Goal: Feedback & Contribution: Contribute content

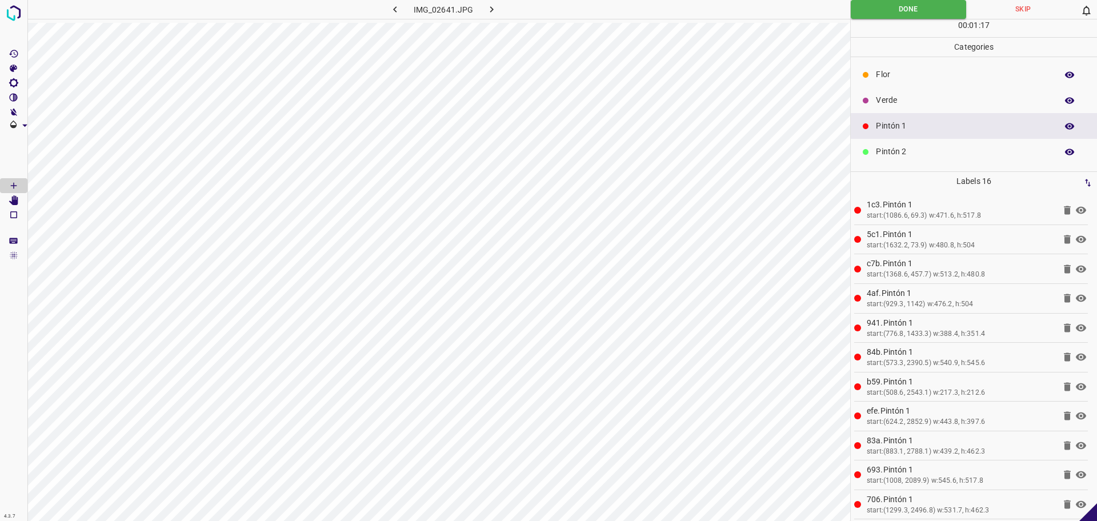
click at [497, 10] on button "button" at bounding box center [491, 9] width 37 height 19
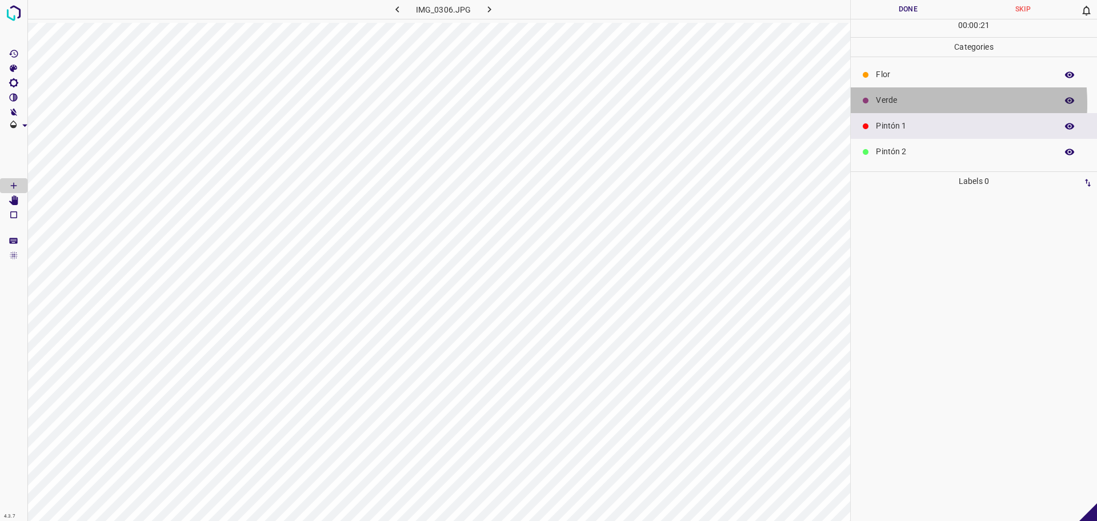
drag, startPoint x: 890, startPoint y: 104, endPoint x: 883, endPoint y: 106, distance: 7.6
click at [891, 103] on p "Verde" at bounding box center [963, 100] width 175 height 12
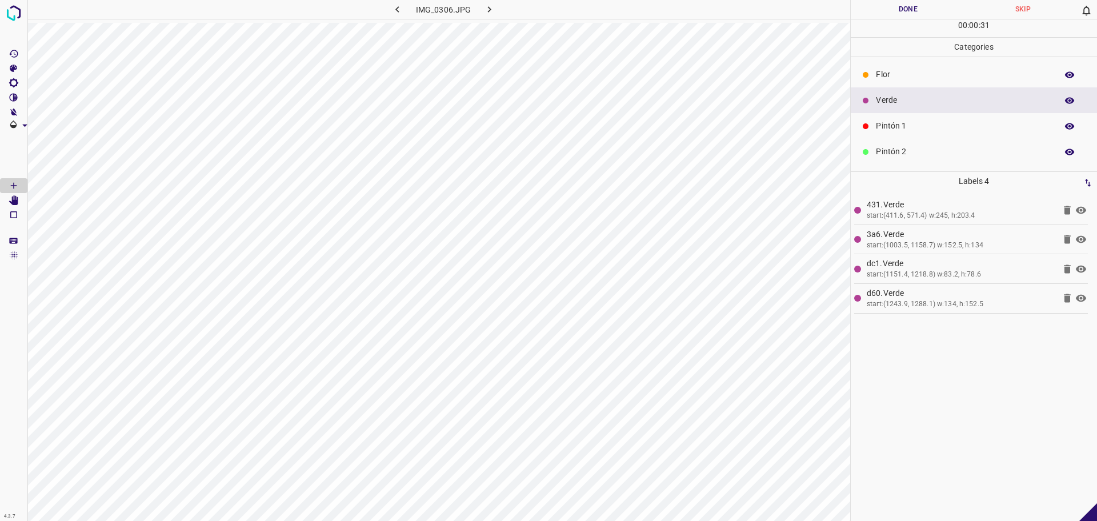
click at [947, 130] on p "Pintón 1" at bounding box center [963, 126] width 175 height 12
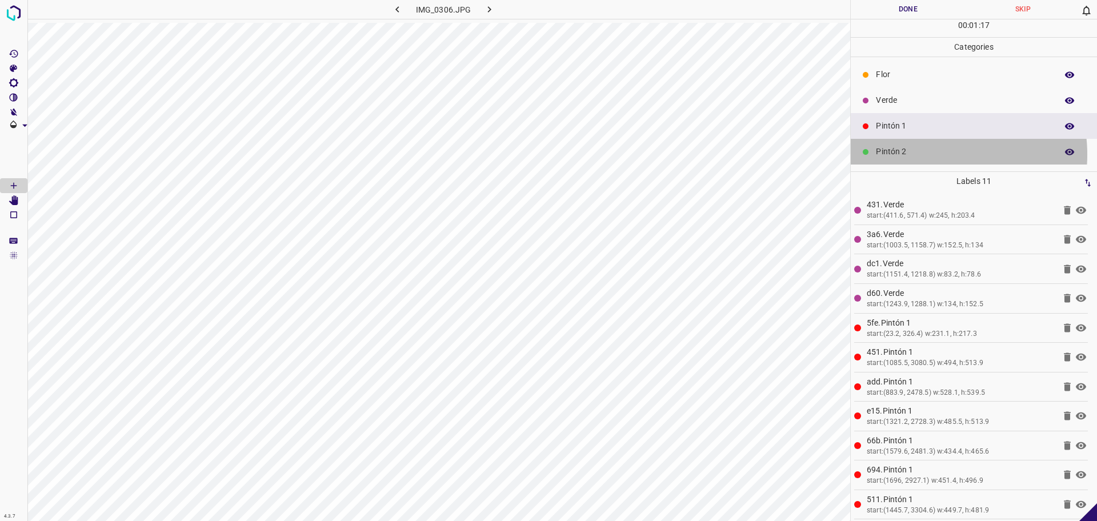
click at [934, 154] on p "Pintón 2" at bounding box center [963, 152] width 175 height 12
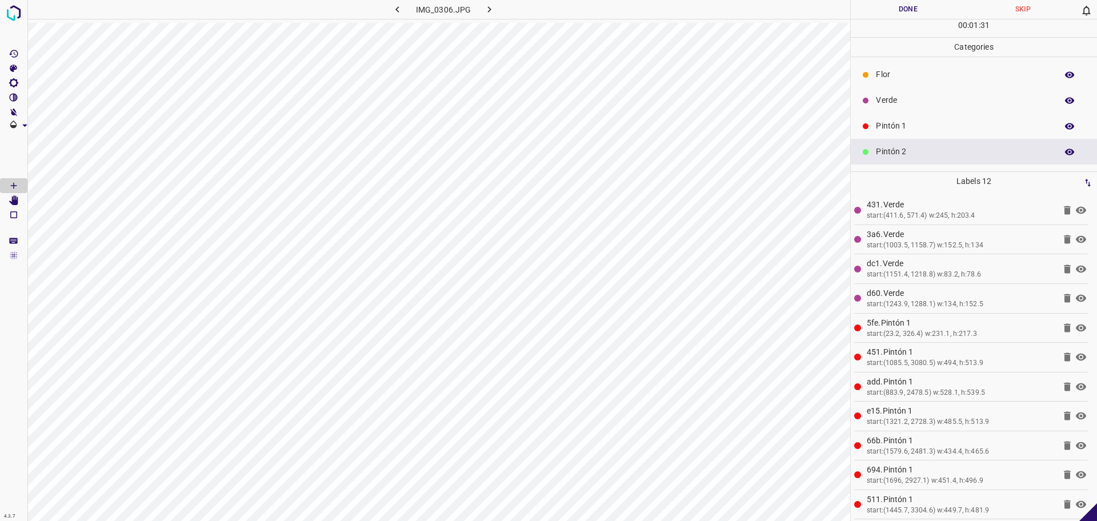
click at [906, 120] on p "Pintón 1" at bounding box center [963, 126] width 175 height 12
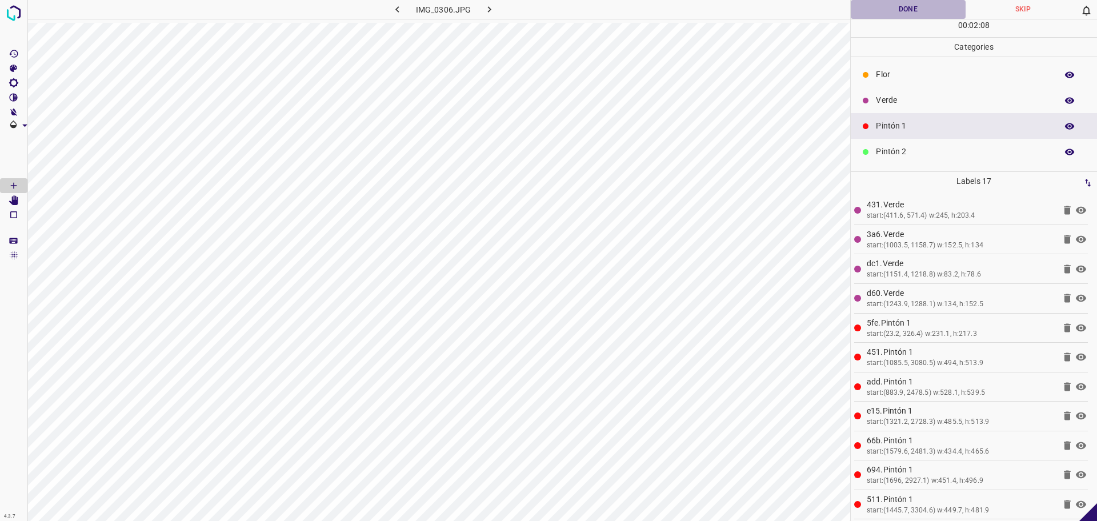
click at [930, 5] on button "Done" at bounding box center [907, 9] width 115 height 19
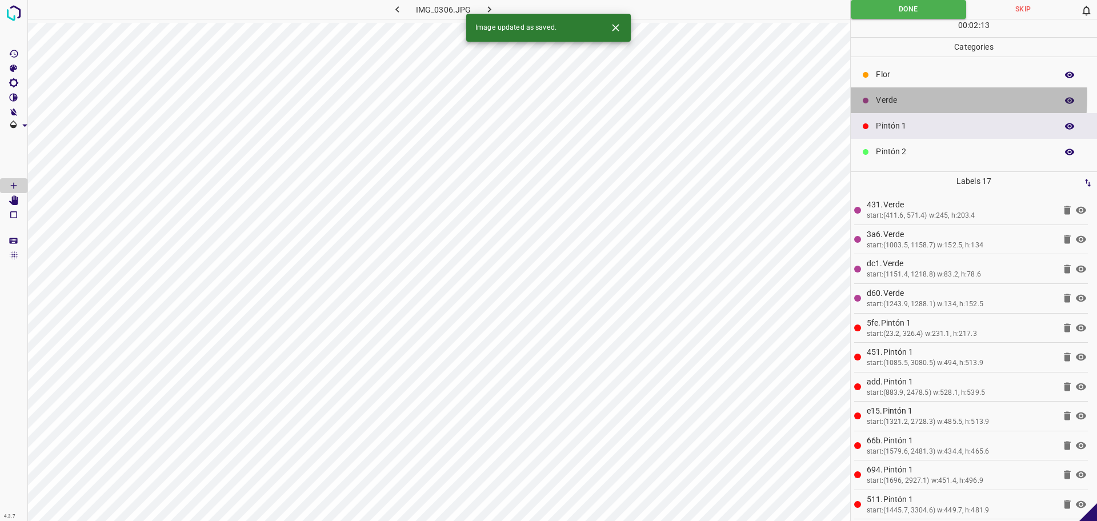
drag, startPoint x: 898, startPoint y: 96, endPoint x: 880, endPoint y: 101, distance: 19.4
click at [880, 101] on p "Verde" at bounding box center [963, 100] width 175 height 12
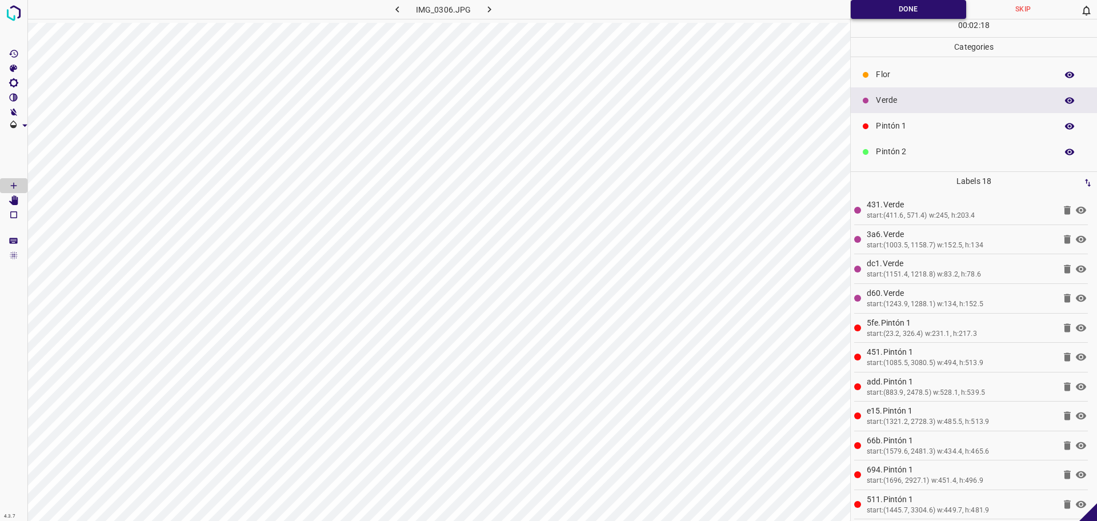
click at [857, 17] on button "Done" at bounding box center [907, 9] width 115 height 19
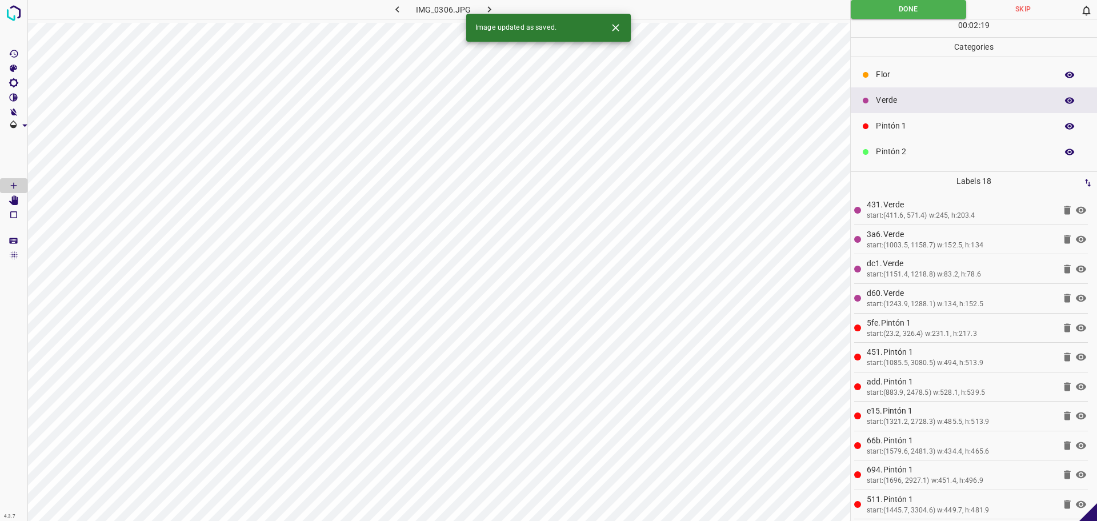
click at [488, 5] on icon "button" at bounding box center [489, 9] width 12 height 12
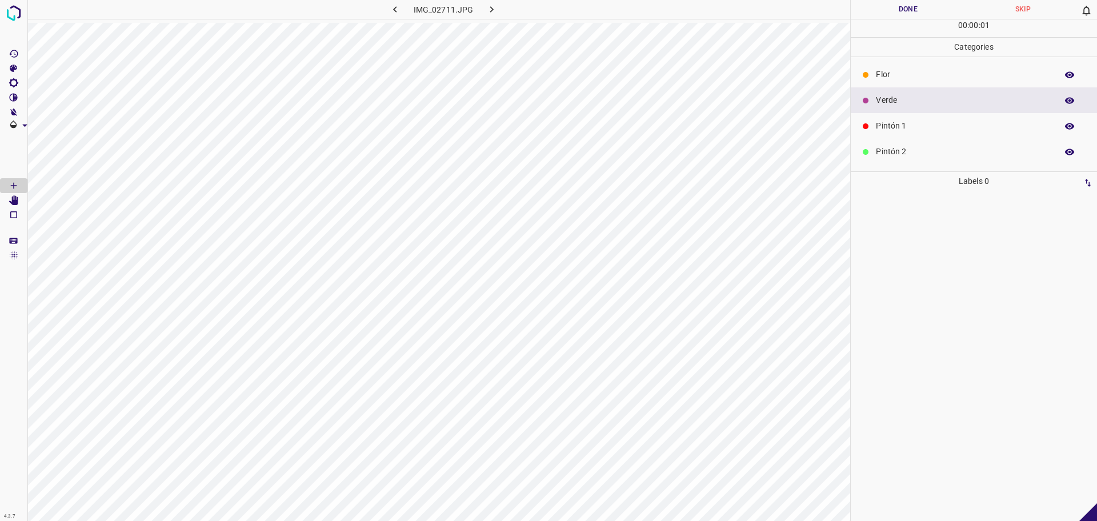
drag, startPoint x: 904, startPoint y: 127, endPoint x: 850, endPoint y: 163, distance: 64.5
click at [902, 128] on p "Pintón 1" at bounding box center [963, 126] width 175 height 12
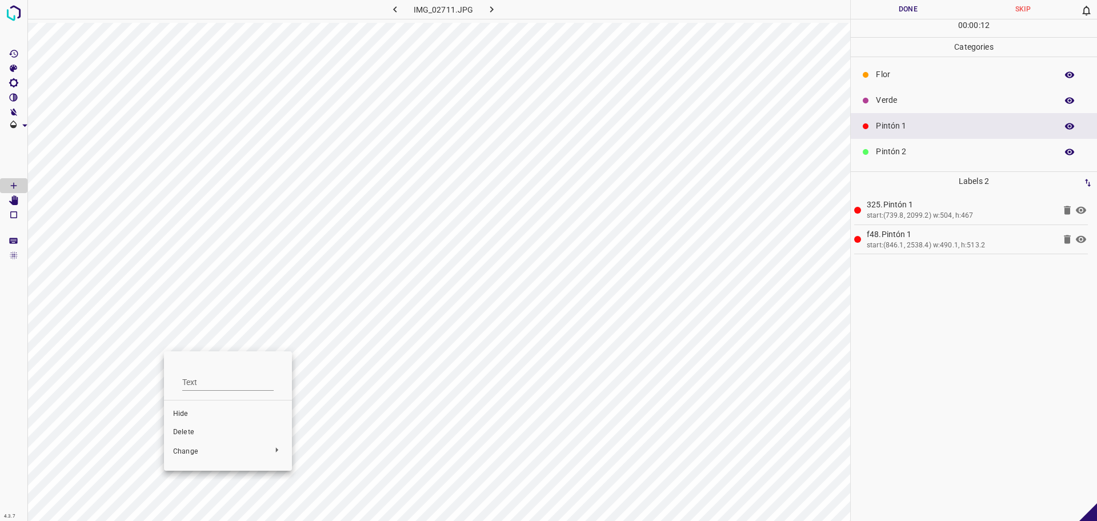
click at [192, 438] on li "Delete" at bounding box center [228, 432] width 128 height 18
click at [15, 201] on icon "[Space] Edit" at bounding box center [13, 200] width 9 height 10
click at [18, 180] on icon "[Space] Draw" at bounding box center [14, 185] width 10 height 10
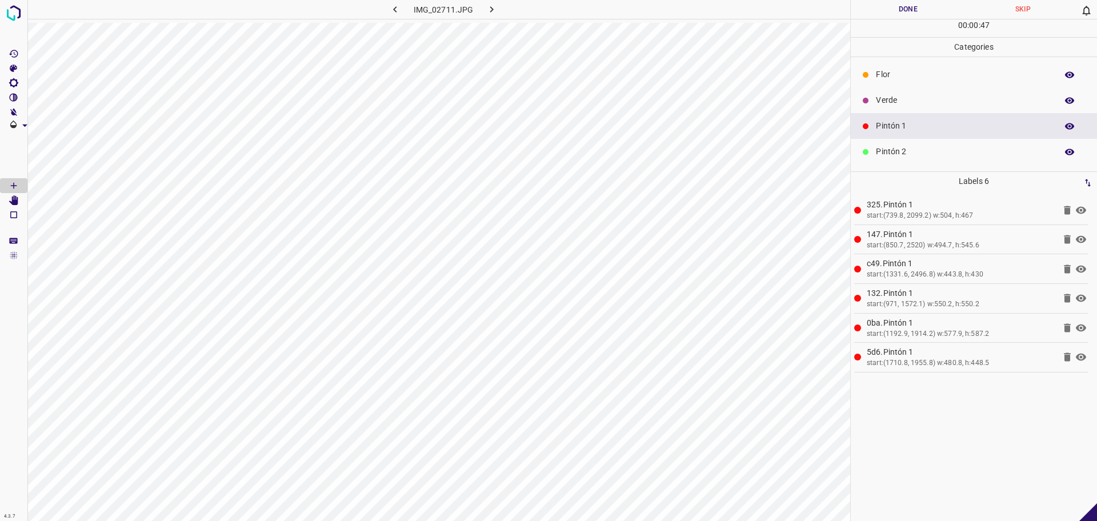
click at [881, 155] on p "Pintón 2" at bounding box center [963, 152] width 175 height 12
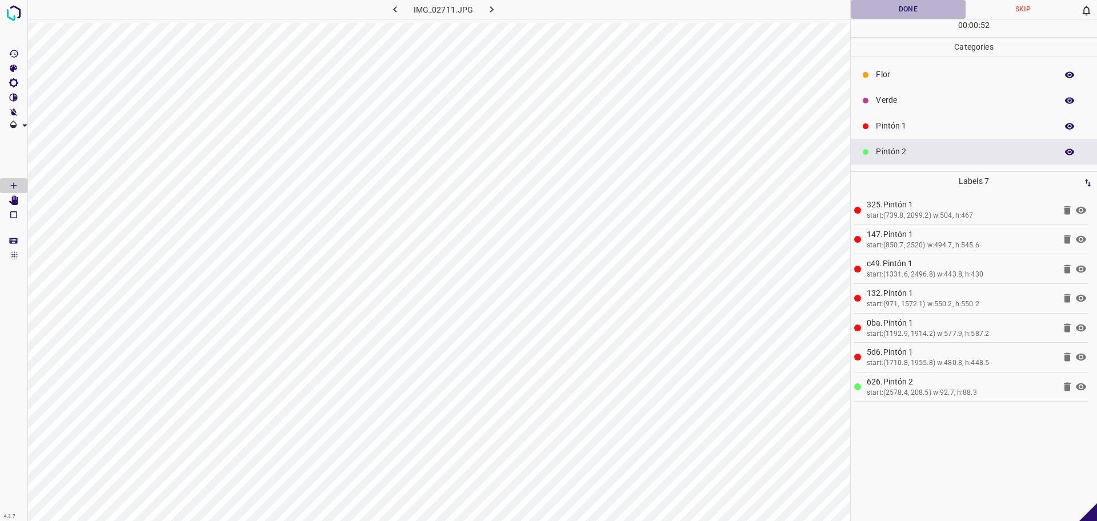
click at [893, 4] on button "Done" at bounding box center [907, 9] width 115 height 19
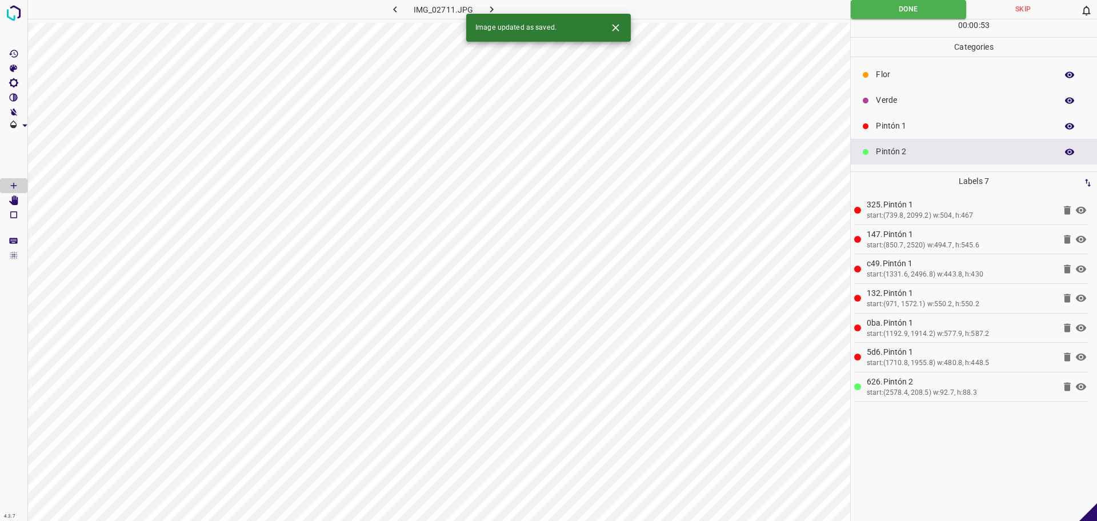
click at [485, 12] on icon "button" at bounding box center [491, 9] width 12 height 12
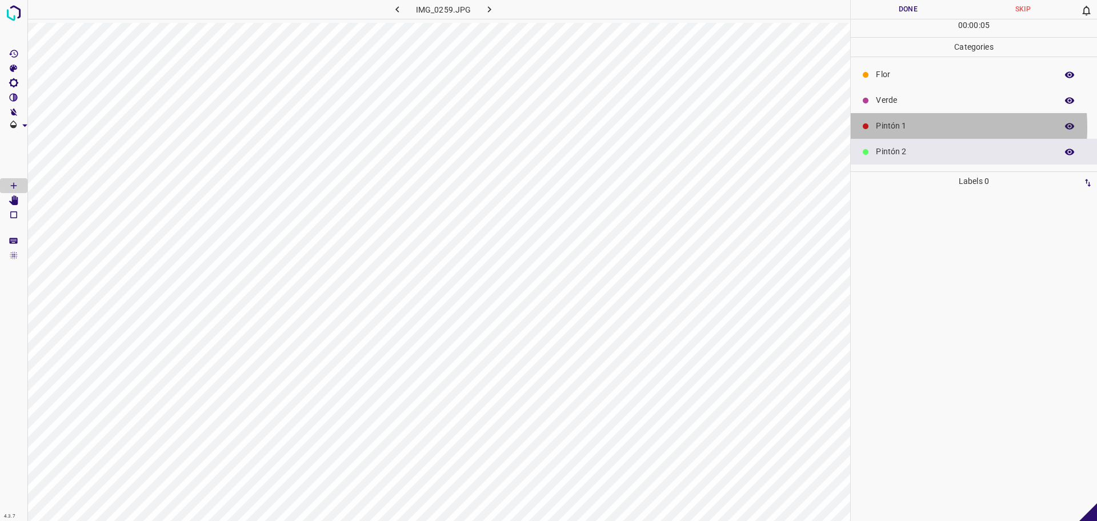
click at [878, 127] on p "Pintón 1" at bounding box center [963, 126] width 175 height 12
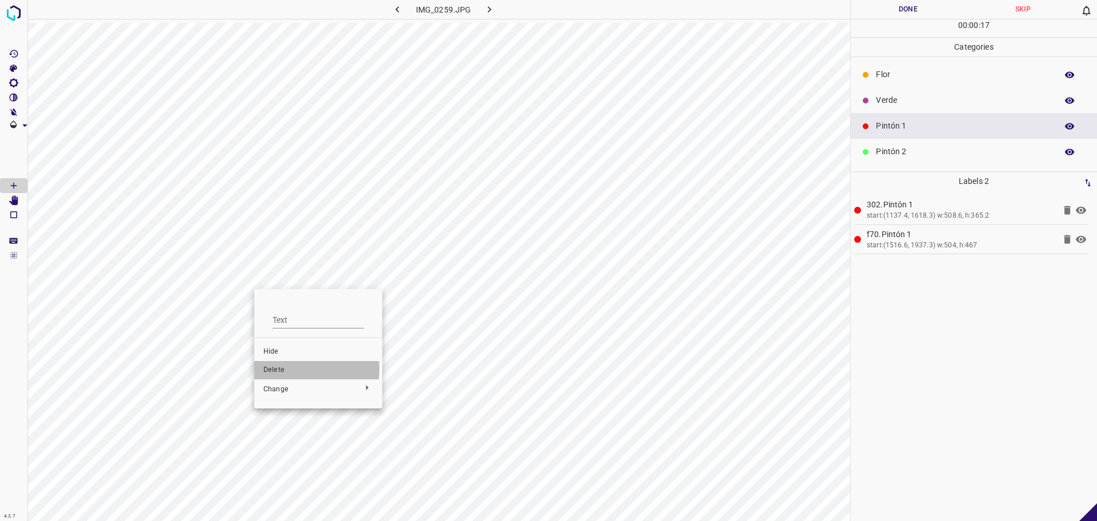
click at [280, 368] on span "Delete" at bounding box center [318, 370] width 110 height 10
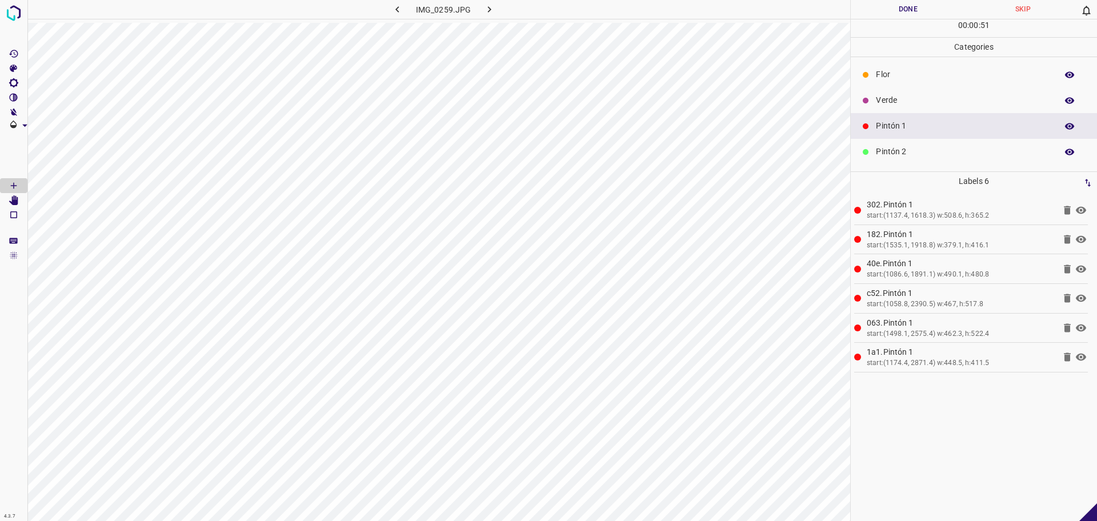
click at [912, 12] on button "Done" at bounding box center [907, 9] width 115 height 19
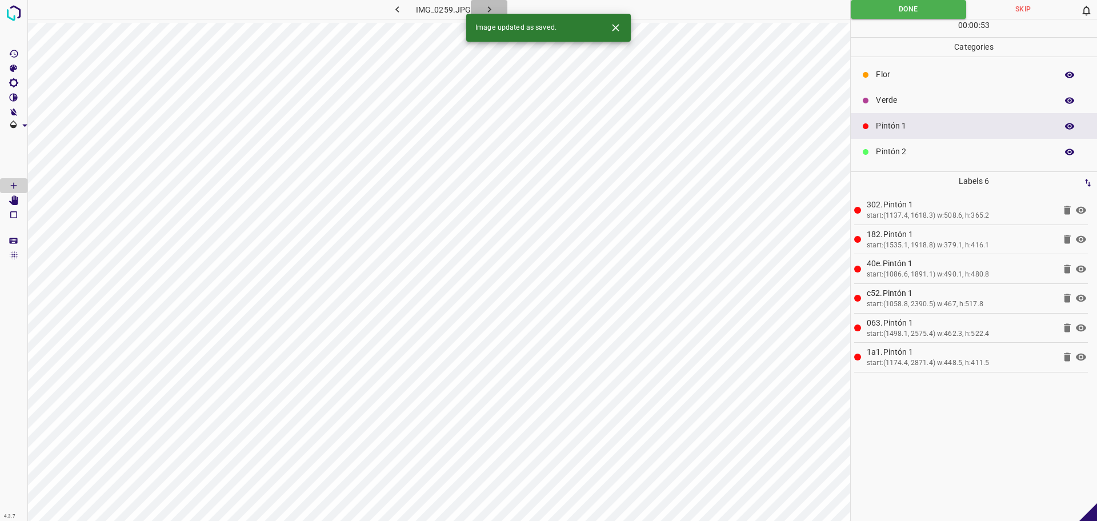
click at [484, 5] on icon "button" at bounding box center [489, 9] width 12 height 12
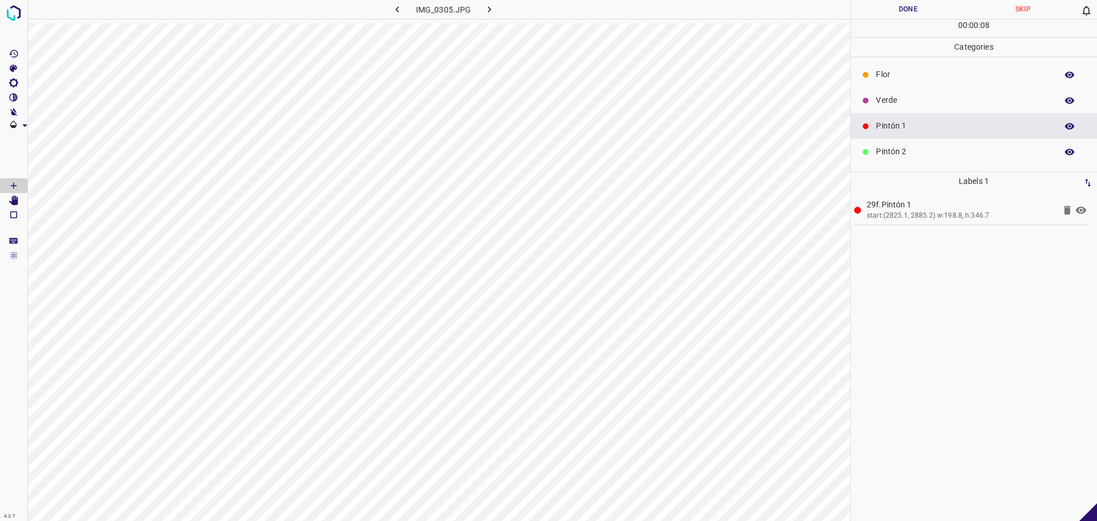
click at [950, 102] on p "Verde" at bounding box center [963, 100] width 175 height 12
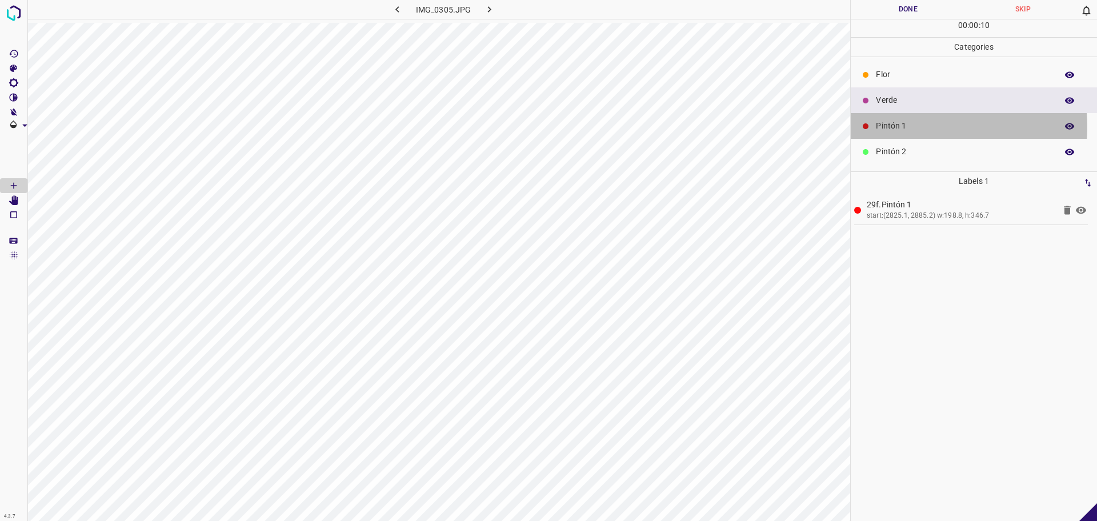
click at [917, 127] on p "Pintón 1" at bounding box center [963, 126] width 175 height 12
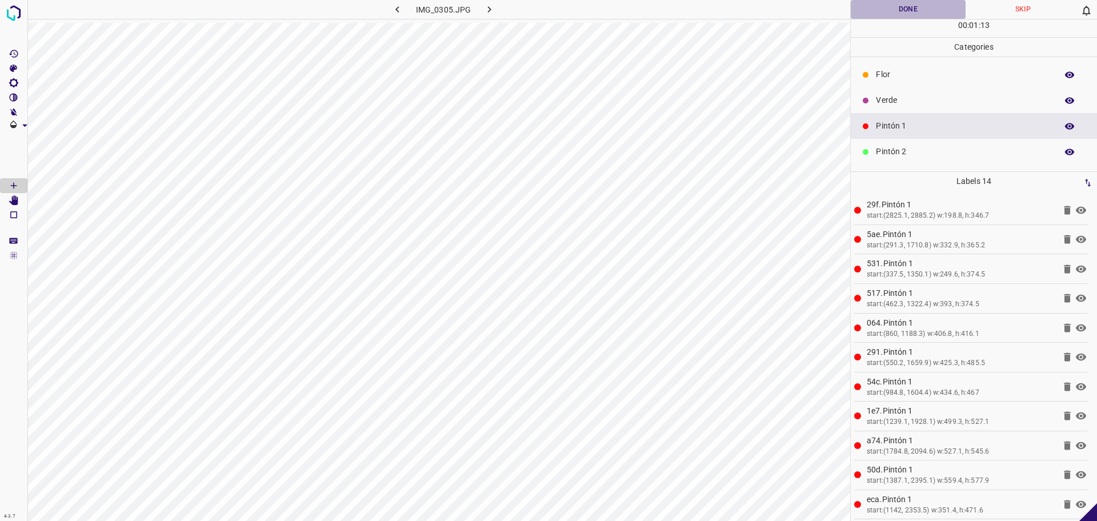
click at [914, 4] on button "Done" at bounding box center [907, 9] width 115 height 19
click at [487, 11] on icon "button" at bounding box center [489, 9] width 12 height 12
click at [946, 155] on p "Pintón 2" at bounding box center [963, 152] width 175 height 12
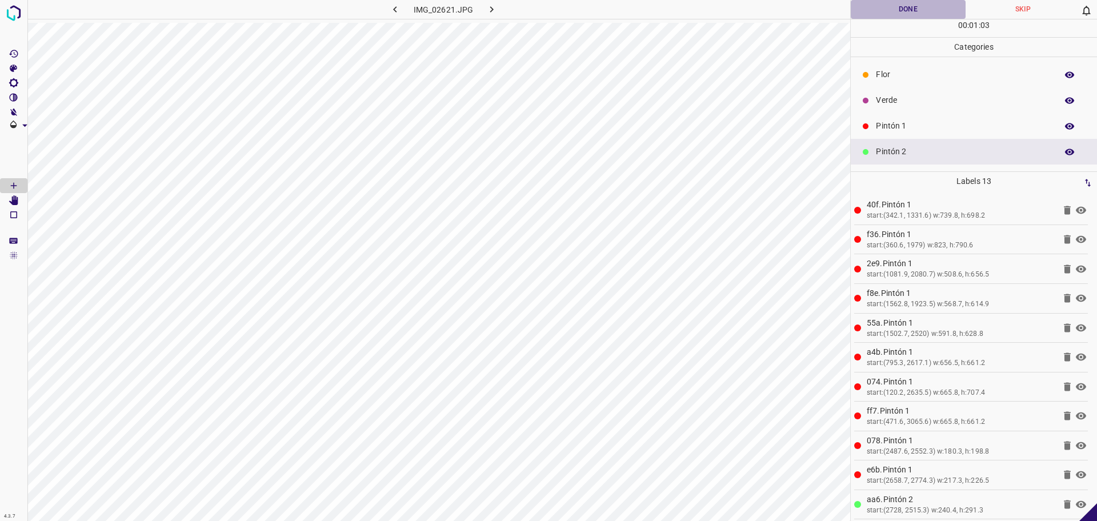
click at [890, 10] on button "Done" at bounding box center [907, 9] width 115 height 19
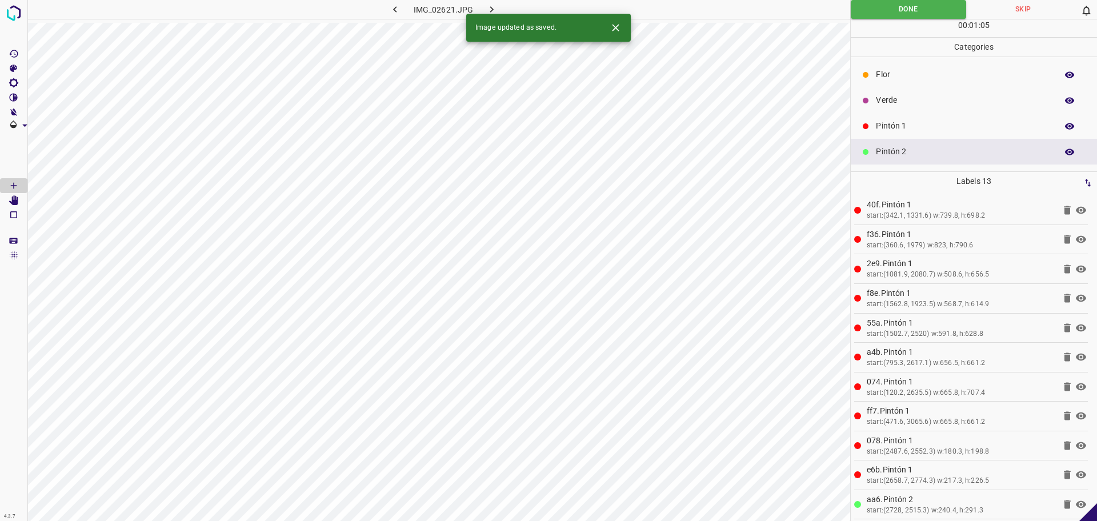
click at [481, 7] on button "button" at bounding box center [491, 9] width 37 height 19
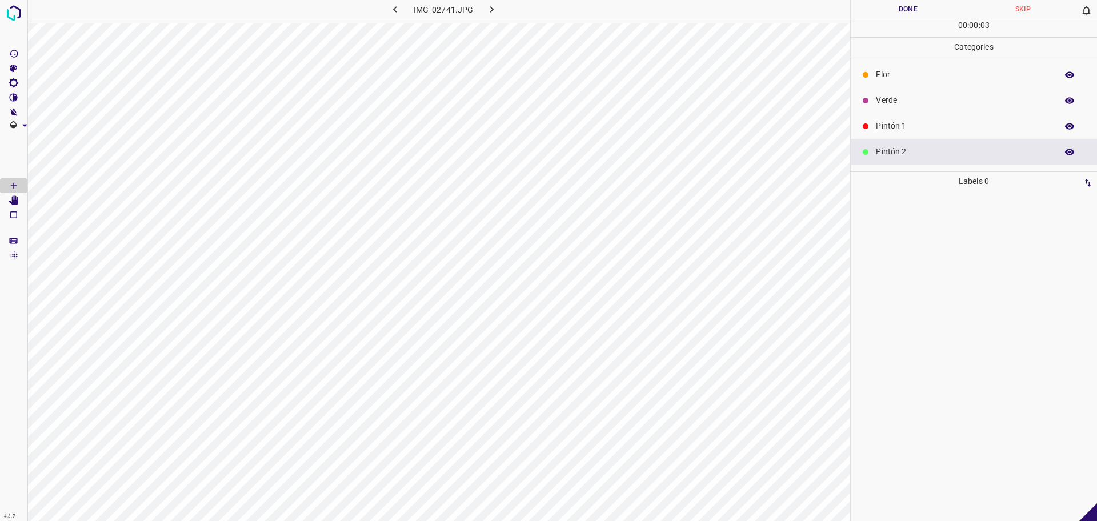
click at [911, 105] on p "Verde" at bounding box center [963, 100] width 175 height 12
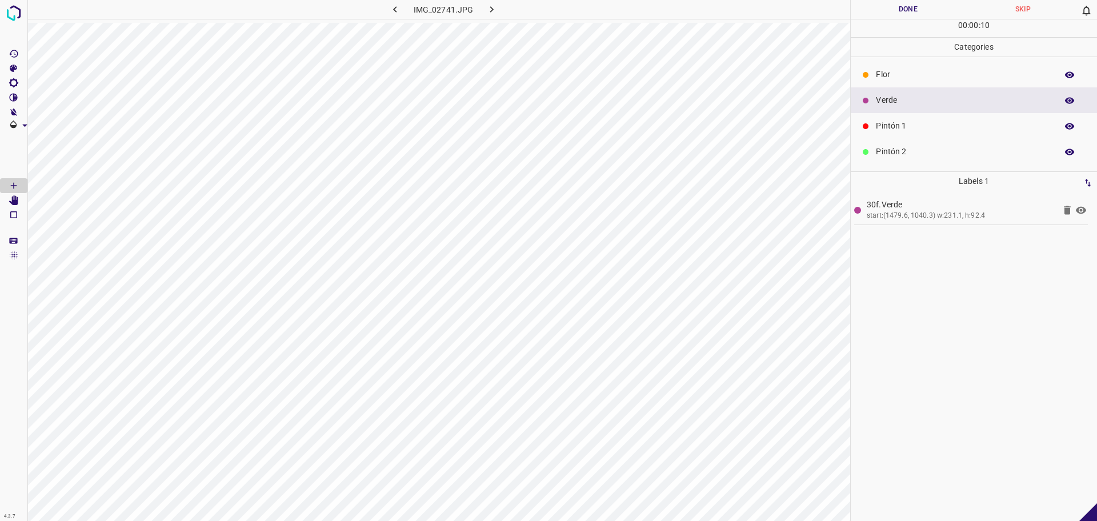
click at [904, 128] on p "Pintón 1" at bounding box center [963, 126] width 175 height 12
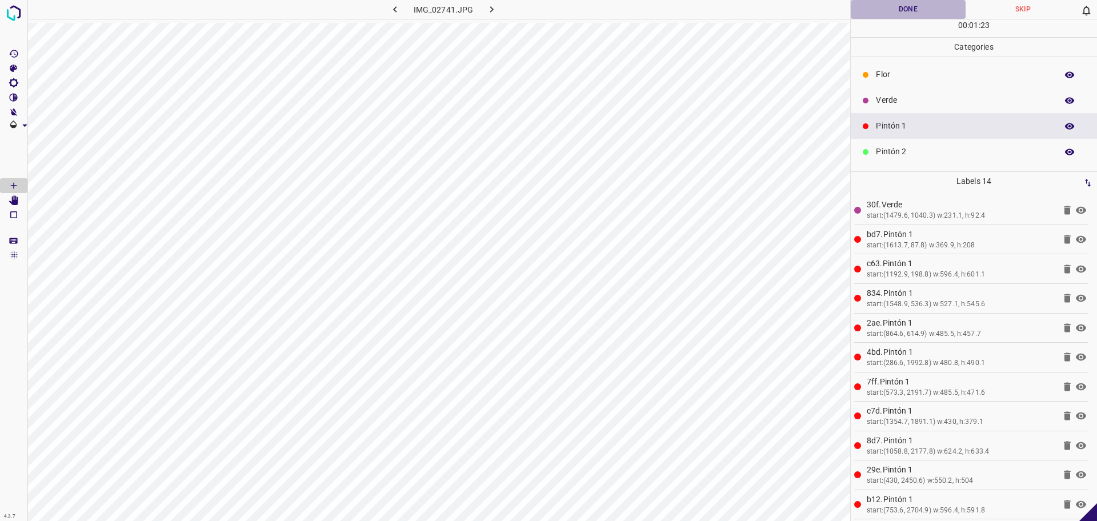
click at [895, 4] on button "Done" at bounding box center [907, 9] width 115 height 19
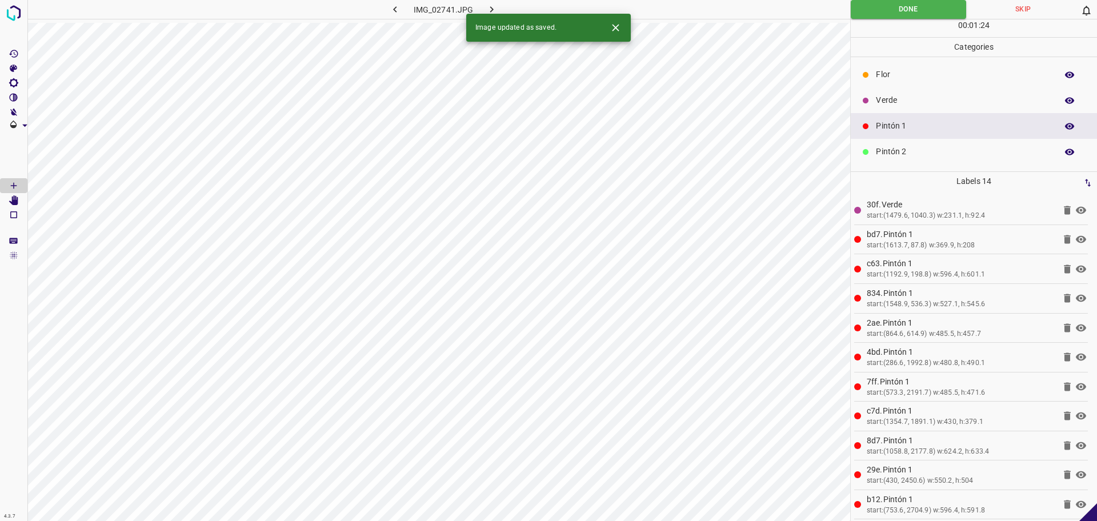
click at [491, 8] on icon "button" at bounding box center [490, 9] width 3 height 6
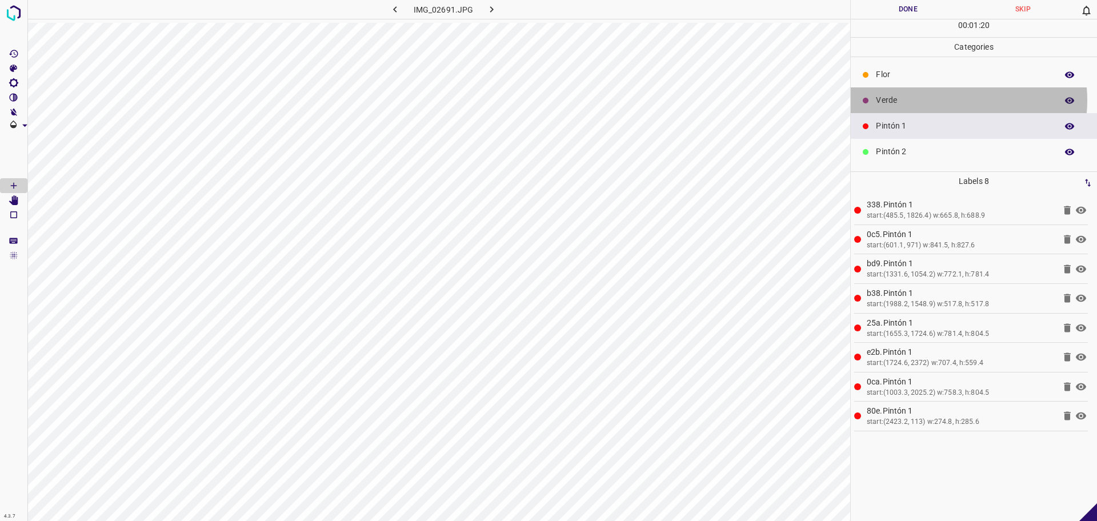
click at [954, 100] on p "Verde" at bounding box center [963, 100] width 175 height 12
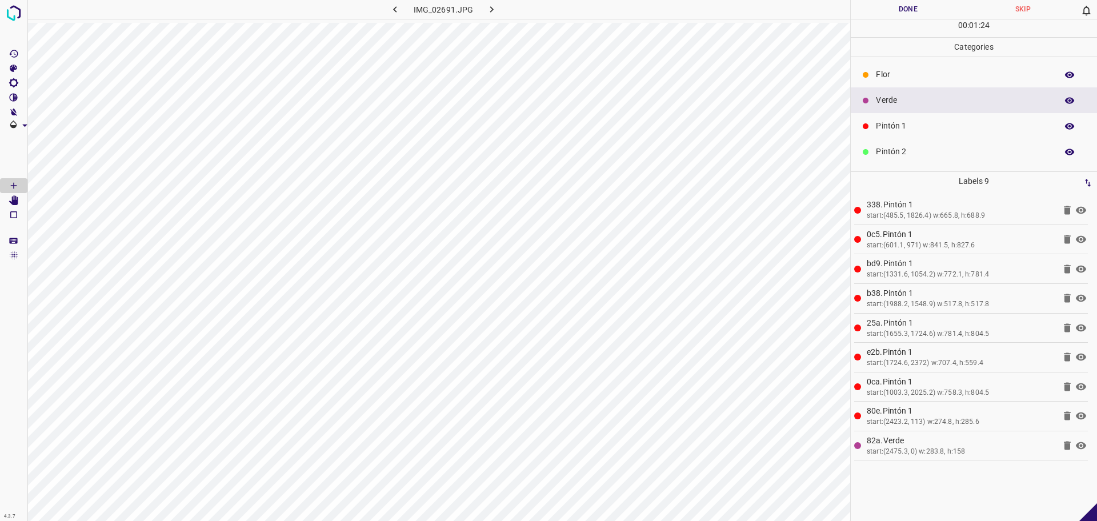
click at [882, 126] on p "Pintón 1" at bounding box center [963, 126] width 175 height 12
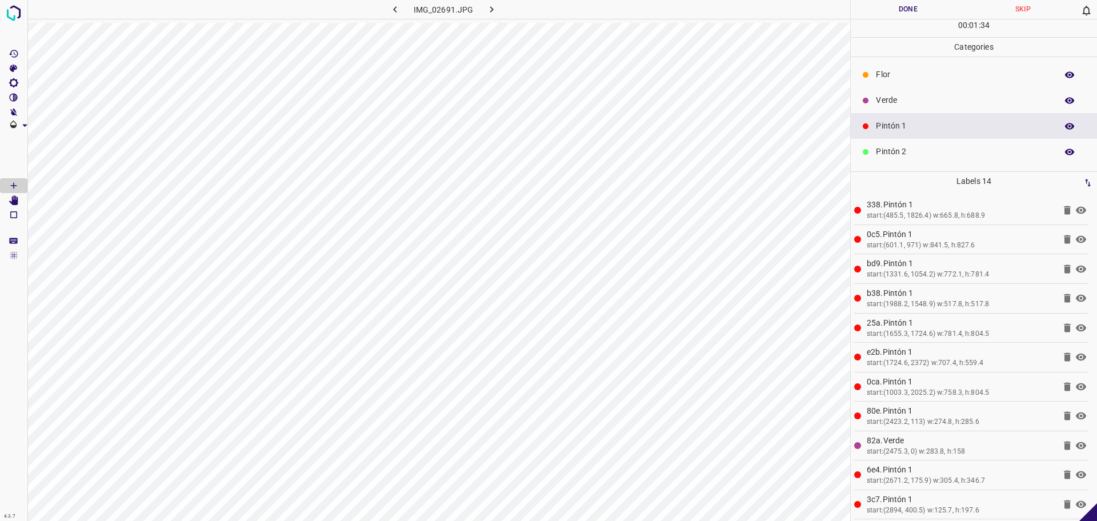
click at [908, 15] on button "Done" at bounding box center [907, 9] width 115 height 19
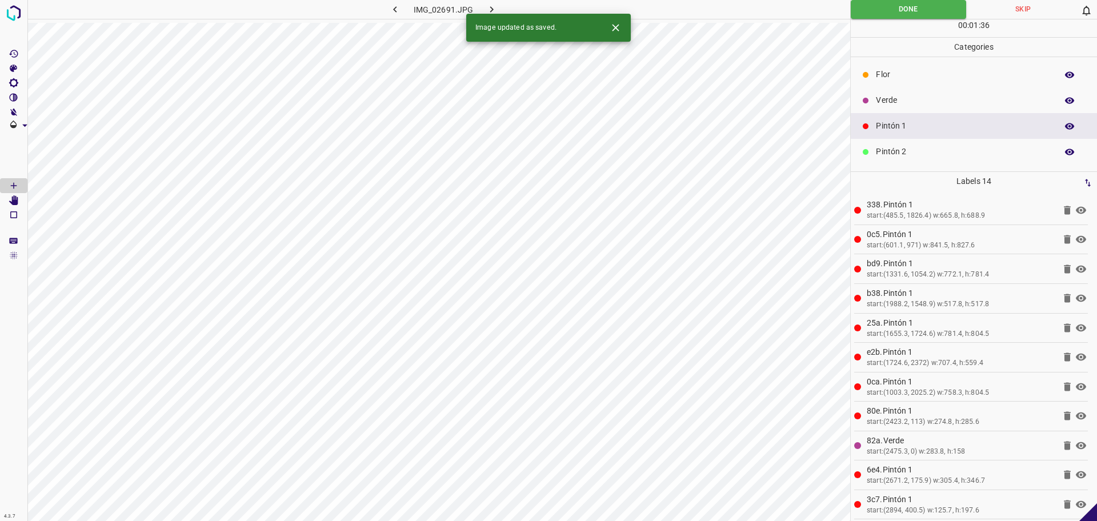
click at [487, 14] on div "Image updated as saved." at bounding box center [548, 28] width 164 height 28
click at [489, 6] on icon "button" at bounding box center [491, 9] width 12 height 12
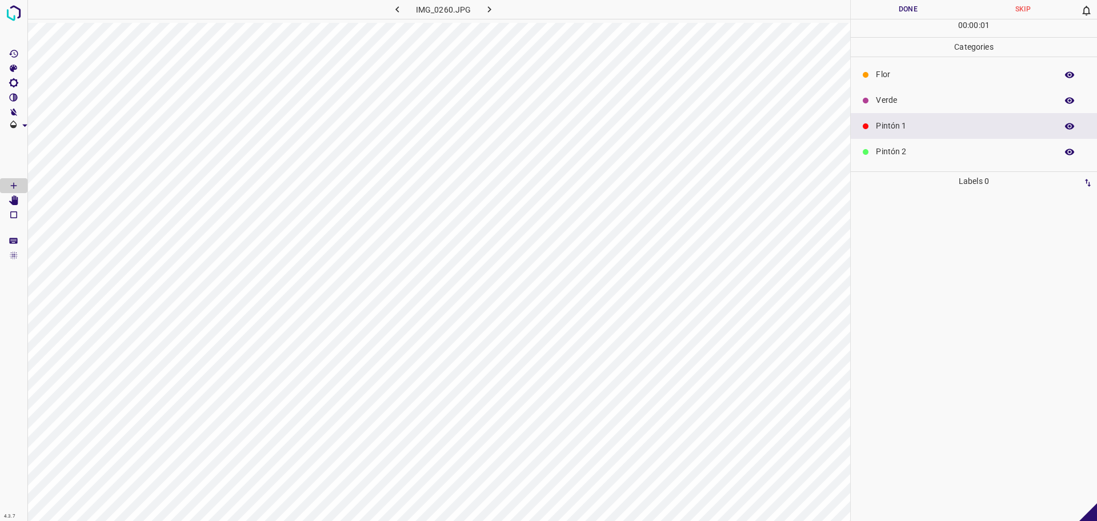
click at [989, 75] on p "Flor" at bounding box center [963, 75] width 175 height 12
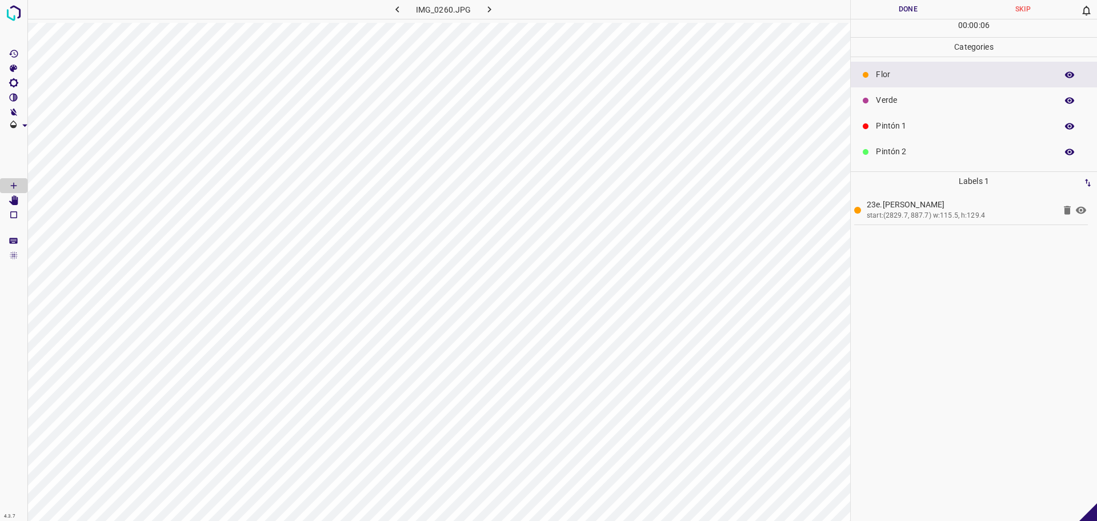
click at [911, 103] on p "Verde" at bounding box center [963, 100] width 175 height 12
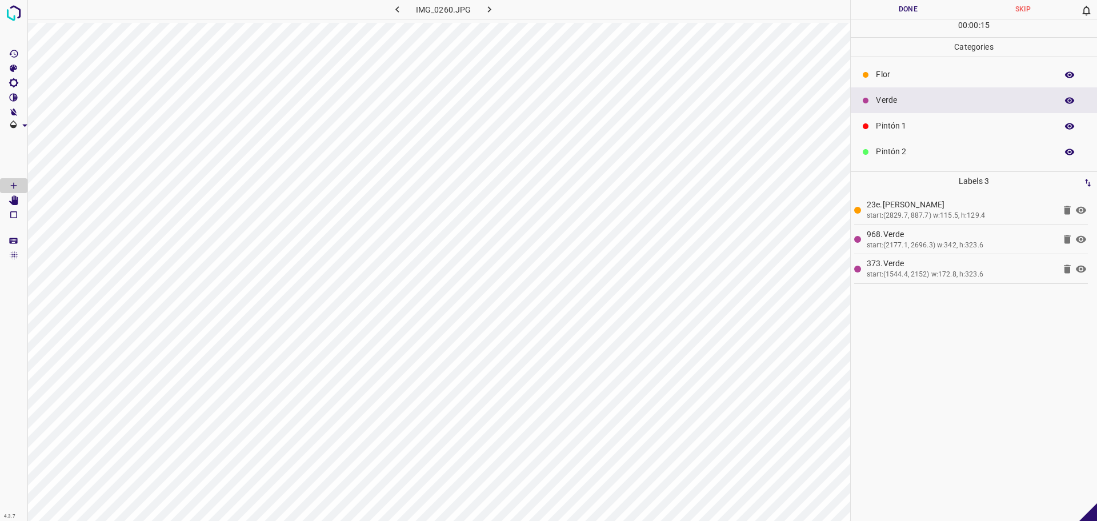
click at [908, 122] on p "Pintón 1" at bounding box center [963, 126] width 175 height 12
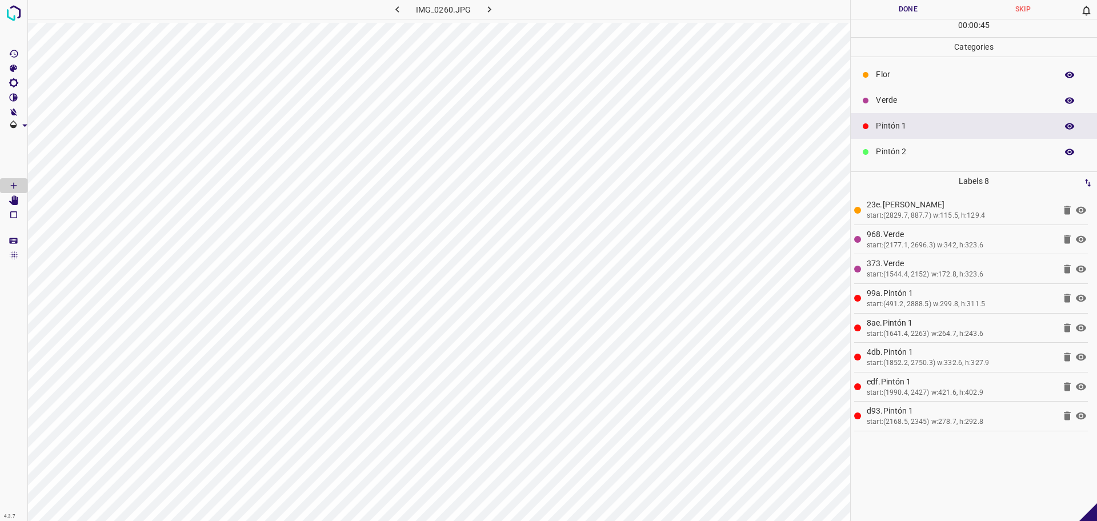
click at [17, 200] on icon "[Space] Edit" at bounding box center [13, 200] width 9 height 10
click at [17, 181] on icon "[Space] Draw" at bounding box center [14, 185] width 10 height 10
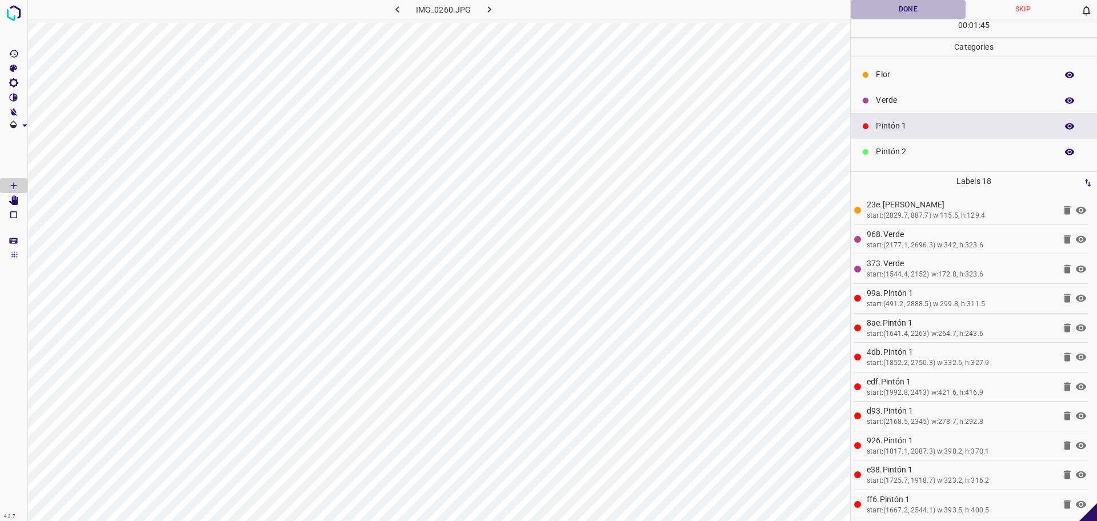
click at [894, 15] on button "Done" at bounding box center [907, 9] width 115 height 19
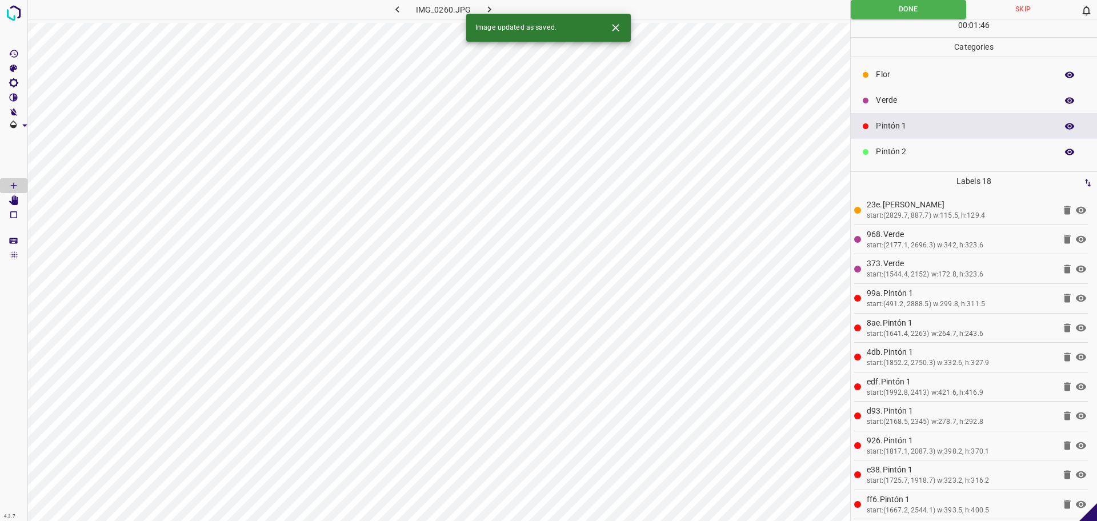
click at [495, 1] on button "button" at bounding box center [489, 9] width 37 height 19
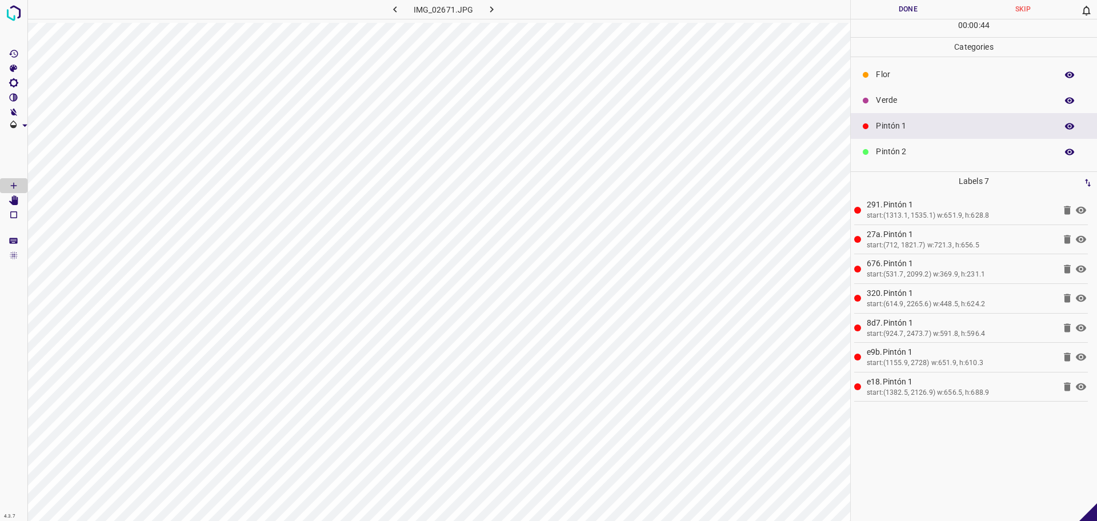
click at [914, 6] on button "Done" at bounding box center [907, 9] width 115 height 19
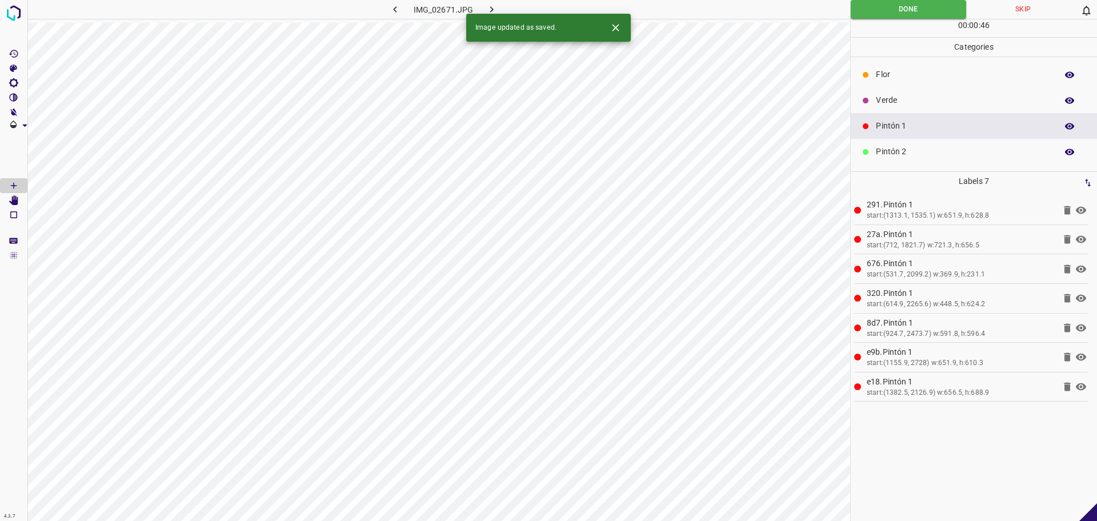
click at [487, 8] on icon "button" at bounding box center [491, 9] width 12 height 12
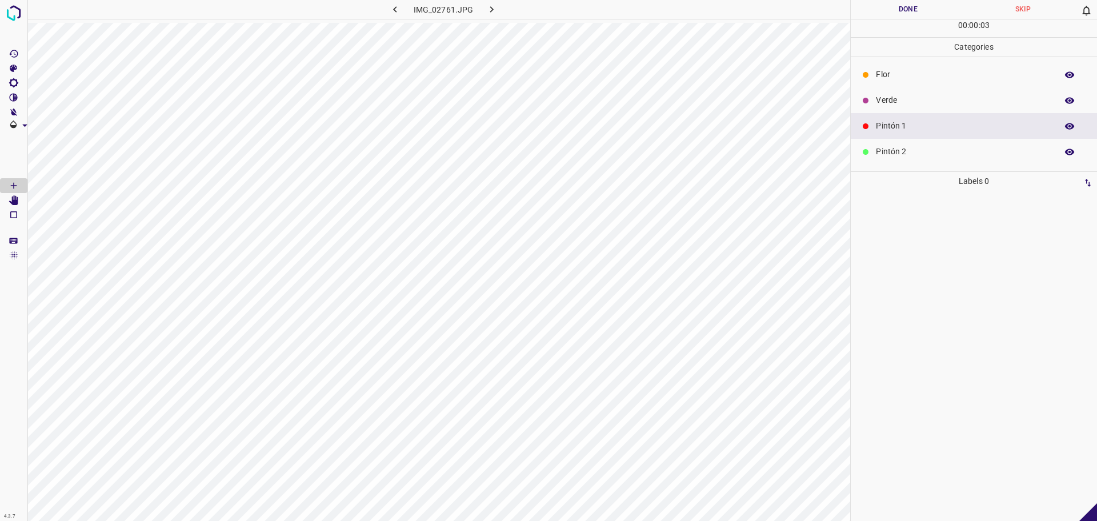
click at [941, 101] on p "Verde" at bounding box center [963, 100] width 175 height 12
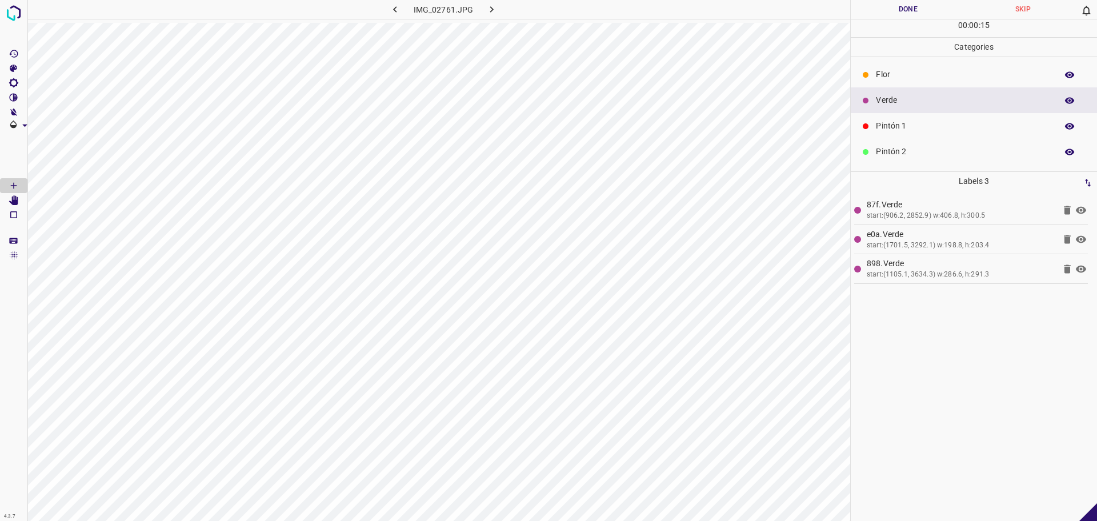
click at [882, 130] on p "Pintón 1" at bounding box center [963, 126] width 175 height 12
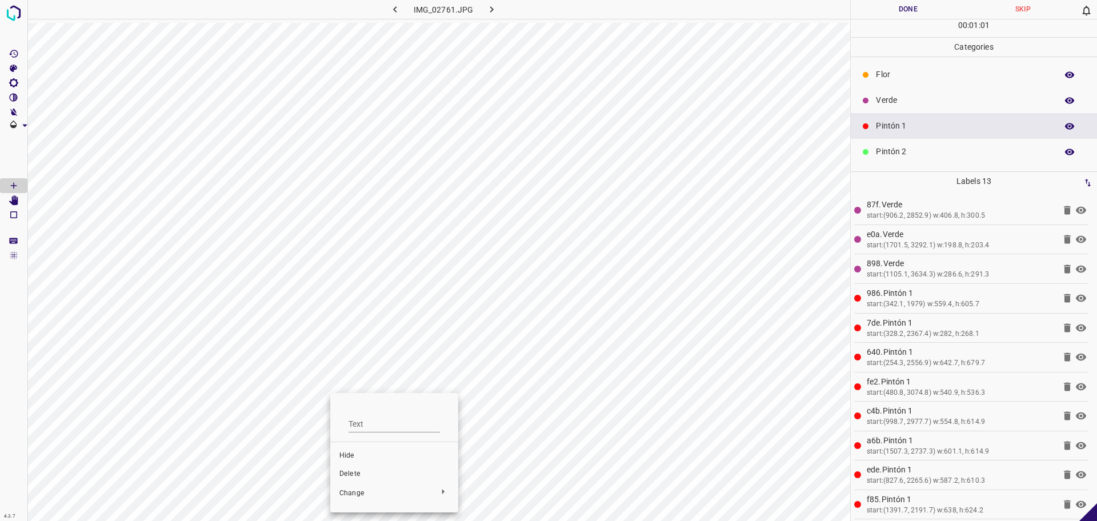
drag, startPoint x: 368, startPoint y: 469, endPoint x: 330, endPoint y: 447, distance: 44.3
click at [369, 469] on span "Delete" at bounding box center [394, 474] width 110 height 10
click at [902, 0] on button "Done" at bounding box center [907, 9] width 115 height 19
click at [493, 11] on icon "button" at bounding box center [491, 9] width 12 height 12
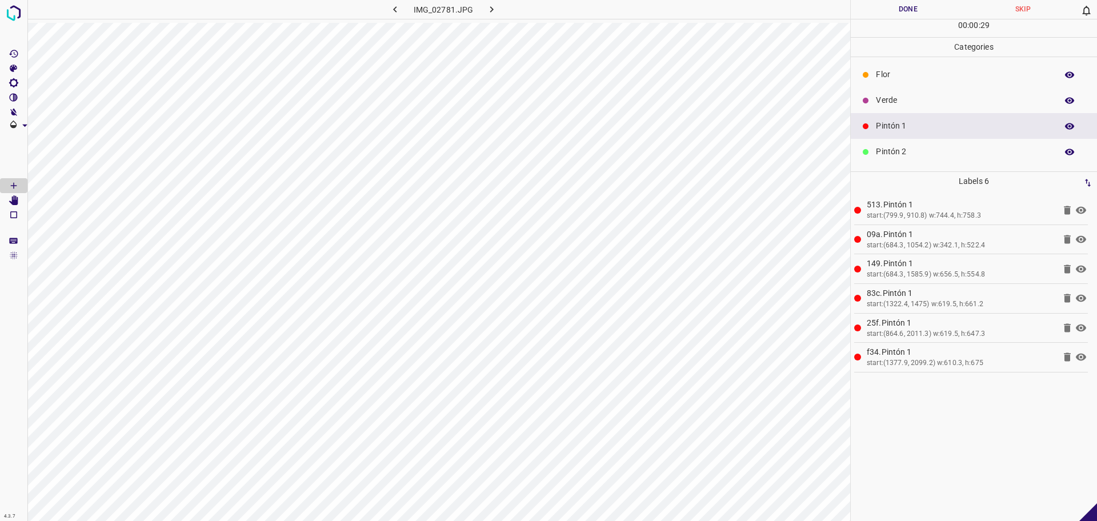
click at [869, 14] on button "Done" at bounding box center [907, 9] width 115 height 19
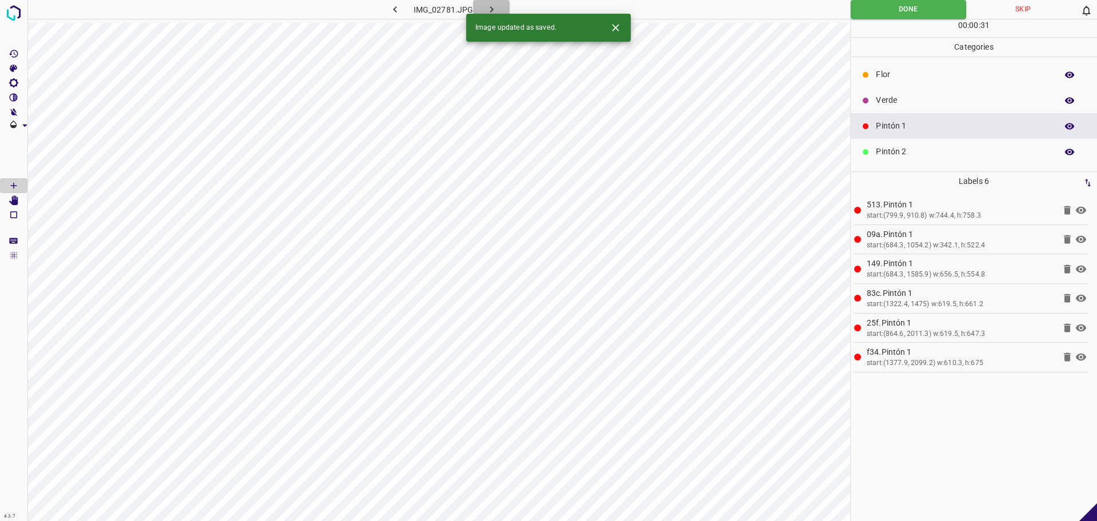
click at [492, 7] on icon "button" at bounding box center [491, 9] width 12 height 12
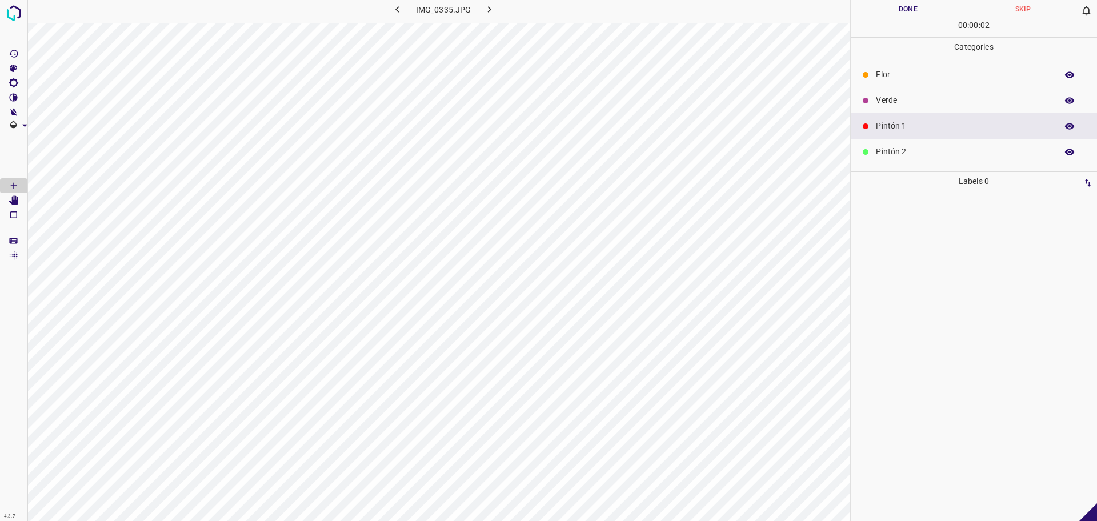
drag, startPoint x: 902, startPoint y: 105, endPoint x: 884, endPoint y: 113, distance: 20.2
click at [902, 104] on p "Verde" at bounding box center [963, 100] width 175 height 12
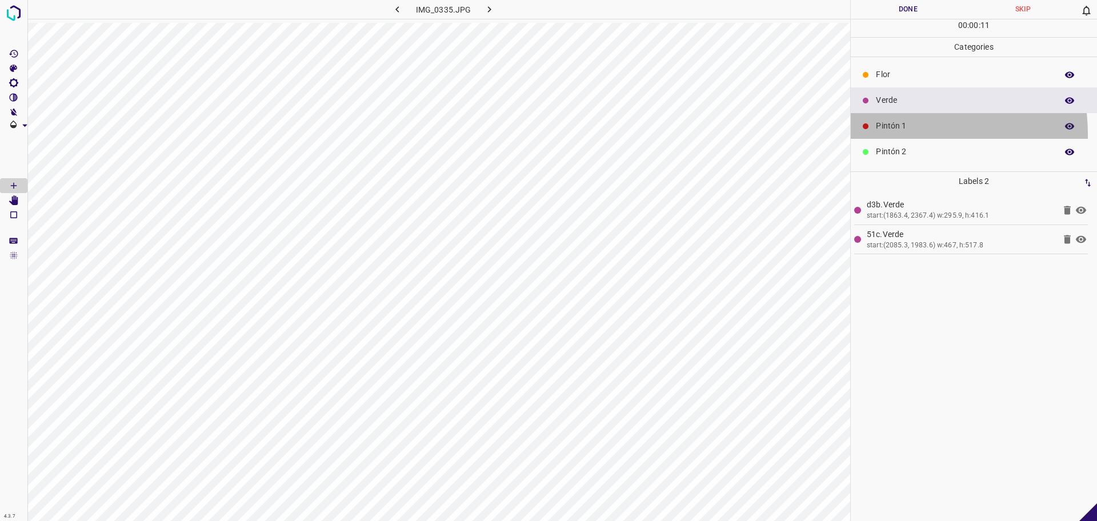
click at [887, 134] on div "Pintón 1" at bounding box center [973, 126] width 246 height 26
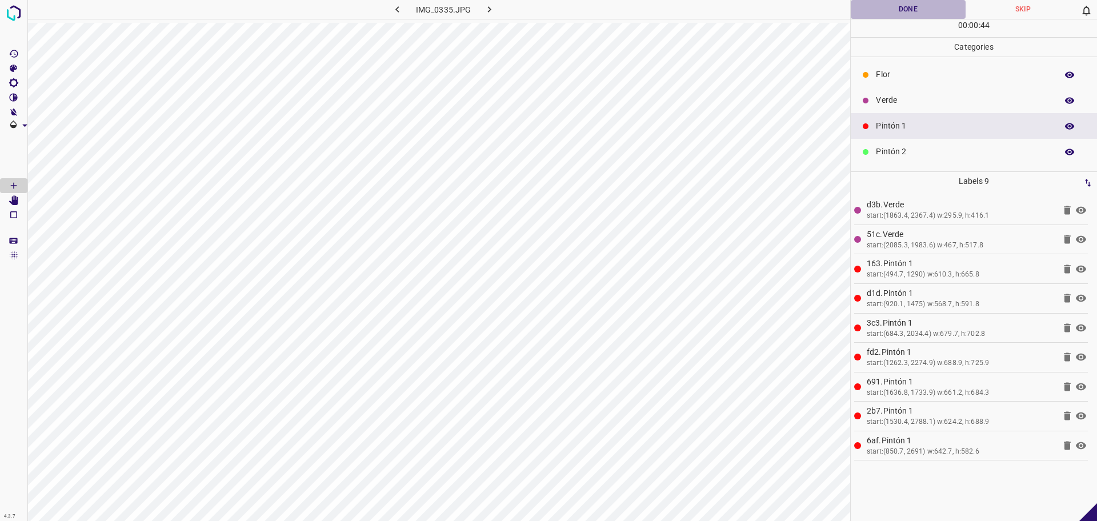
click at [897, 18] on button "Done" at bounding box center [907, 9] width 115 height 19
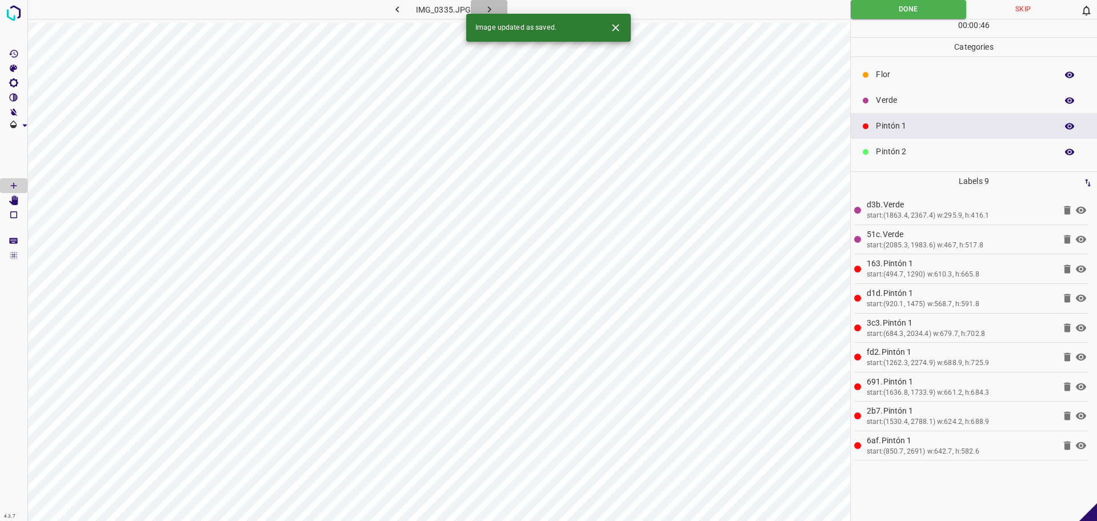
click at [487, 6] on icon "button" at bounding box center [489, 9] width 12 height 12
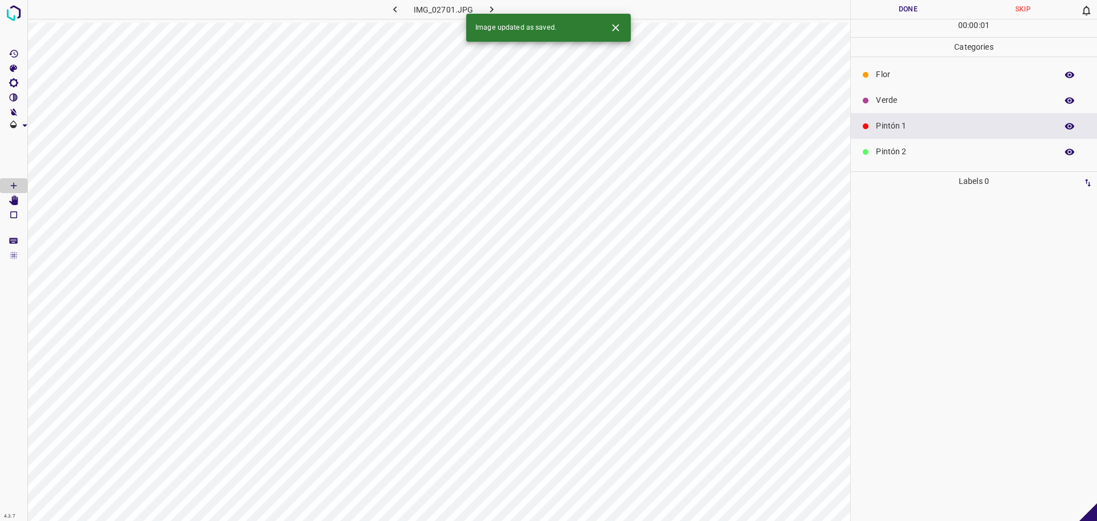
click at [900, 153] on p "Pintón 2" at bounding box center [963, 152] width 175 height 12
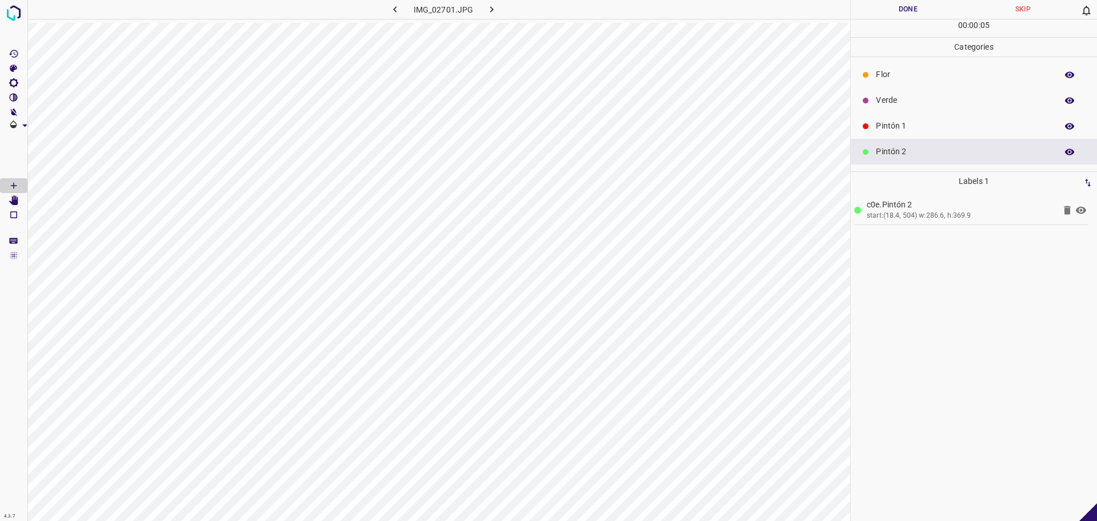
click at [918, 110] on div "Verde" at bounding box center [973, 100] width 246 height 26
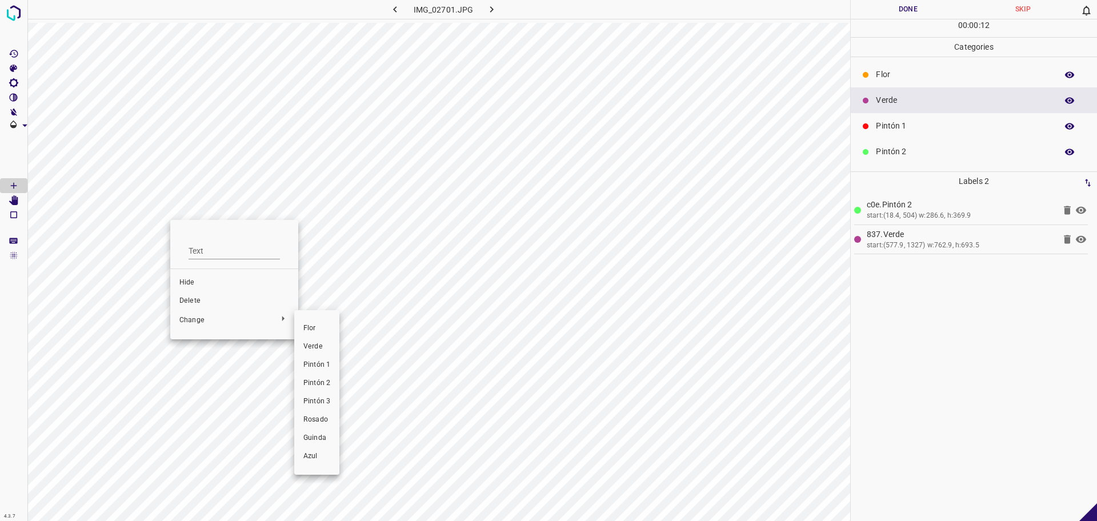
drag, startPoint x: 330, startPoint y: 355, endPoint x: 327, endPoint y: 365, distance: 10.7
click at [327, 365] on ul "[PERSON_NAME] Verde Pintón 1 Pintón 2 Pintón 3 [PERSON_NAME] Azul" at bounding box center [316, 392] width 45 height 155
click at [327, 365] on span "Pintón 1" at bounding box center [316, 365] width 27 height 10
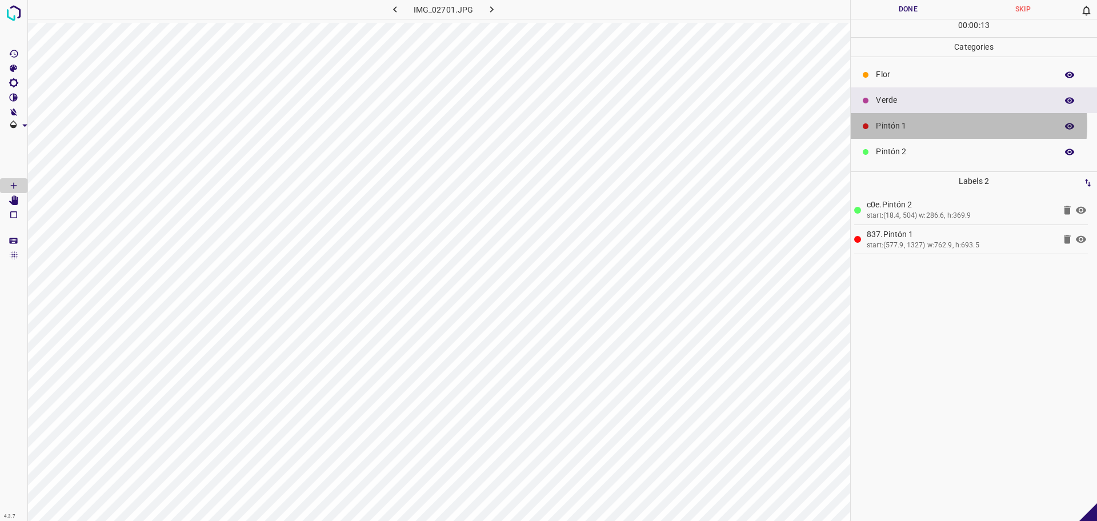
click at [955, 125] on p "Pintón 1" at bounding box center [963, 126] width 175 height 12
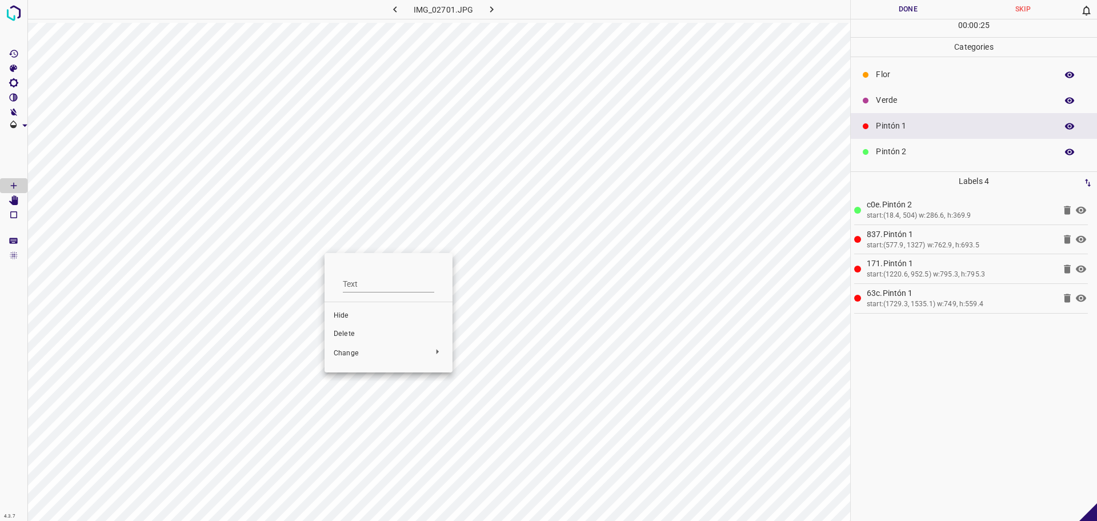
drag, startPoint x: 359, startPoint y: 336, endPoint x: 354, endPoint y: 334, distance: 6.2
click at [358, 336] on span "Delete" at bounding box center [389, 334] width 110 height 10
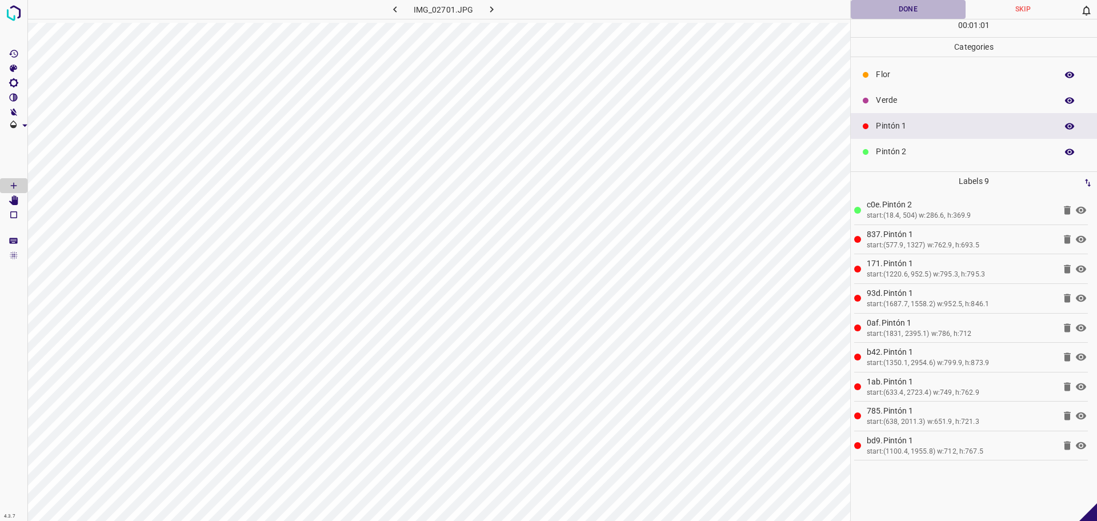
click at [901, 8] on button "Done" at bounding box center [907, 9] width 115 height 19
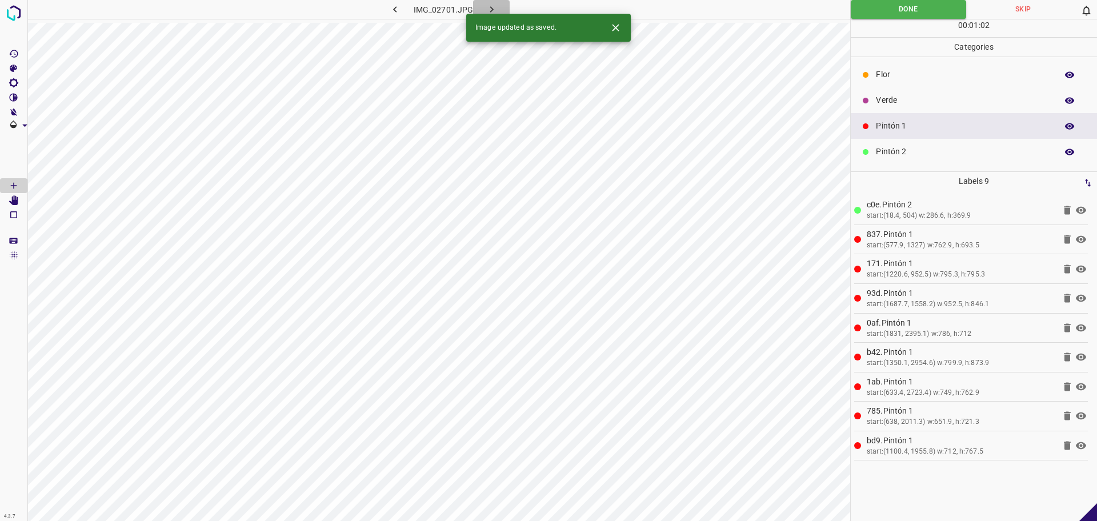
click at [493, 9] on icon "button" at bounding box center [491, 9] width 12 height 12
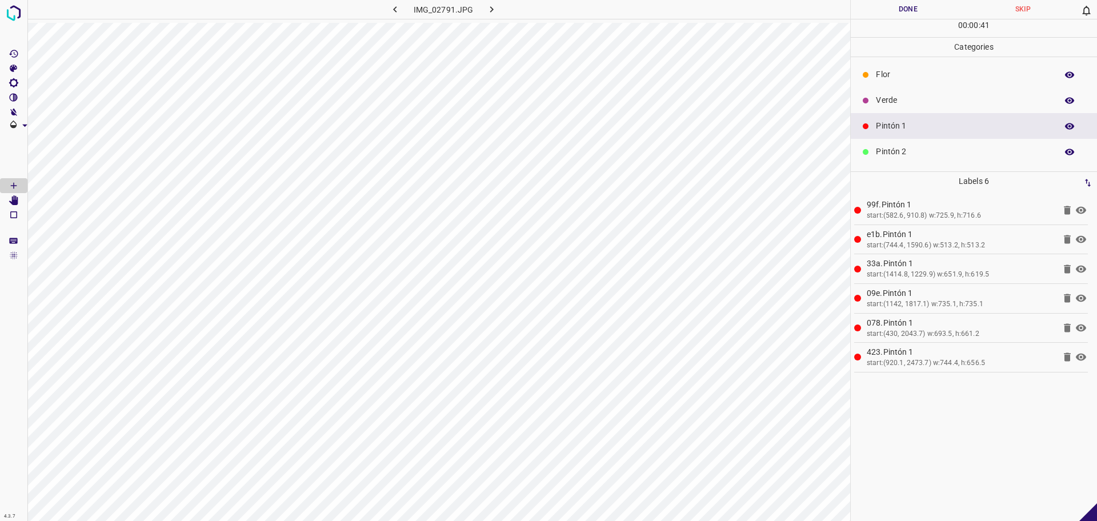
click at [896, 11] on button "Done" at bounding box center [907, 9] width 115 height 19
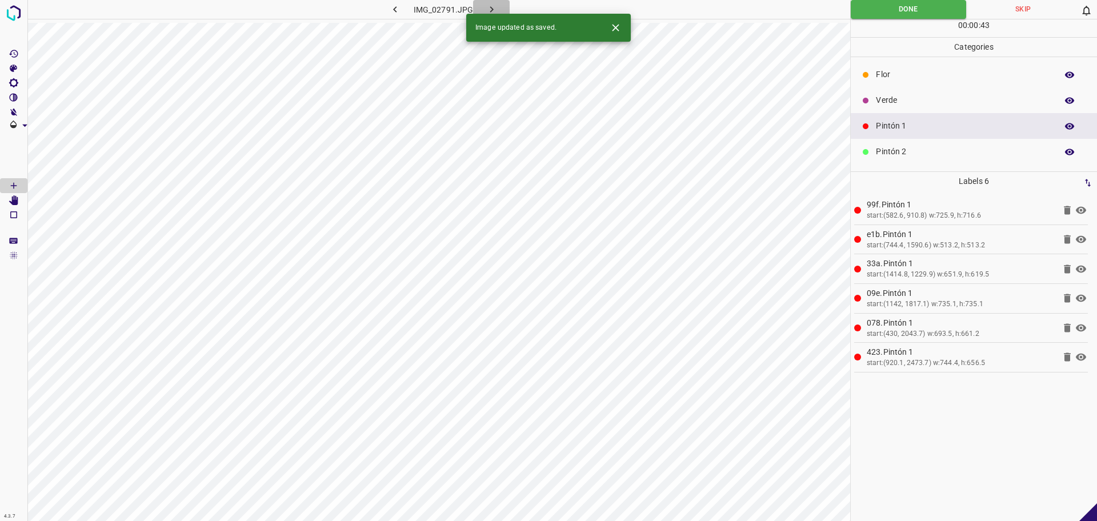
click at [492, 9] on icon "button" at bounding box center [490, 9] width 3 height 6
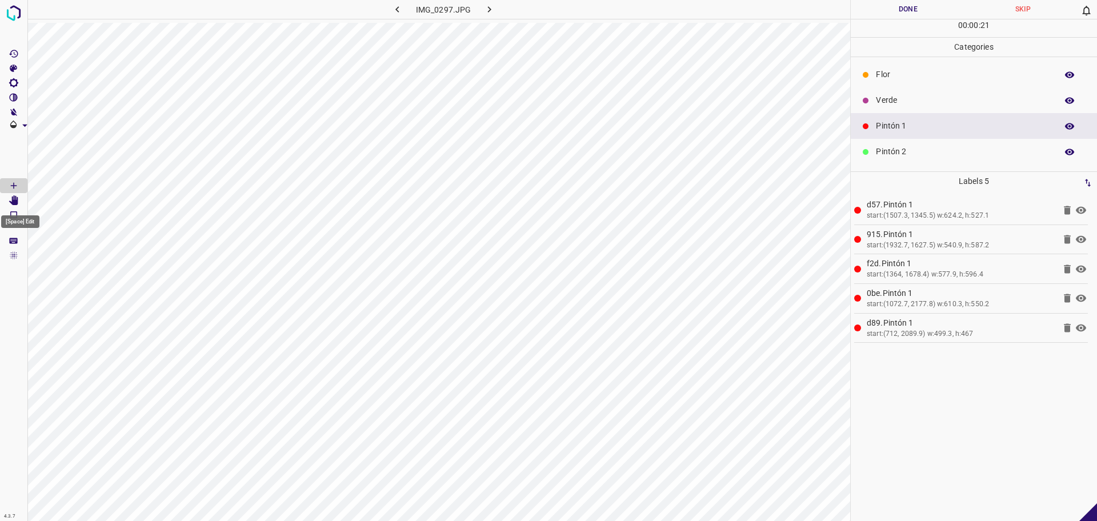
drag, startPoint x: 10, startPoint y: 203, endPoint x: 26, endPoint y: 212, distance: 17.6
click at [11, 203] on icon "[Space] Edit" at bounding box center [14, 200] width 10 height 10
click at [16, 182] on icon "[Space] Draw" at bounding box center [14, 185] width 10 height 10
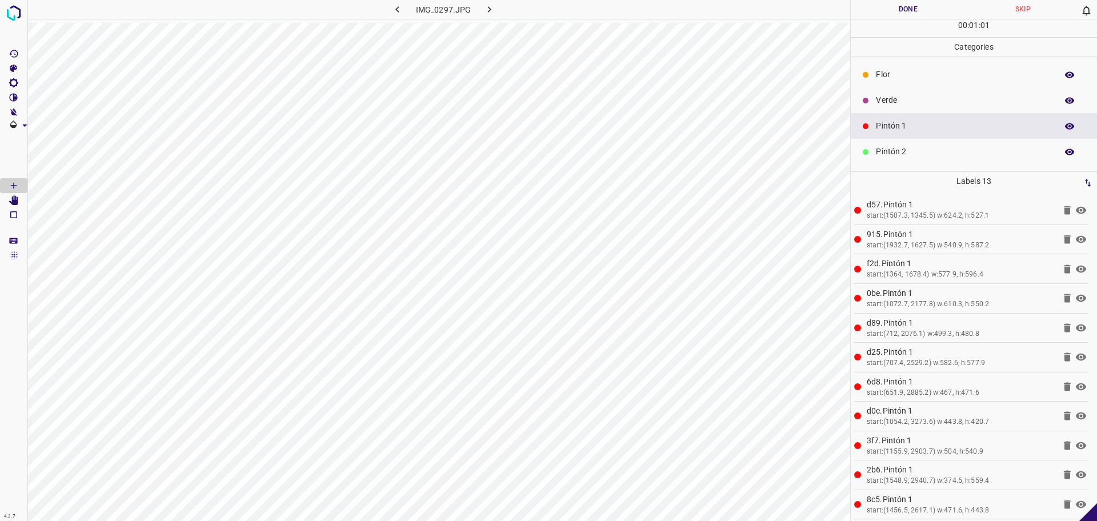
click at [918, 12] on button "Done" at bounding box center [907, 9] width 115 height 19
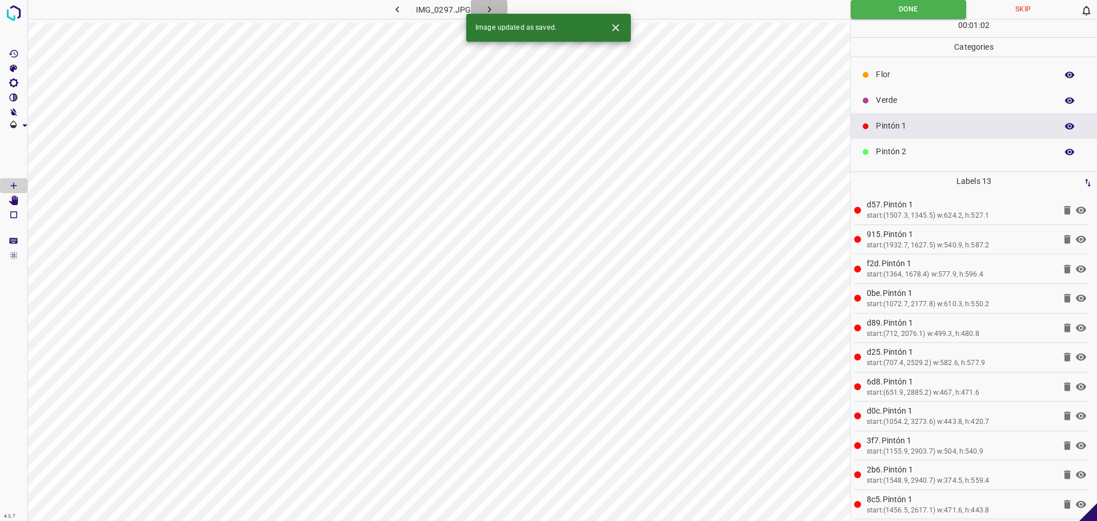
click at [487, 10] on icon "button" at bounding box center [489, 9] width 12 height 12
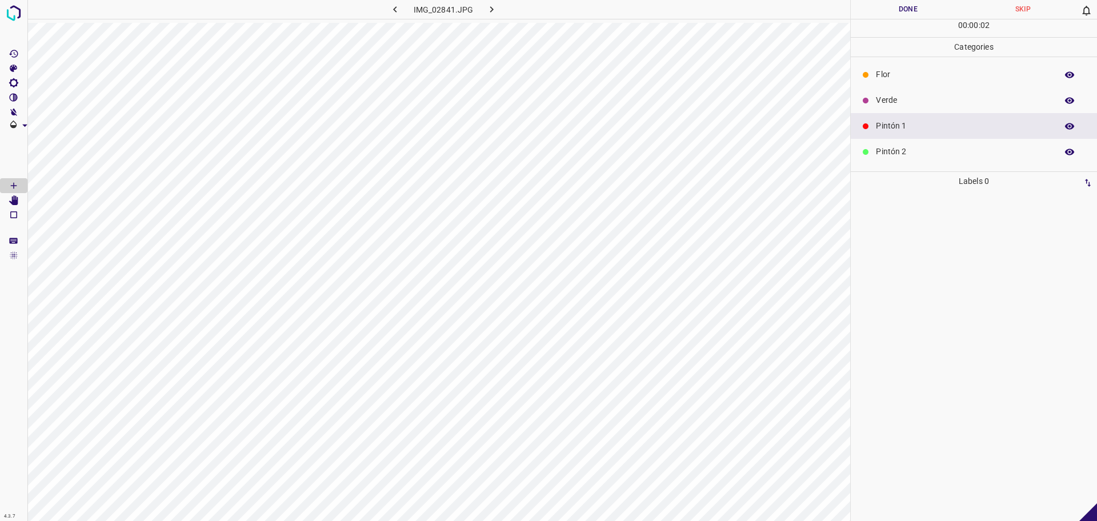
click at [917, 94] on p "Verde" at bounding box center [963, 100] width 175 height 12
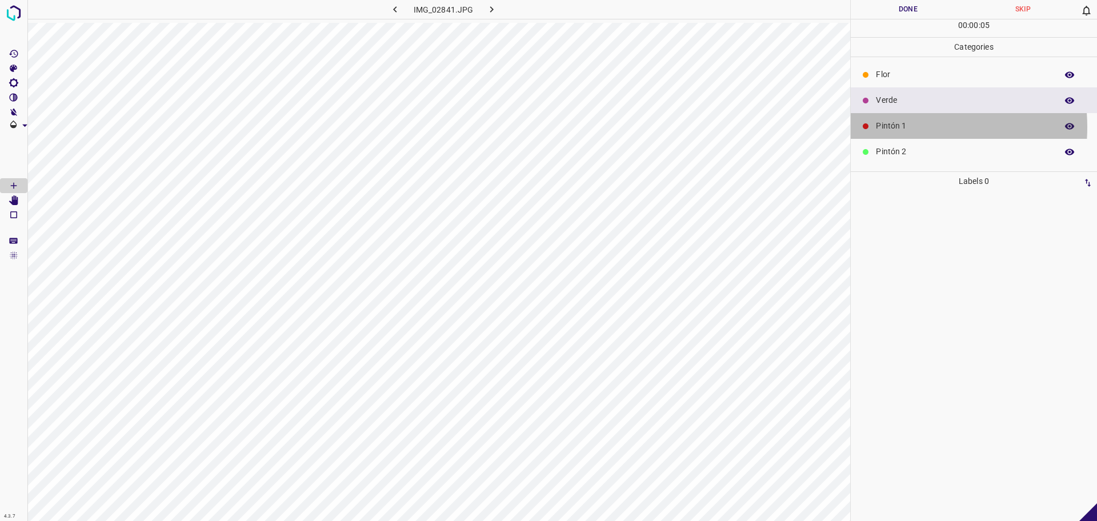
click at [894, 127] on p "Pintón 1" at bounding box center [963, 126] width 175 height 12
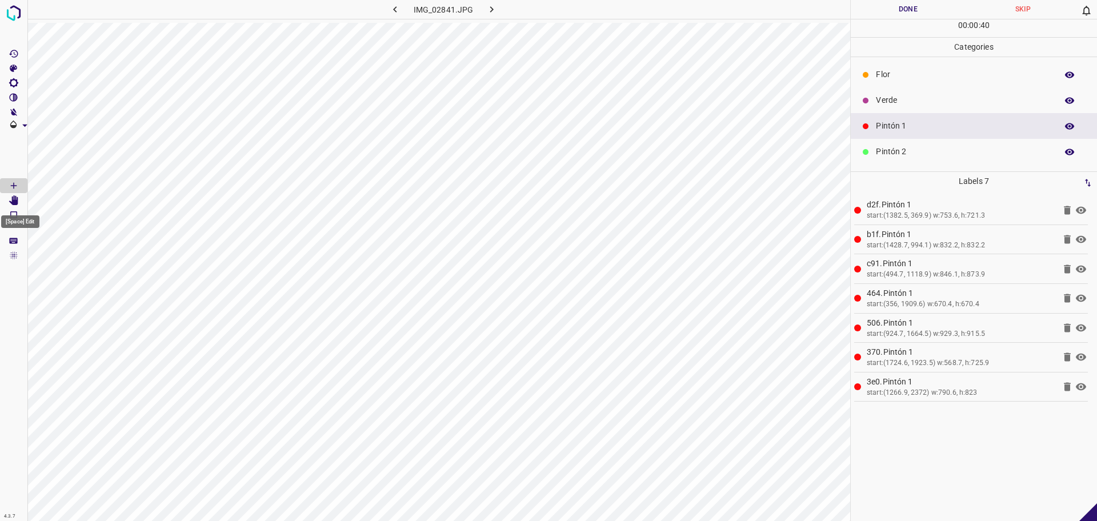
click at [5, 199] on Edit"] "[Space] Edit" at bounding box center [13, 200] width 27 height 15
click at [6, 183] on Draw"] "[Space] Draw" at bounding box center [13, 185] width 27 height 15
click at [891, 15] on button "Done" at bounding box center [907, 9] width 115 height 19
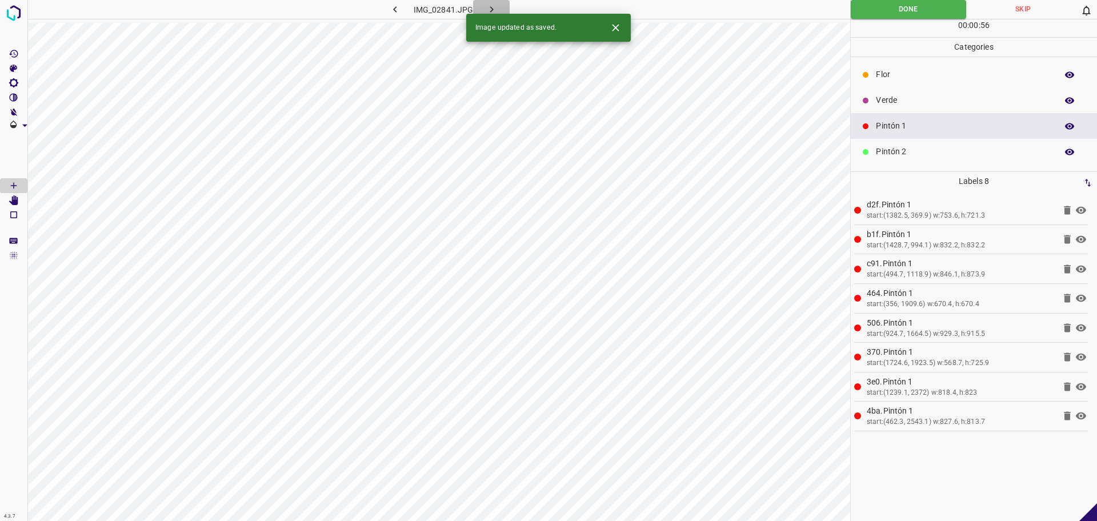
click at [481, 6] on button "button" at bounding box center [491, 9] width 37 height 19
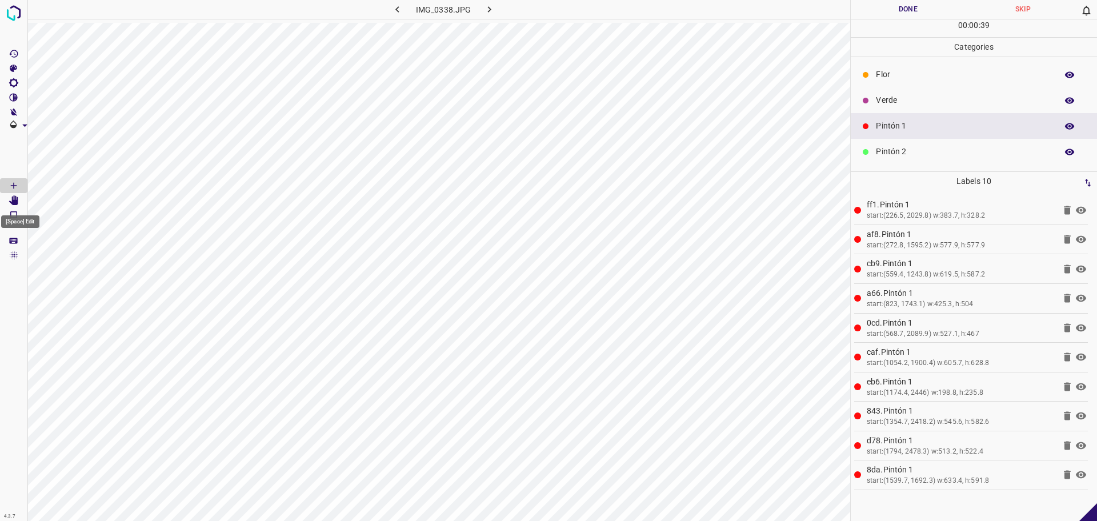
click at [19, 199] on Edit"] "[Space] Edit" at bounding box center [13, 200] width 27 height 15
click at [14, 186] on icon "[Space] Draw" at bounding box center [14, 185] width 10 height 10
click at [931, 111] on div "Verde" at bounding box center [973, 100] width 246 height 26
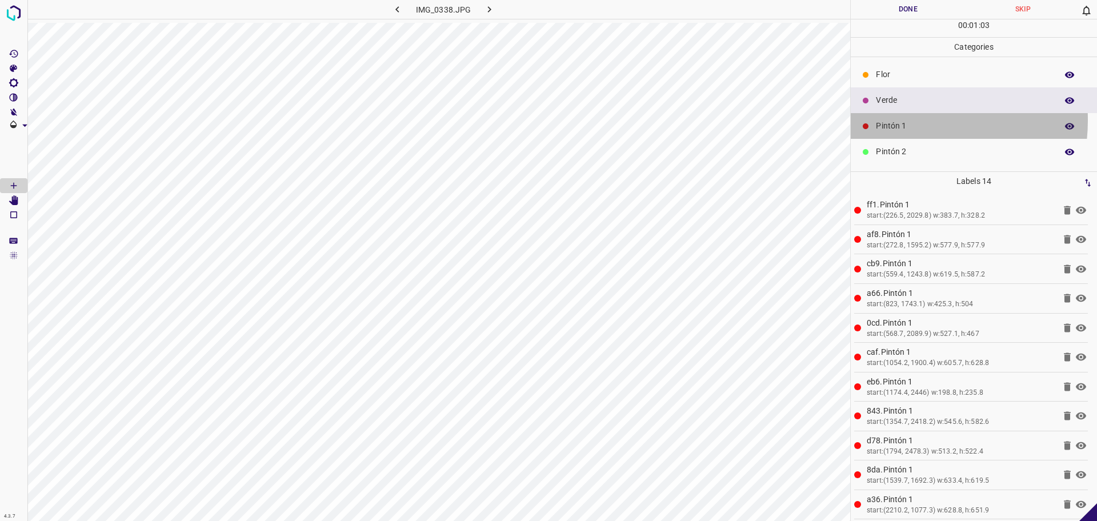
click at [898, 120] on p "Pintón 1" at bounding box center [963, 126] width 175 height 12
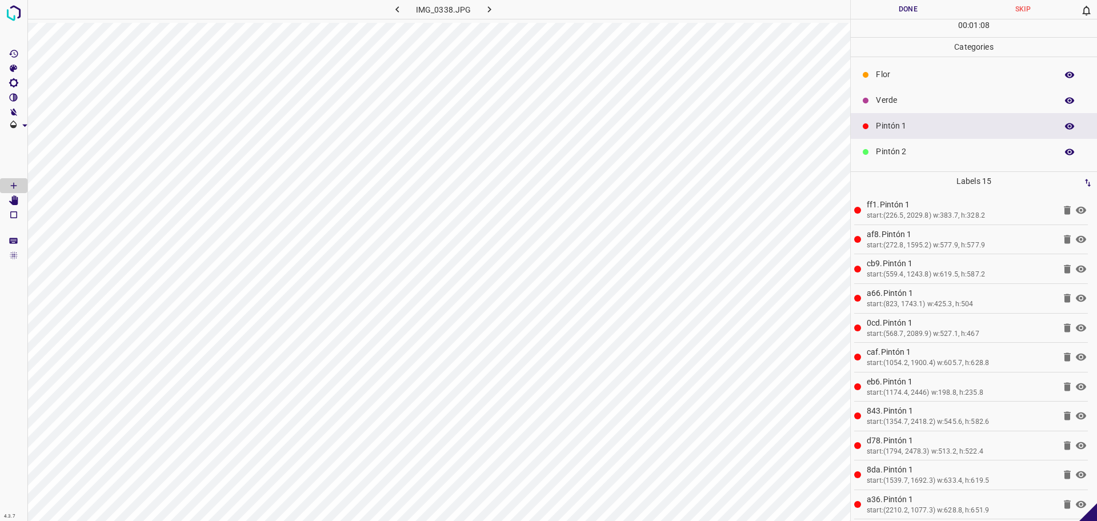
click at [893, 25] on div "00 : 01 : 08" at bounding box center [973, 28] width 246 height 18
click at [885, 15] on button "Done" at bounding box center [907, 9] width 115 height 19
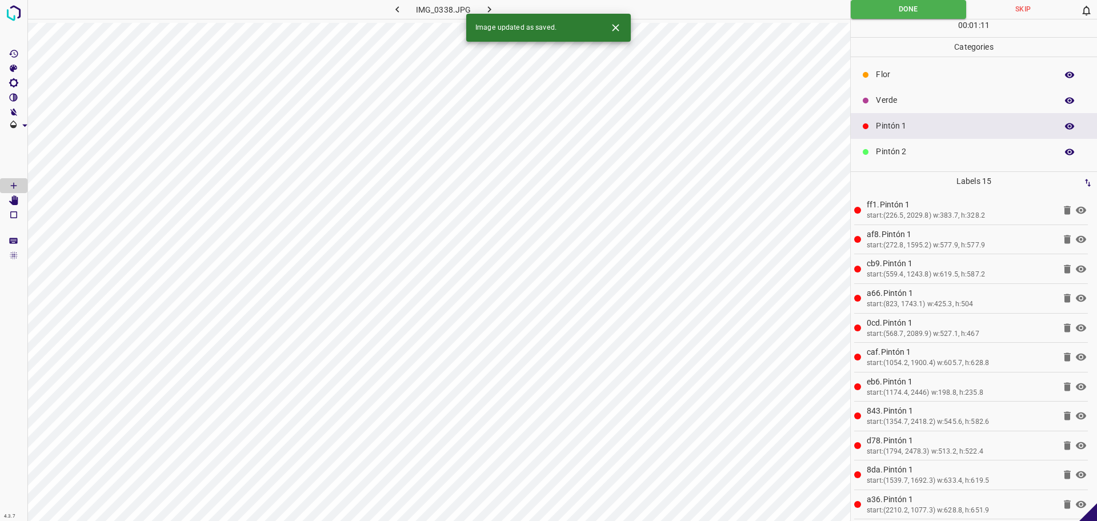
click at [488, 14] on div "Image updated as saved." at bounding box center [548, 28] width 164 height 28
click at [487, 8] on icon "button" at bounding box center [489, 9] width 12 height 12
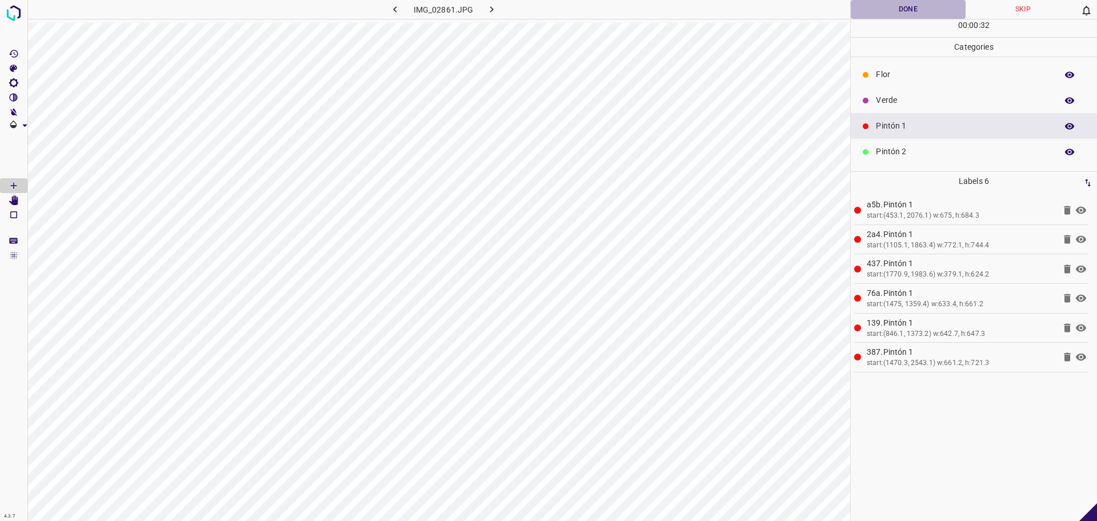
click at [929, 6] on button "Done" at bounding box center [907, 9] width 115 height 19
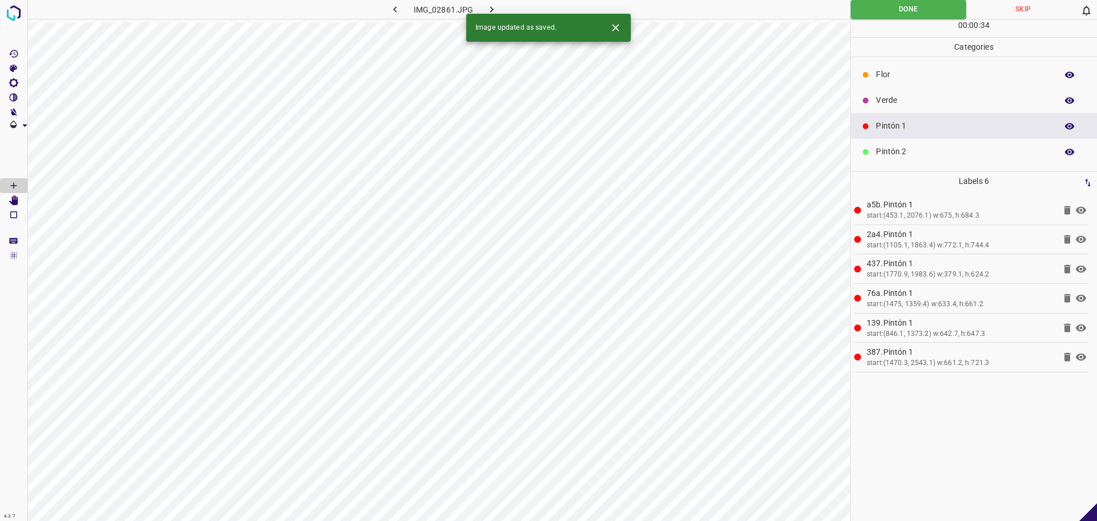
click at [493, 10] on icon "button" at bounding box center [491, 9] width 12 height 12
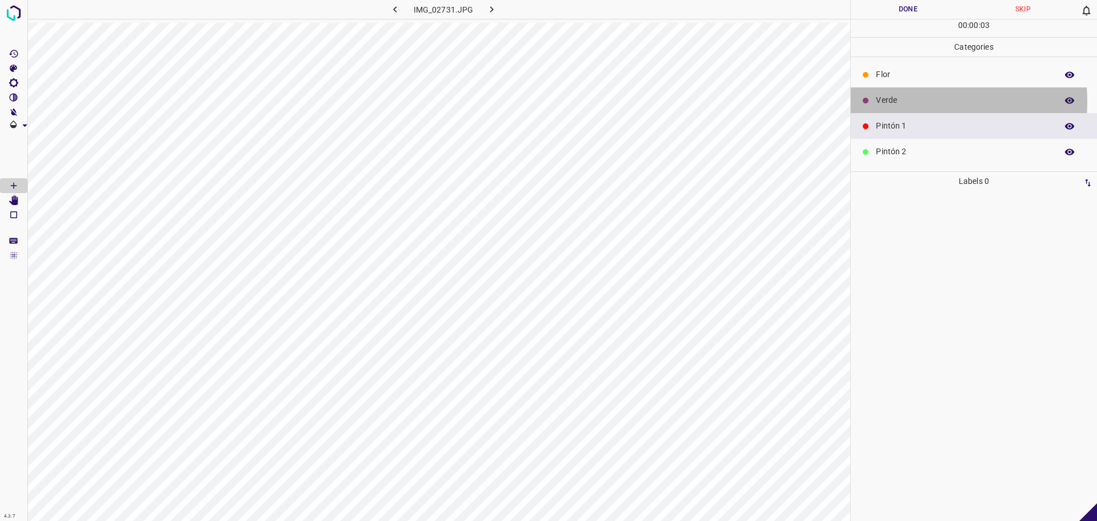
click at [900, 102] on p "Verde" at bounding box center [963, 100] width 175 height 12
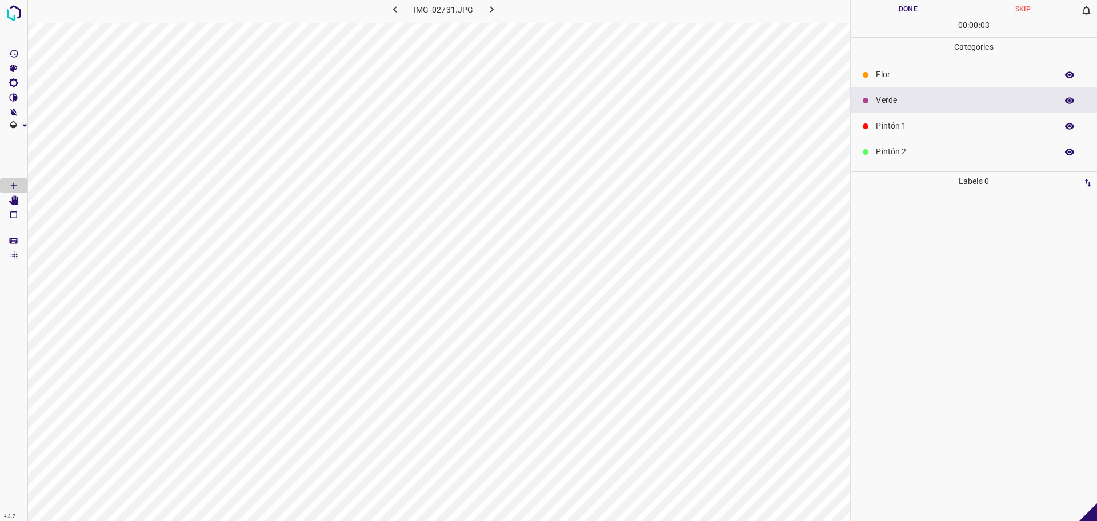
click at [904, 159] on div "Pintón 2" at bounding box center [973, 152] width 246 height 26
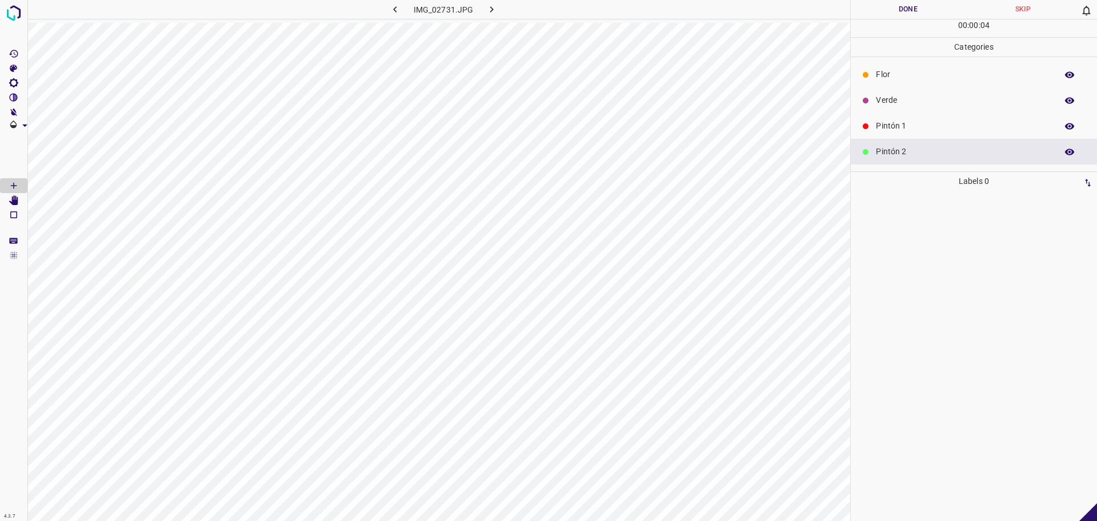
click at [917, 105] on p "Verde" at bounding box center [963, 100] width 175 height 12
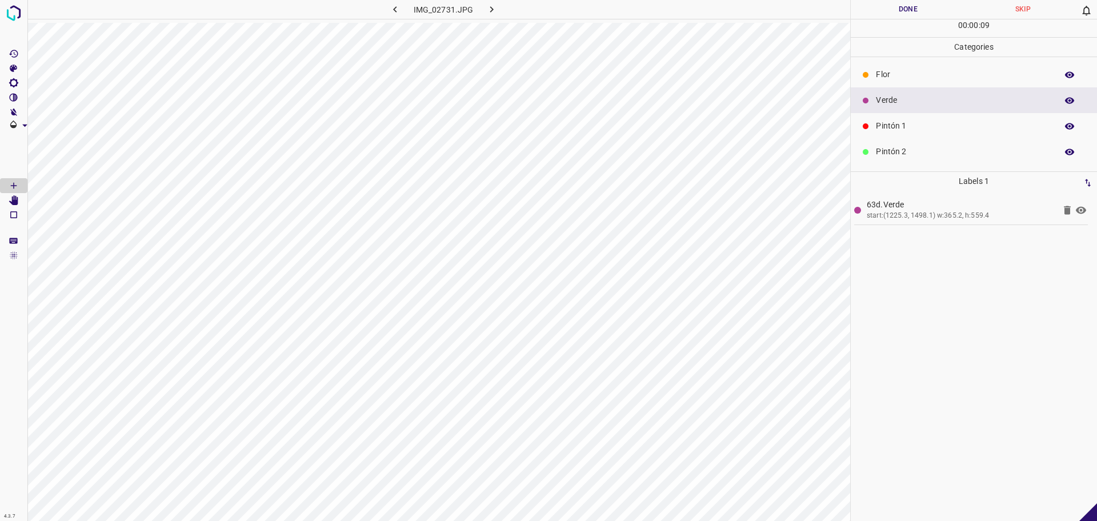
click at [905, 158] on p "Pintón 2" at bounding box center [963, 152] width 175 height 12
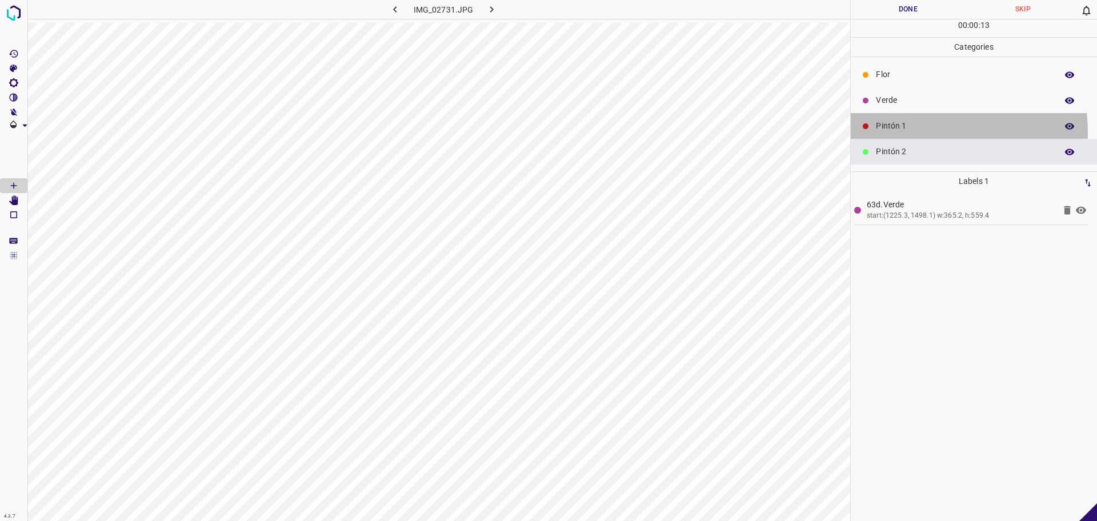
click at [916, 131] on p "Pintón 1" at bounding box center [963, 126] width 175 height 12
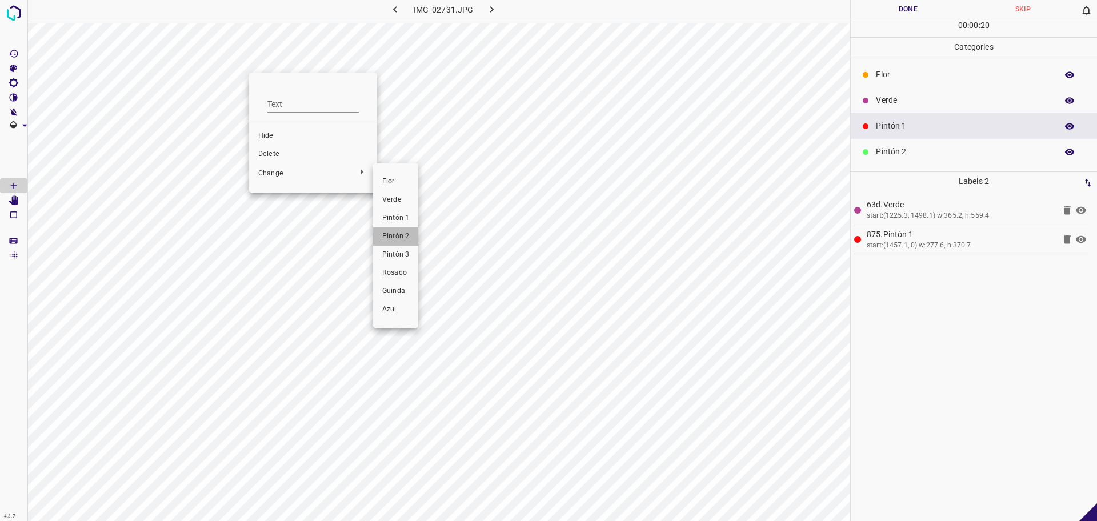
click at [390, 229] on li "Pintón 2" at bounding box center [395, 236] width 45 height 18
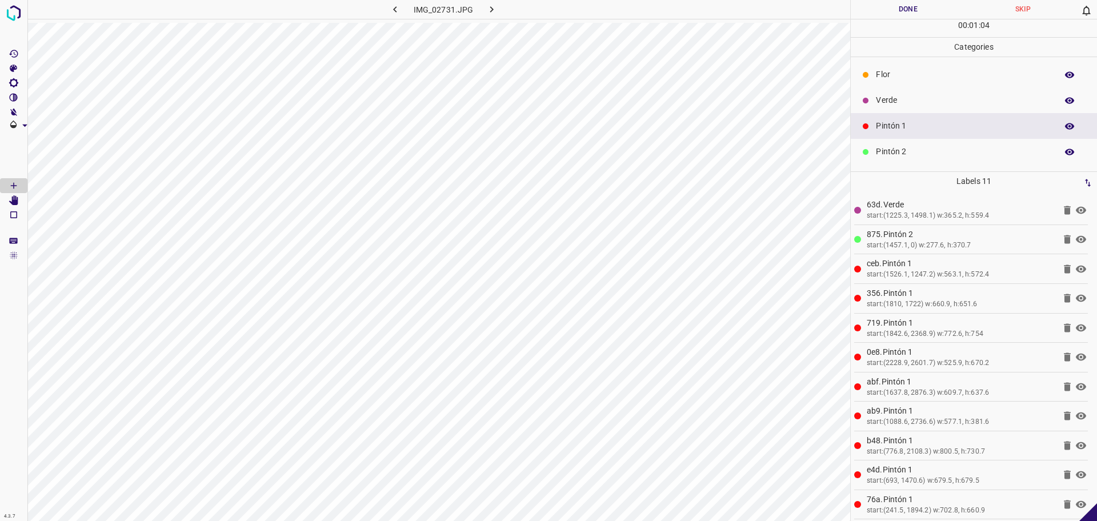
click at [887, 10] on button "Done" at bounding box center [907, 9] width 115 height 19
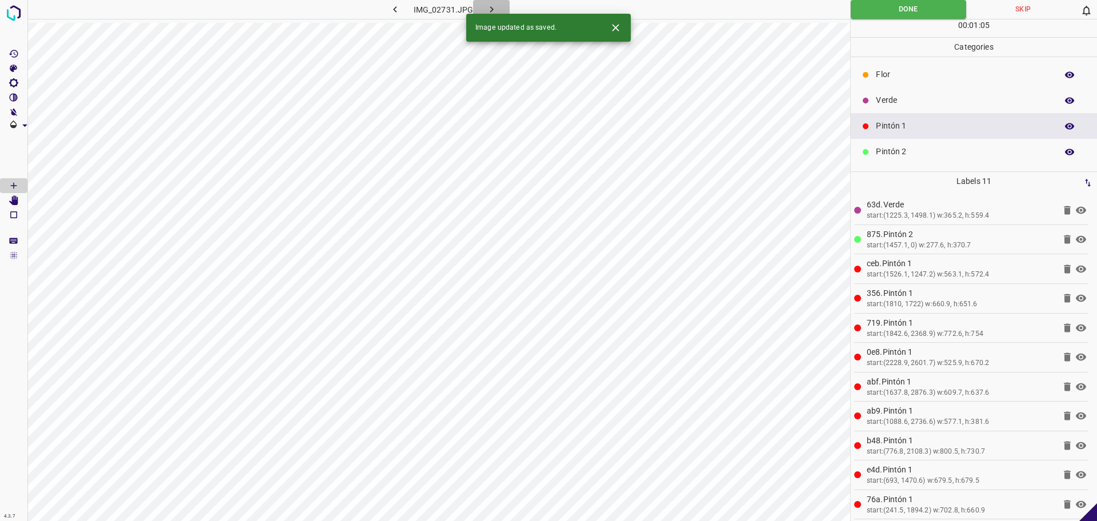
click at [487, 8] on icon "button" at bounding box center [491, 9] width 12 height 12
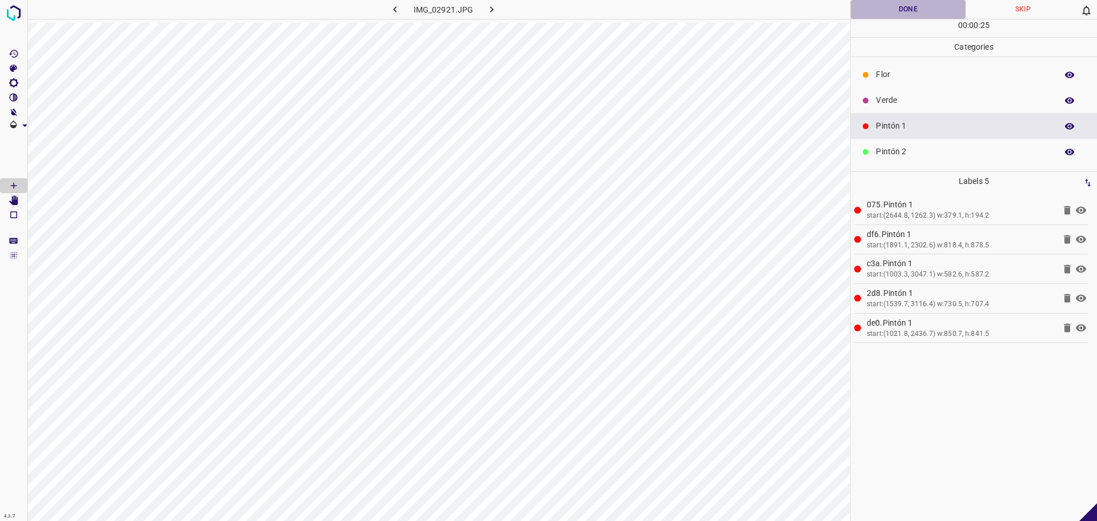
click at [902, 11] on button "Done" at bounding box center [907, 9] width 115 height 19
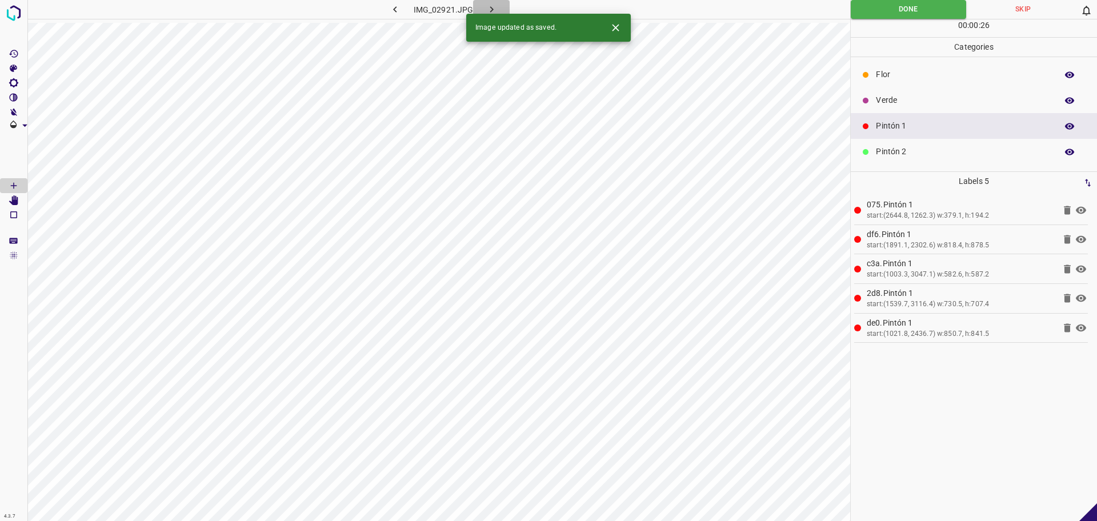
click at [491, 7] on icon "button" at bounding box center [491, 9] width 12 height 12
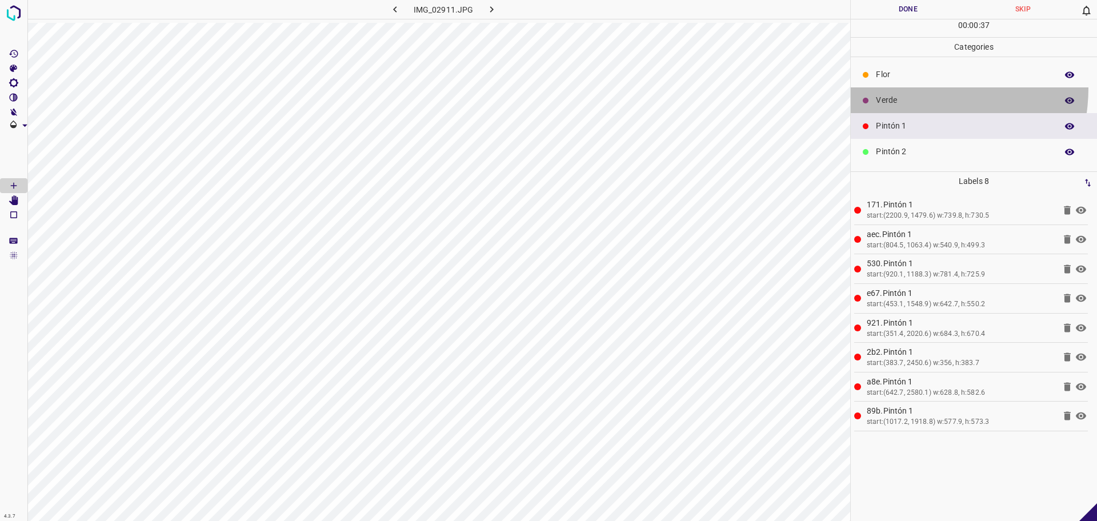
click at [909, 87] on div "Verde" at bounding box center [973, 100] width 246 height 26
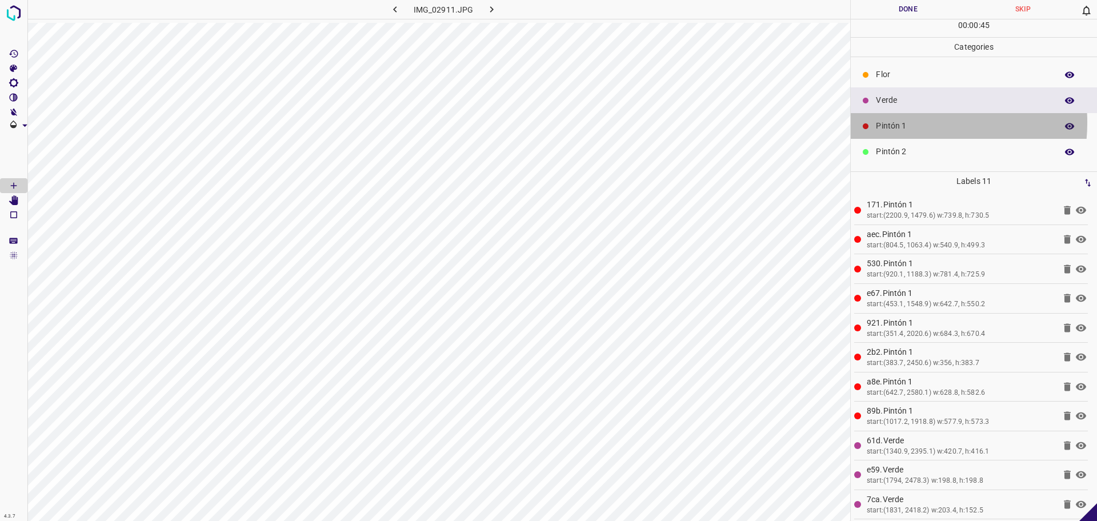
click at [905, 122] on p "Pintón 1" at bounding box center [963, 126] width 175 height 12
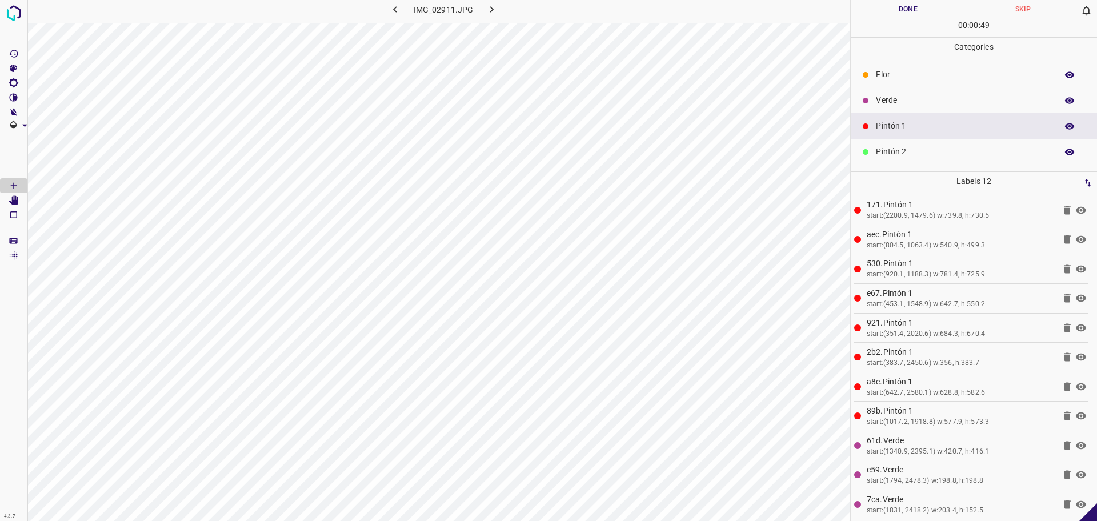
click at [932, 89] on div "Verde" at bounding box center [973, 100] width 246 height 26
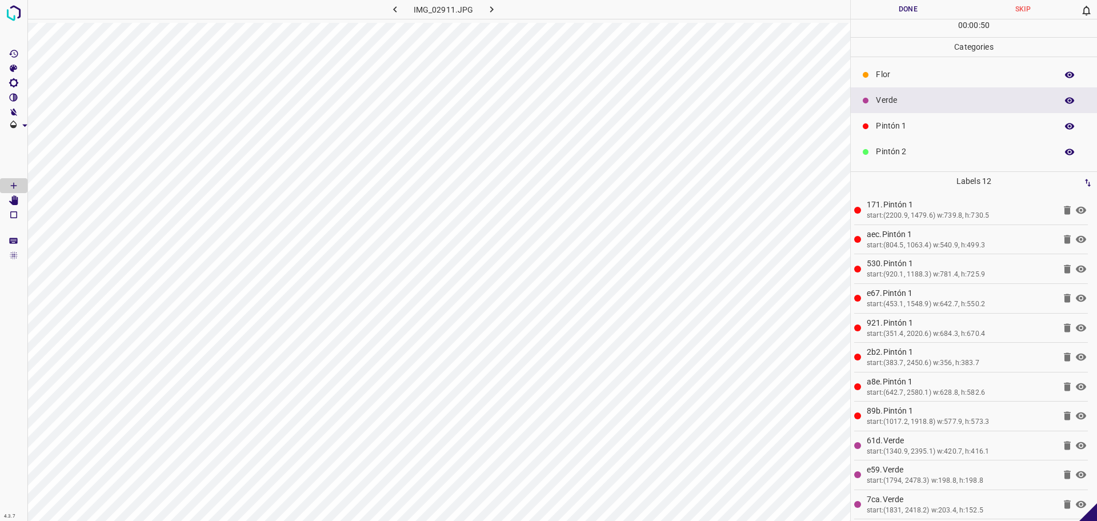
drag, startPoint x: 913, startPoint y: 78, endPoint x: 856, endPoint y: 109, distance: 64.1
click at [913, 77] on p "Flor" at bounding box center [963, 75] width 175 height 12
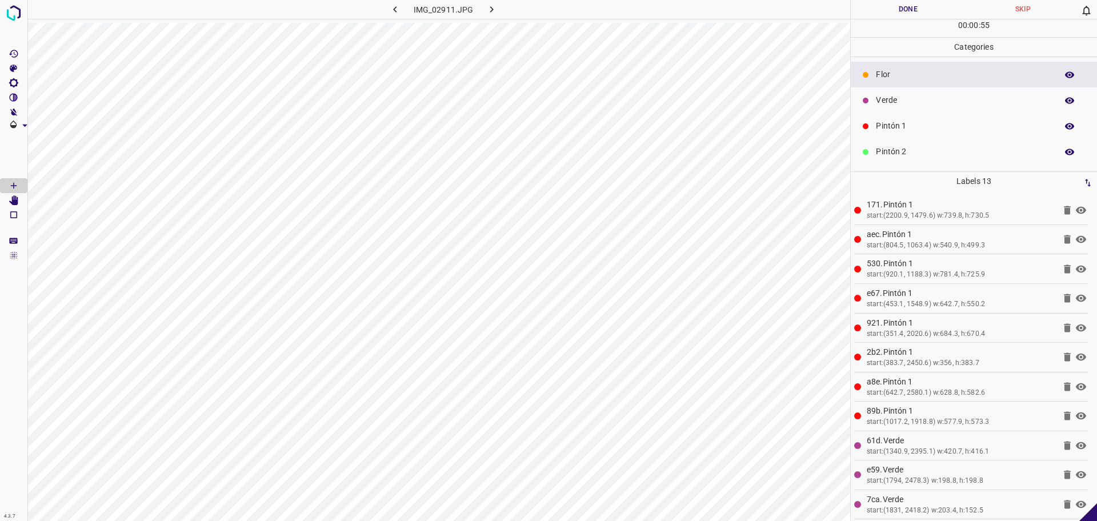
click at [878, 4] on button "Done" at bounding box center [907, 9] width 115 height 19
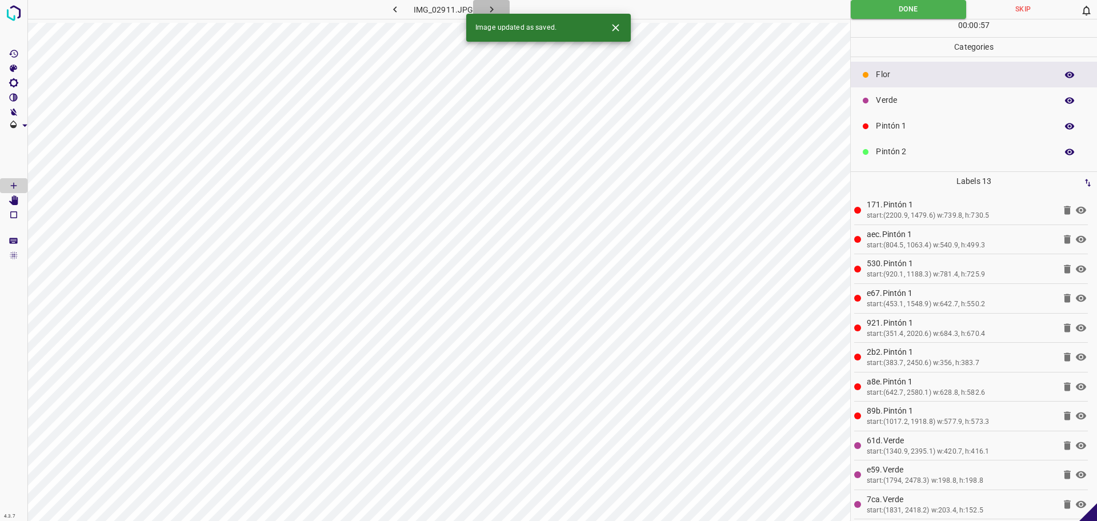
click at [488, 7] on icon "button" at bounding box center [491, 9] width 12 height 12
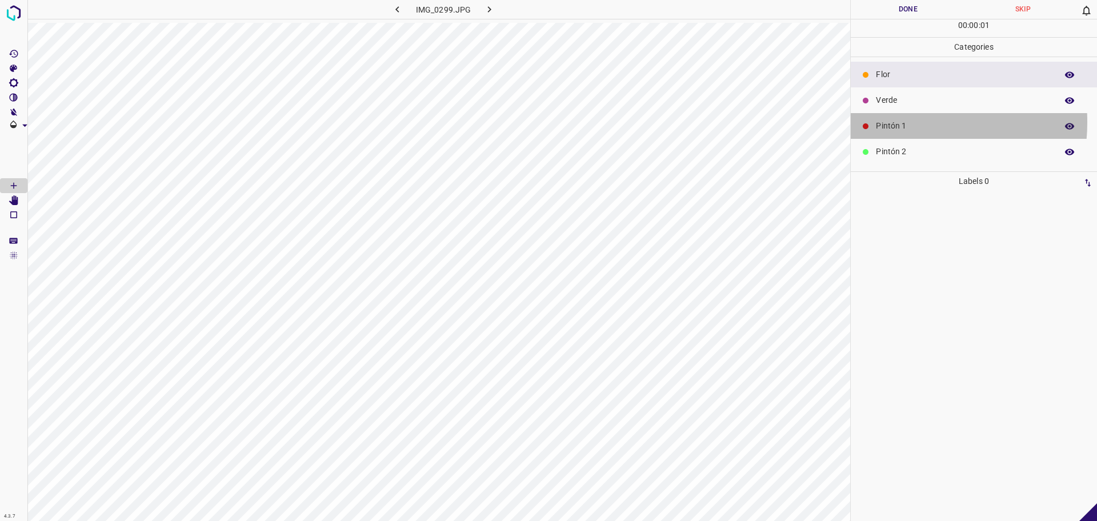
click at [890, 121] on p "Pintón 1" at bounding box center [963, 126] width 175 height 12
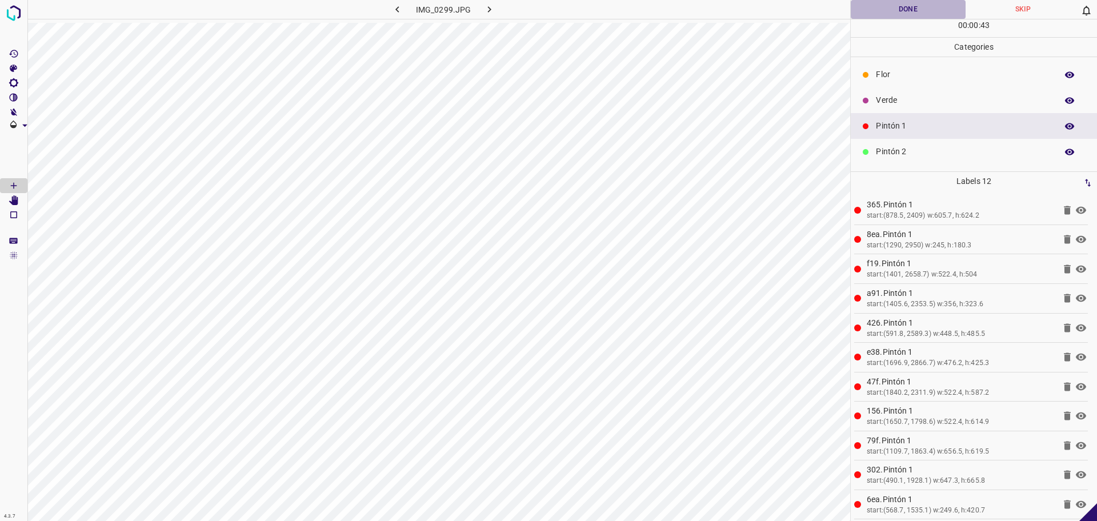
click at [889, 11] on button "Done" at bounding box center [907, 9] width 115 height 19
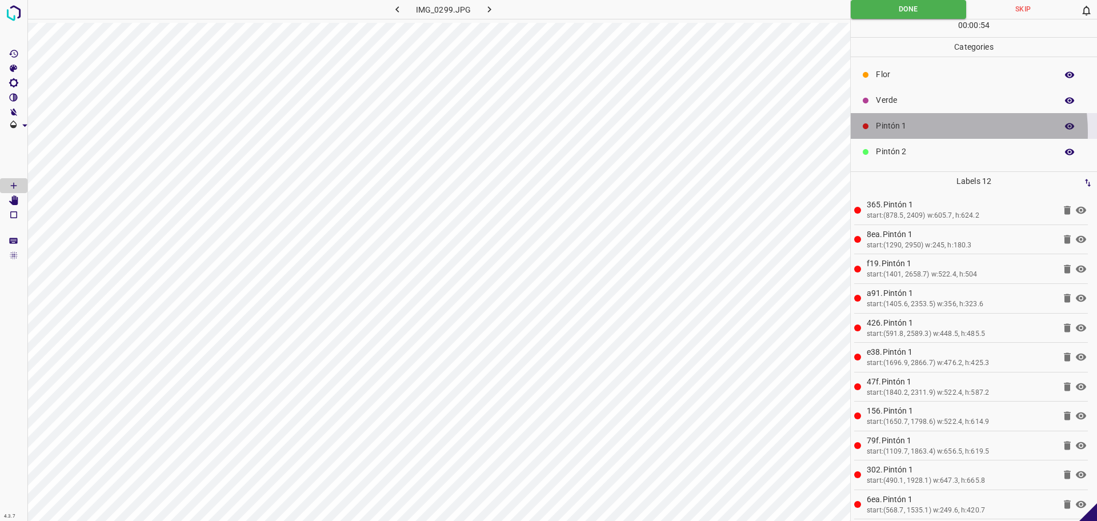
click at [915, 132] on p "Pintón 1" at bounding box center [963, 126] width 175 height 12
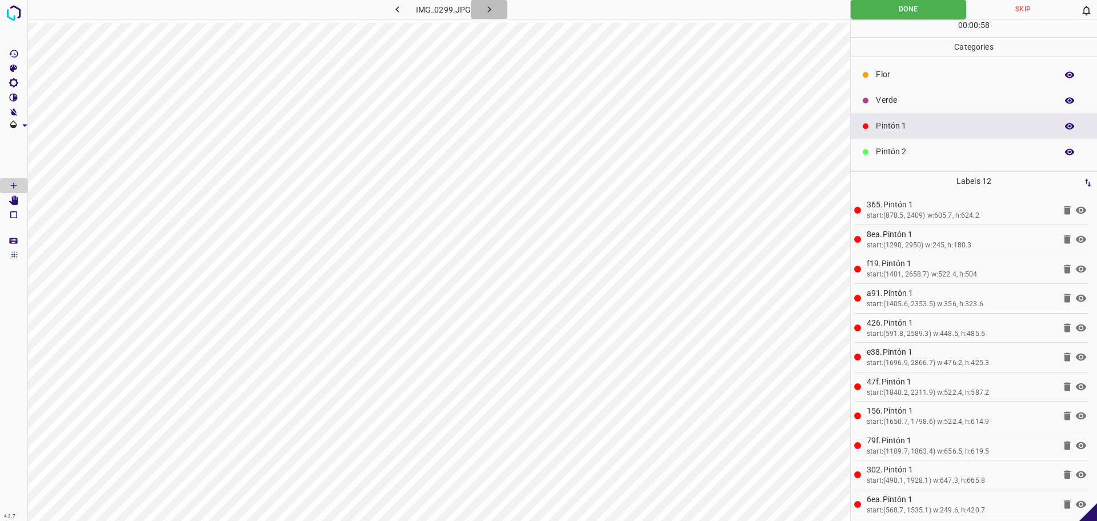
click at [495, 3] on button "button" at bounding box center [489, 9] width 37 height 19
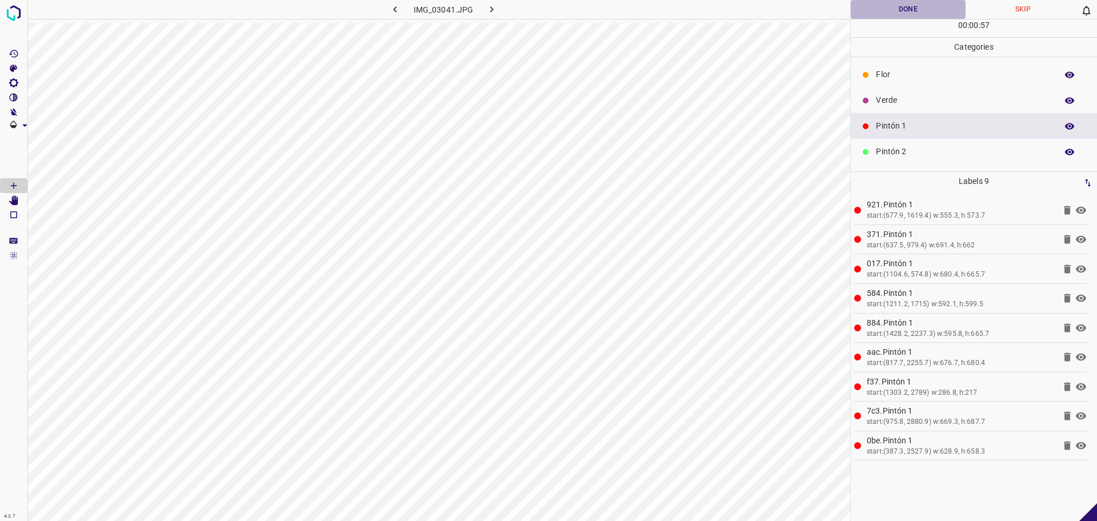
click at [900, 7] on button "Done" at bounding box center [907, 9] width 115 height 19
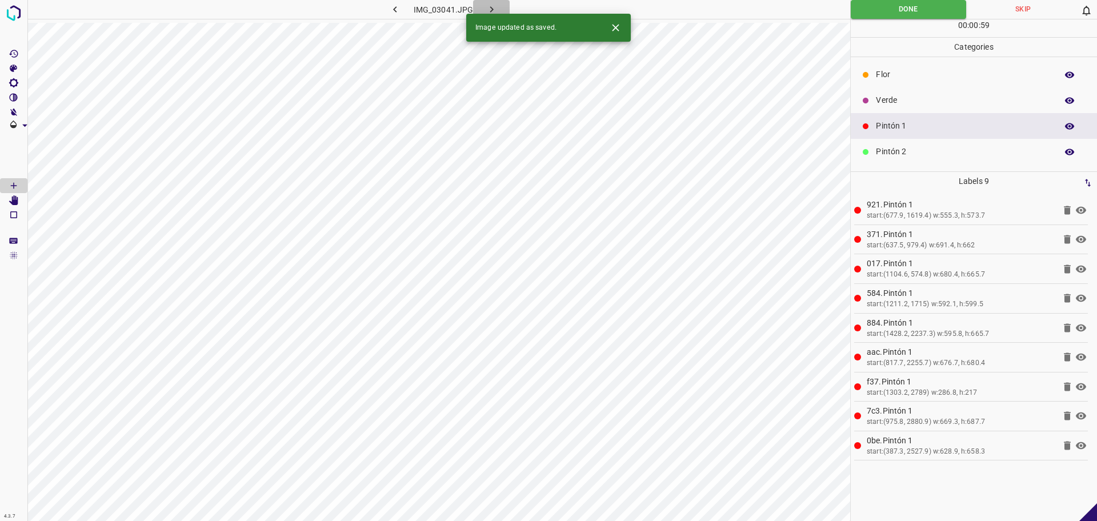
click at [500, 6] on button "button" at bounding box center [491, 9] width 37 height 19
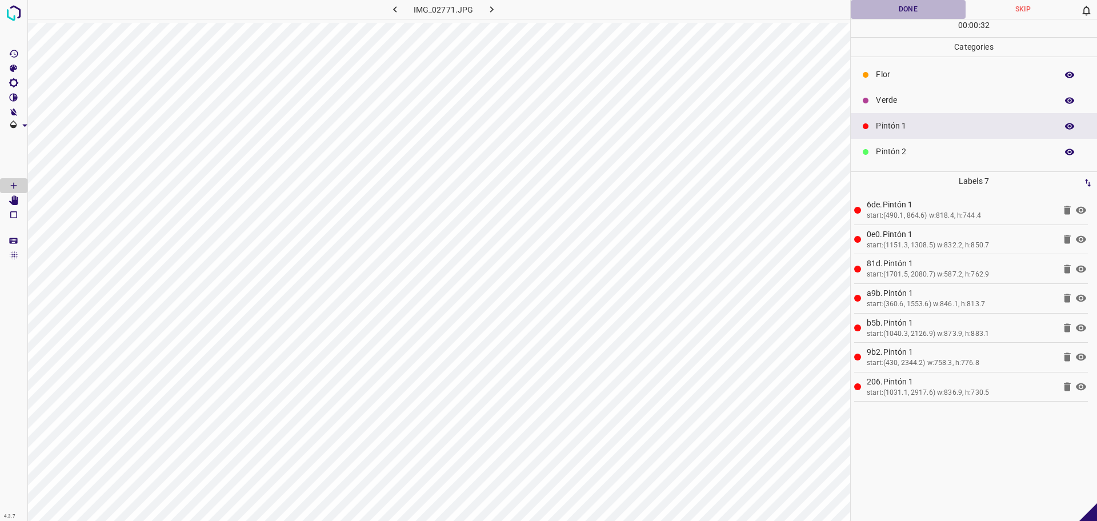
click at [893, 5] on button "Done" at bounding box center [907, 9] width 115 height 19
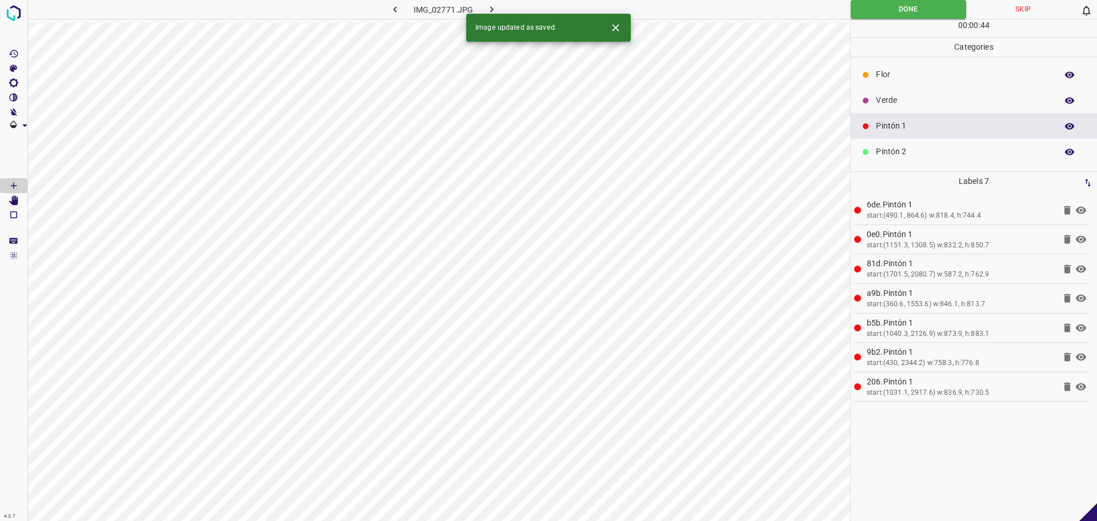
click at [491, 9] on icon "button" at bounding box center [491, 9] width 12 height 12
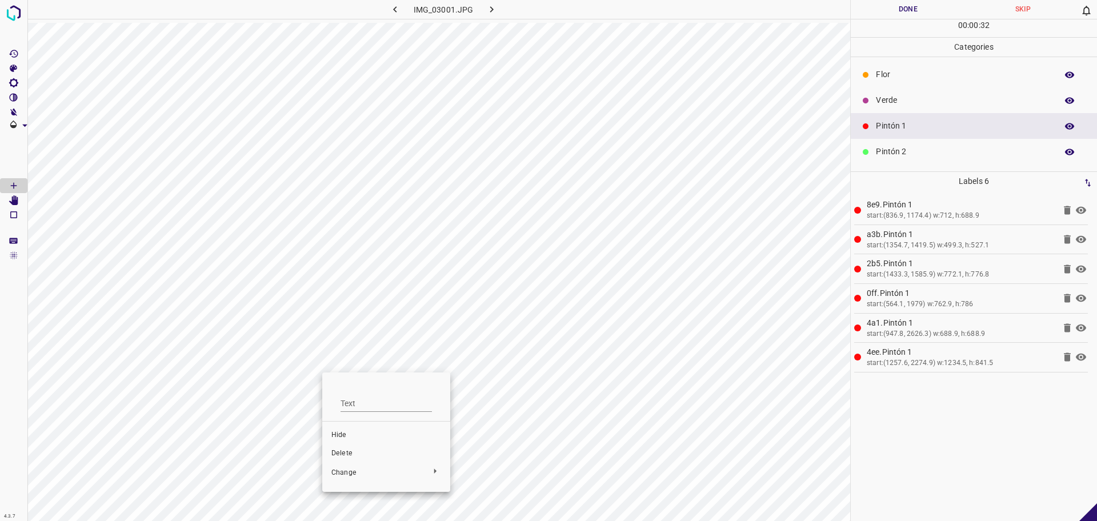
click at [356, 446] on li "Delete" at bounding box center [386, 453] width 128 height 18
click at [891, 7] on button "Done" at bounding box center [907, 9] width 115 height 19
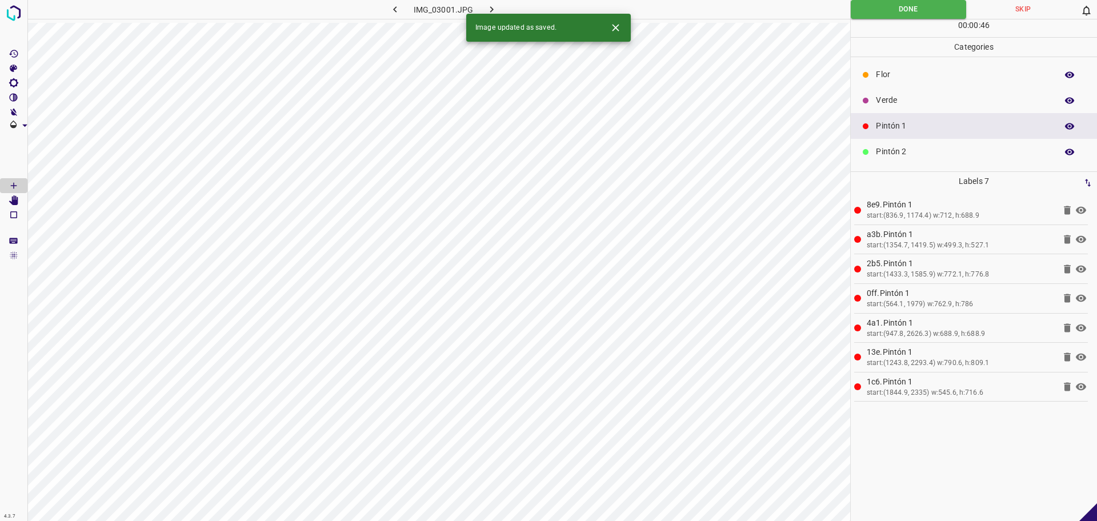
click at [501, 7] on button "button" at bounding box center [491, 9] width 37 height 19
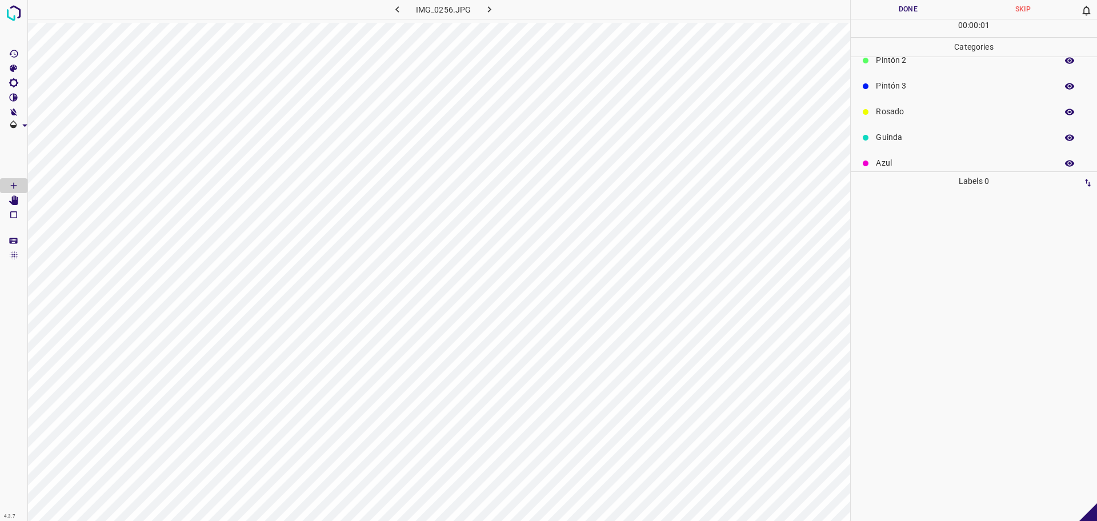
scroll to position [101, 0]
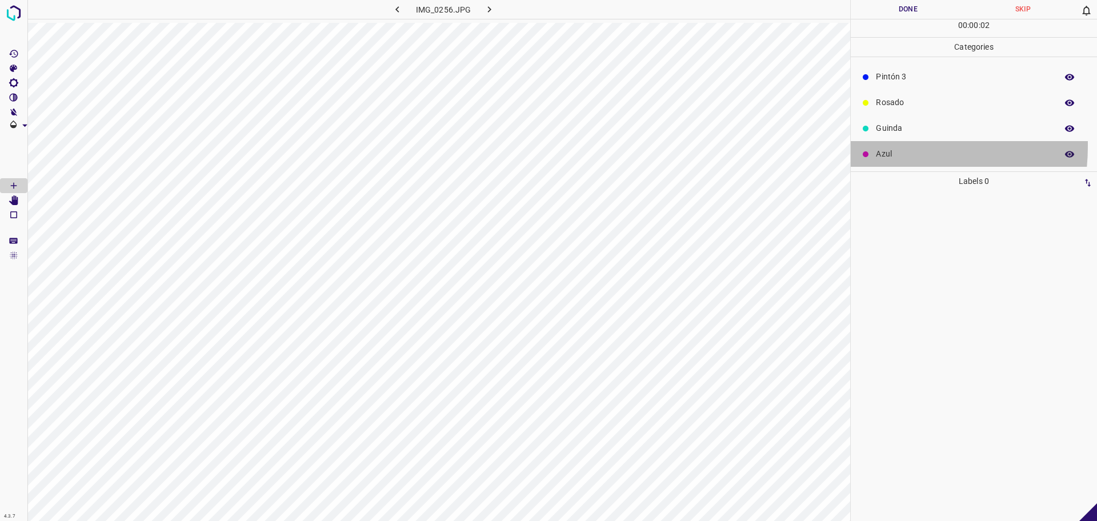
click at [866, 146] on div "Azul" at bounding box center [973, 154] width 246 height 26
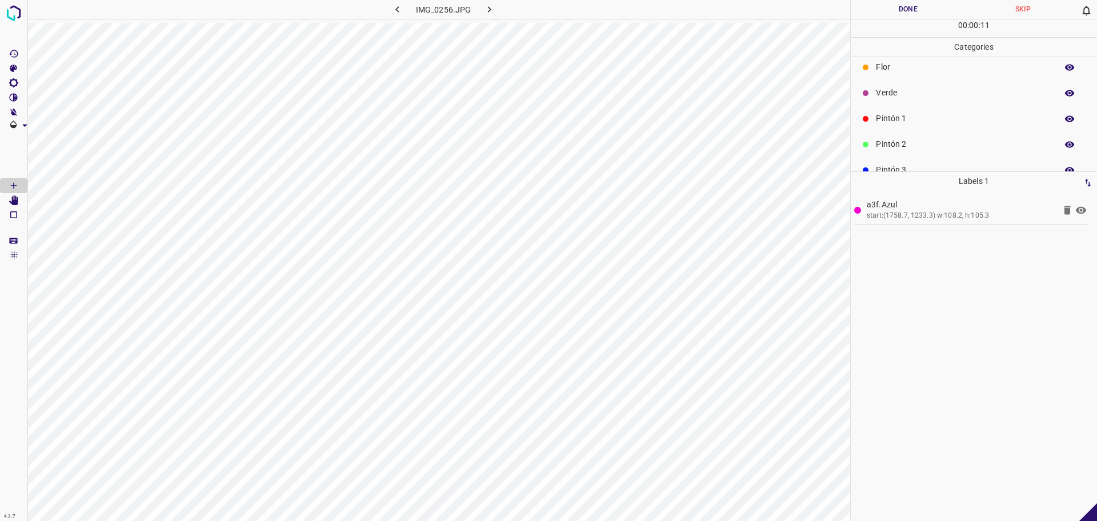
scroll to position [0, 0]
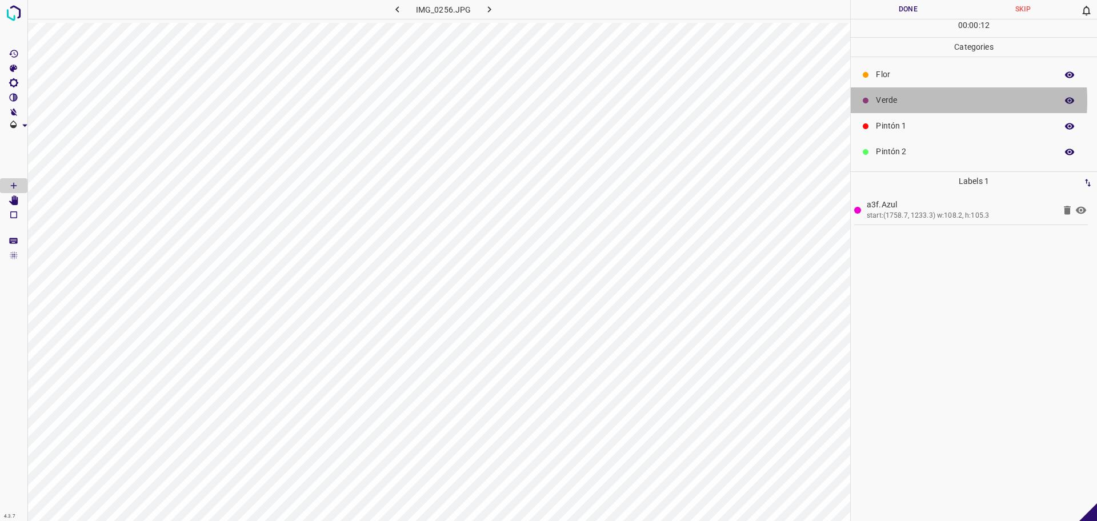
click at [903, 101] on p "Verde" at bounding box center [963, 100] width 175 height 12
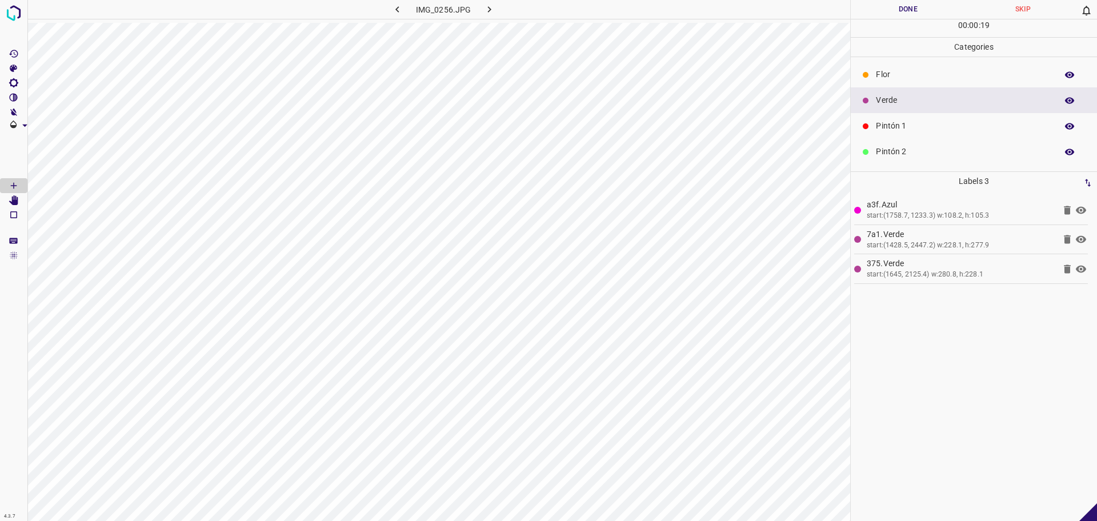
click at [912, 126] on p "Pintón 1" at bounding box center [963, 126] width 175 height 12
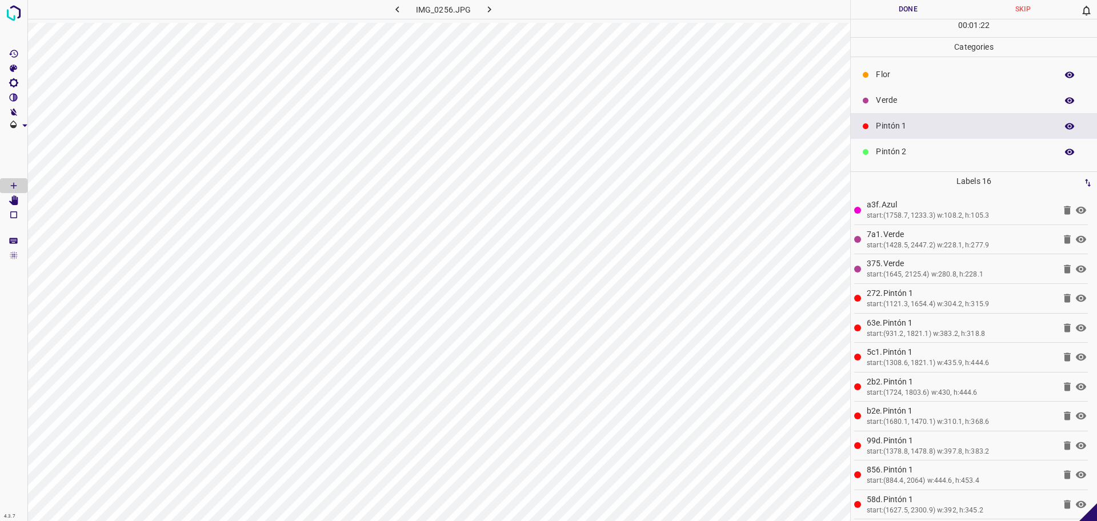
click at [895, 18] on button "Done" at bounding box center [907, 9] width 115 height 19
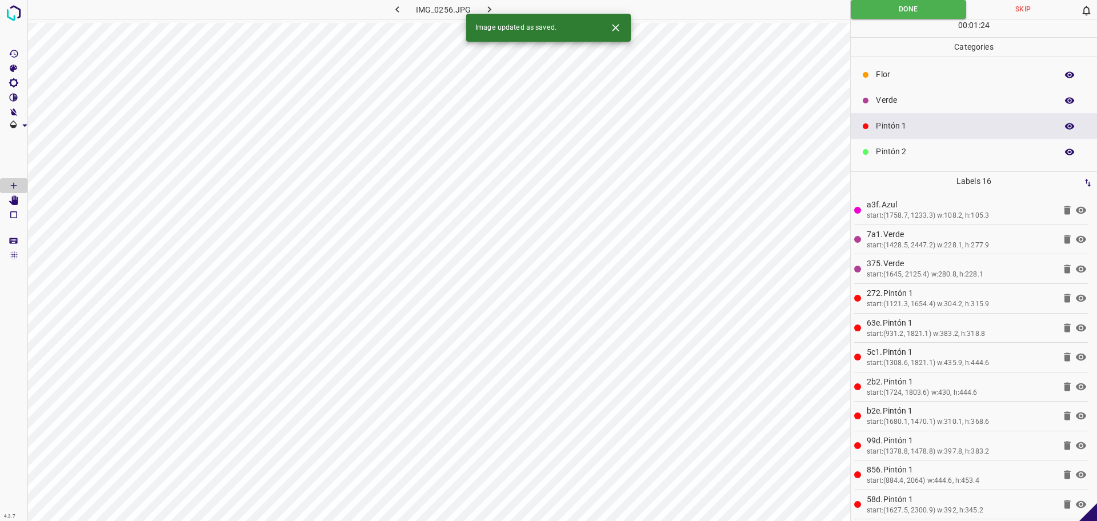
click at [497, 10] on button "button" at bounding box center [489, 9] width 37 height 19
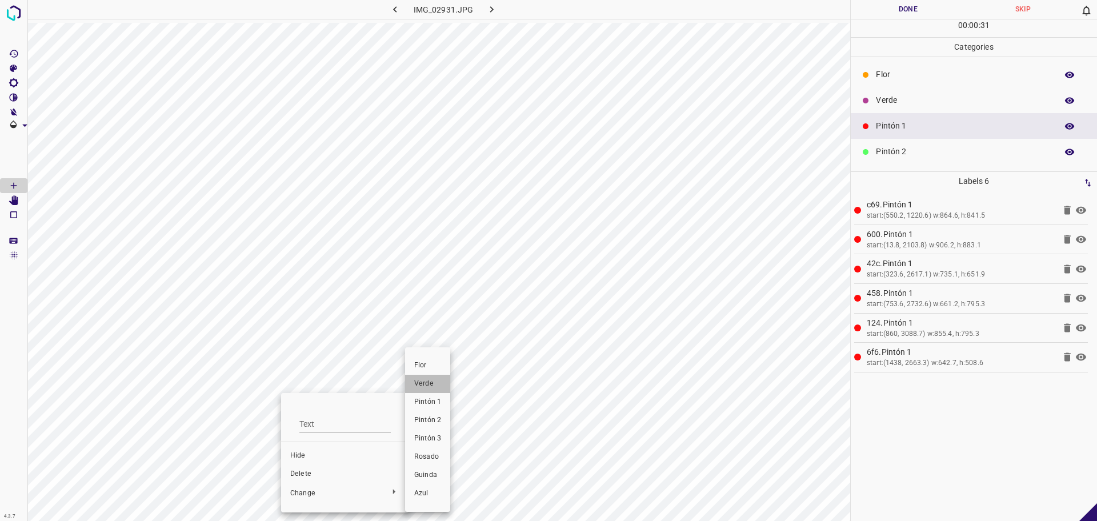
drag, startPoint x: 418, startPoint y: 387, endPoint x: 383, endPoint y: 384, distance: 35.0
click at [418, 386] on span "Verde" at bounding box center [427, 384] width 27 height 10
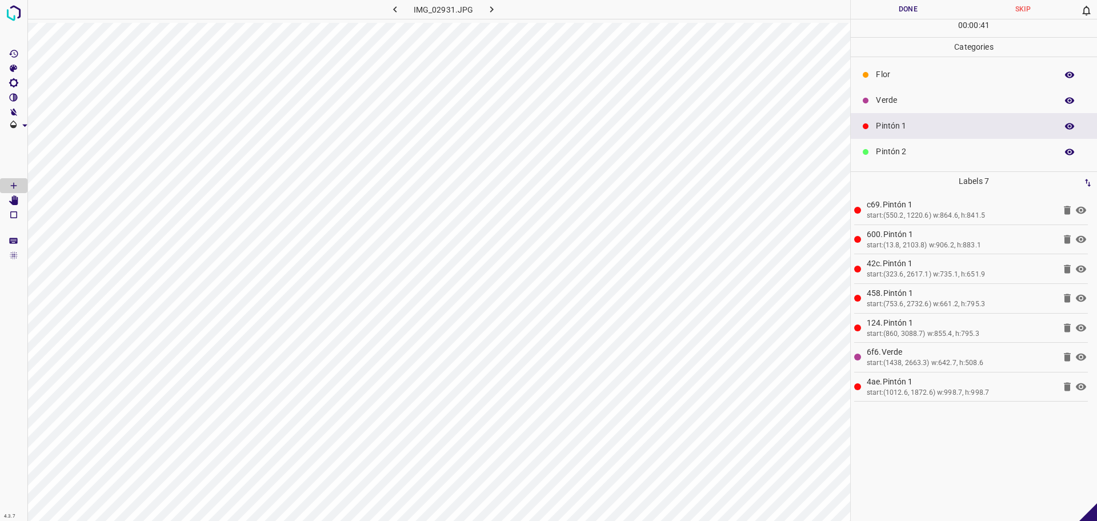
click at [942, 92] on div "Verde" at bounding box center [973, 100] width 246 height 26
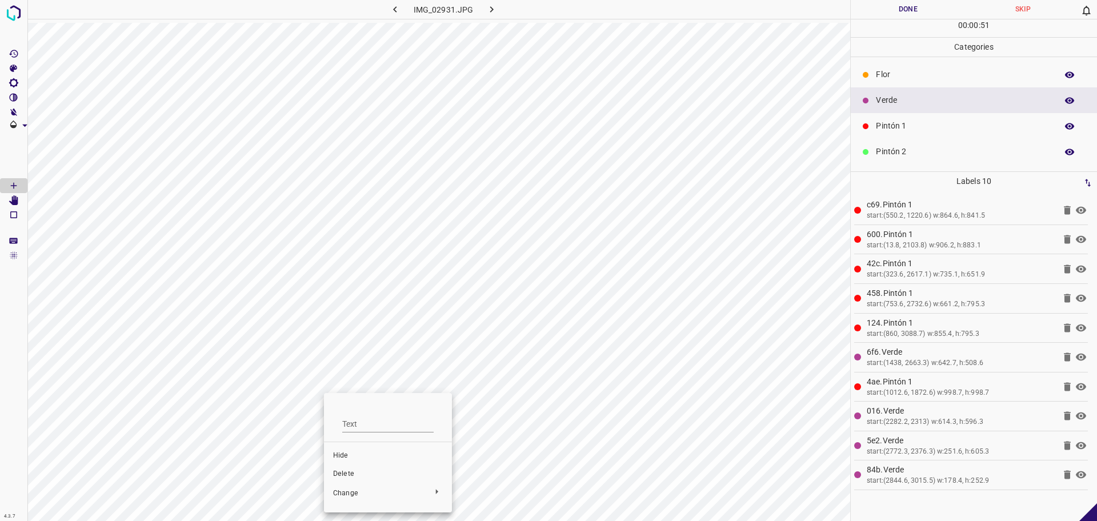
click at [336, 477] on span "Delete" at bounding box center [388, 474] width 110 height 10
click at [900, 14] on button "Done" at bounding box center [907, 9] width 115 height 19
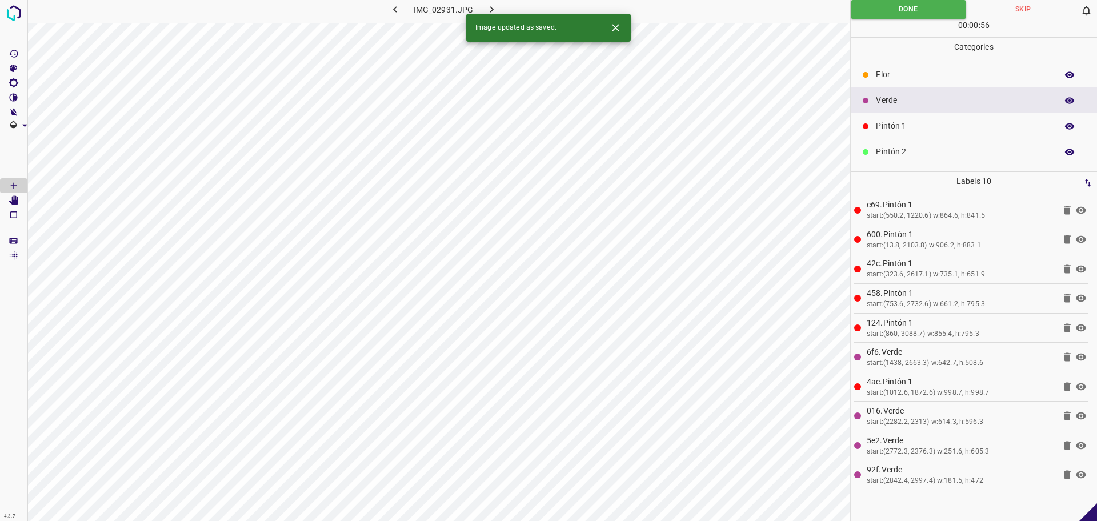
click at [488, 13] on icon "button" at bounding box center [491, 9] width 12 height 12
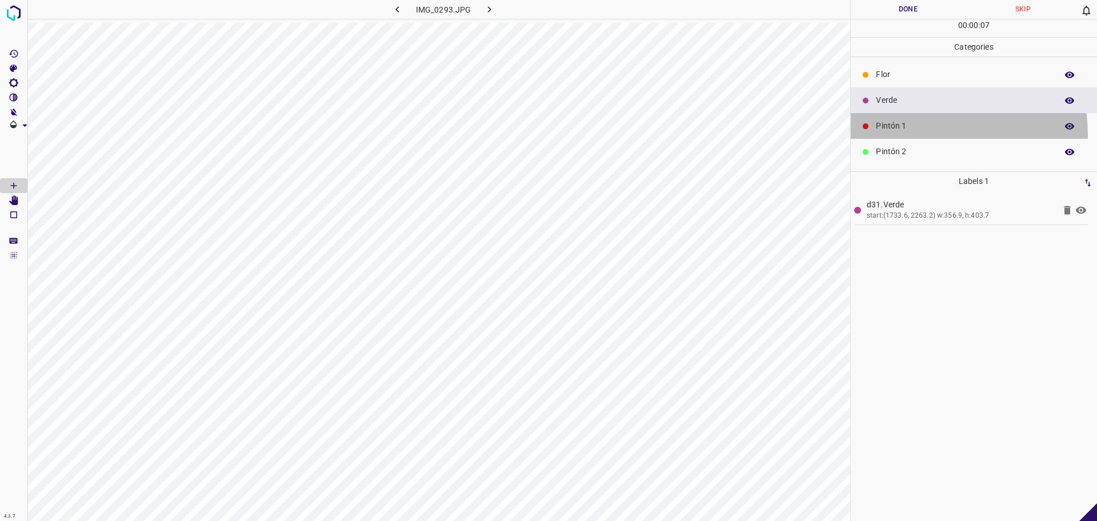
click at [894, 136] on div "Pintón 1" at bounding box center [973, 126] width 246 height 26
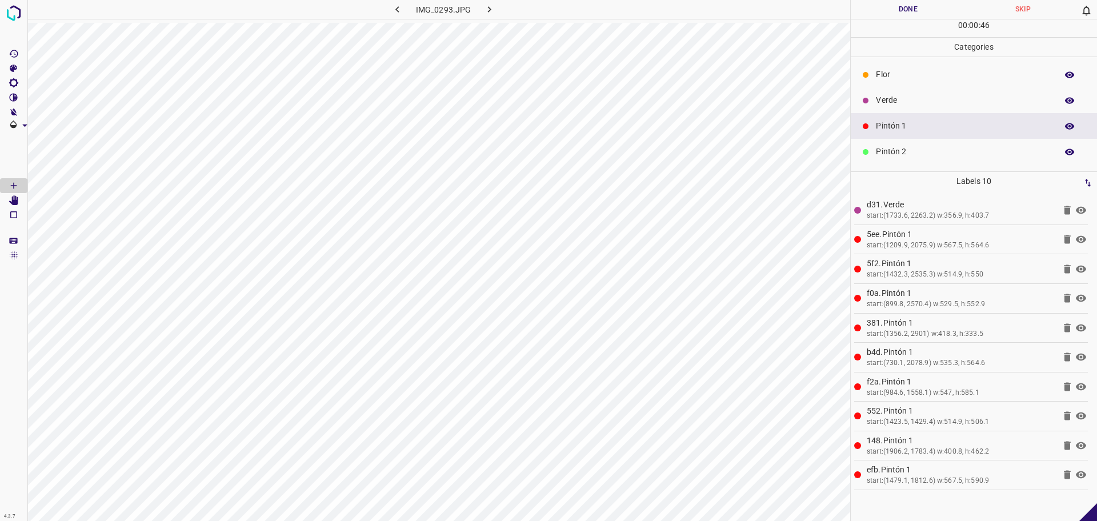
click at [946, 99] on p "Verde" at bounding box center [963, 100] width 175 height 12
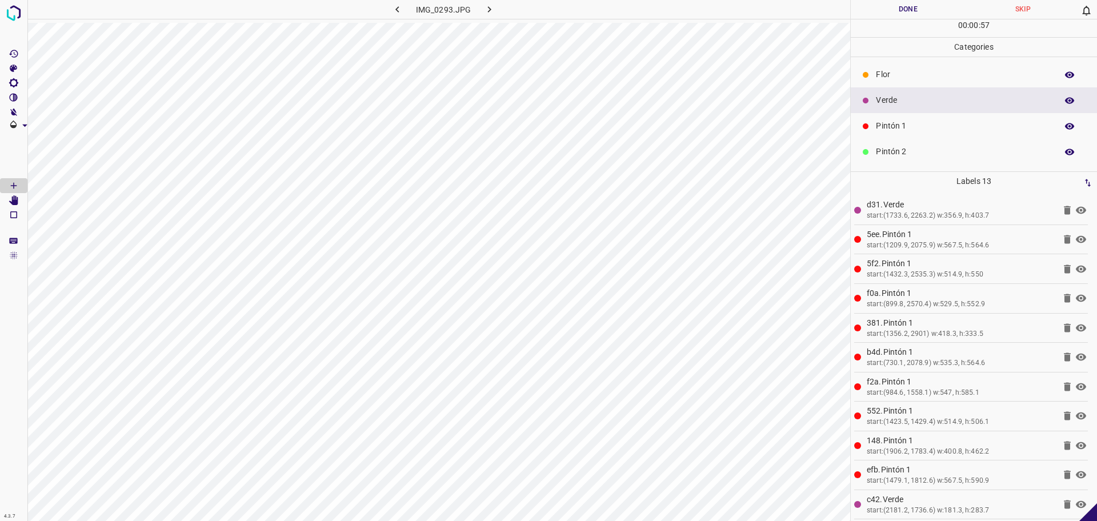
click at [897, 7] on button "Done" at bounding box center [907, 9] width 115 height 19
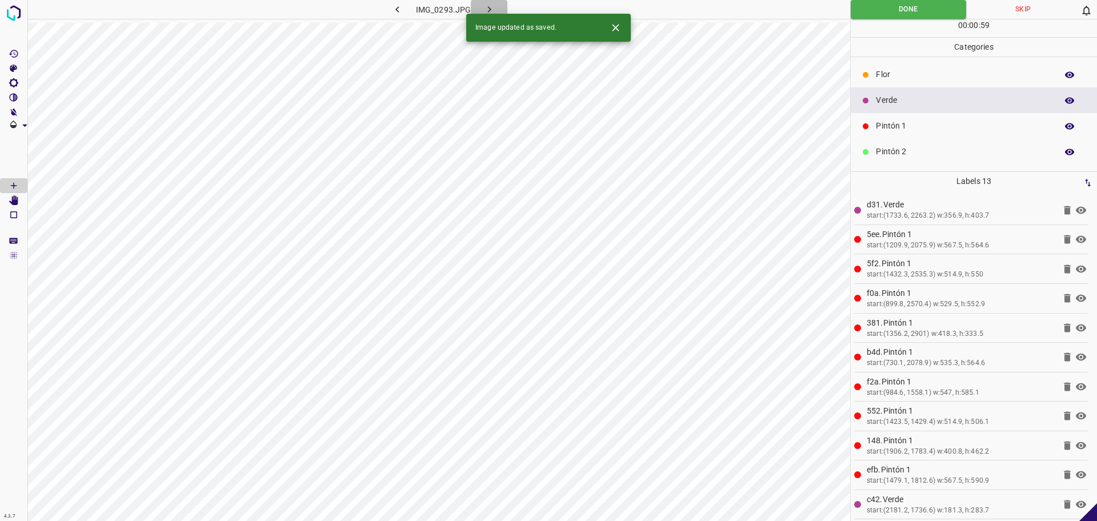
click at [488, 2] on button "button" at bounding box center [489, 9] width 37 height 19
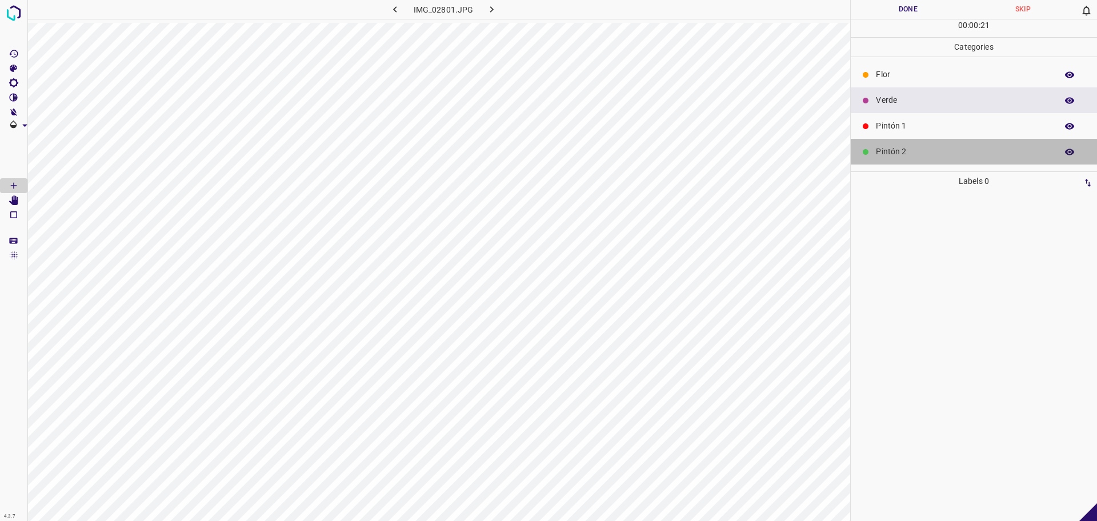
click at [1007, 147] on p "Pintón 2" at bounding box center [963, 152] width 175 height 12
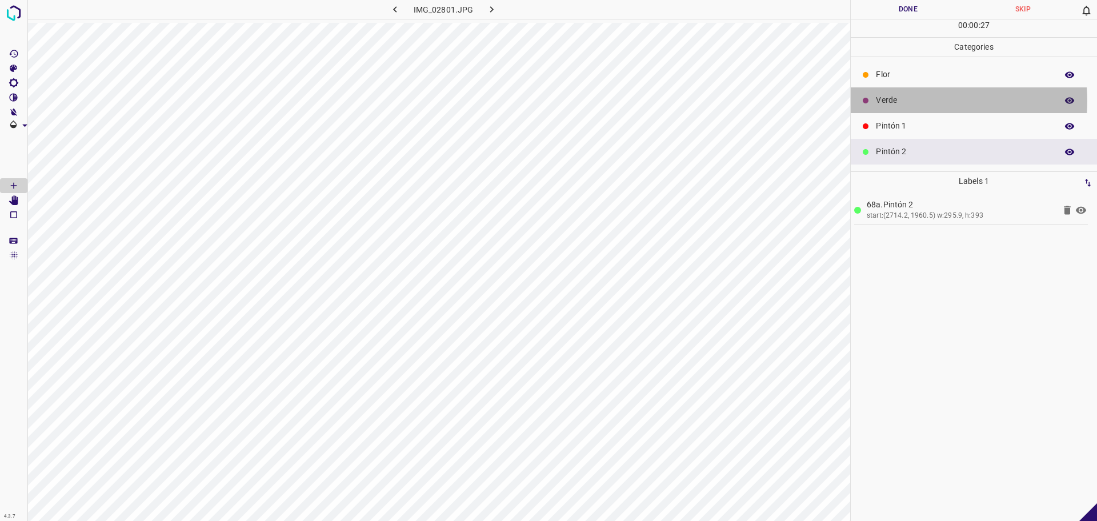
click at [907, 101] on p "Verde" at bounding box center [963, 100] width 175 height 12
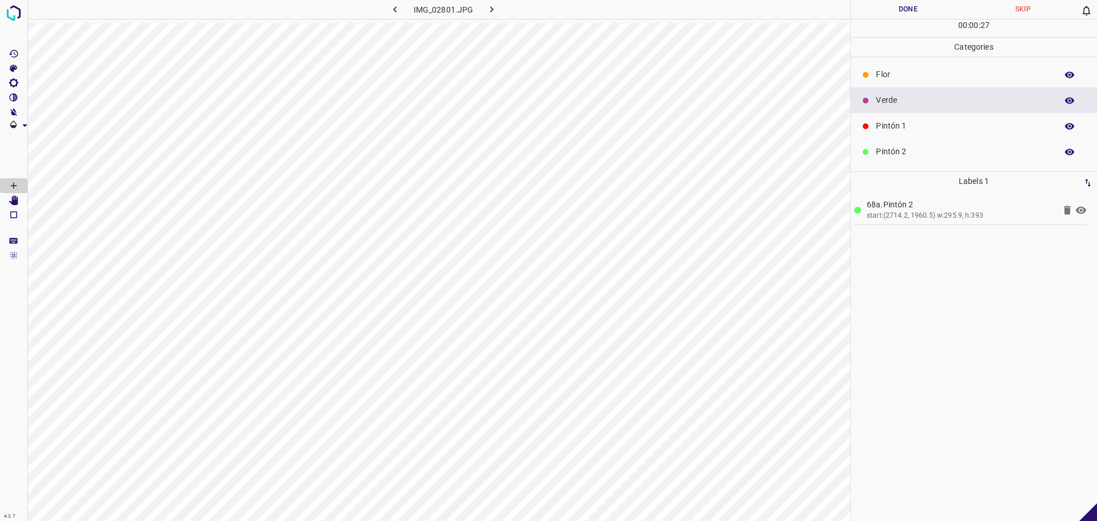
drag, startPoint x: 907, startPoint y: 126, endPoint x: 880, endPoint y: 158, distance: 41.7
click at [907, 128] on p "Pintón 1" at bounding box center [963, 126] width 175 height 12
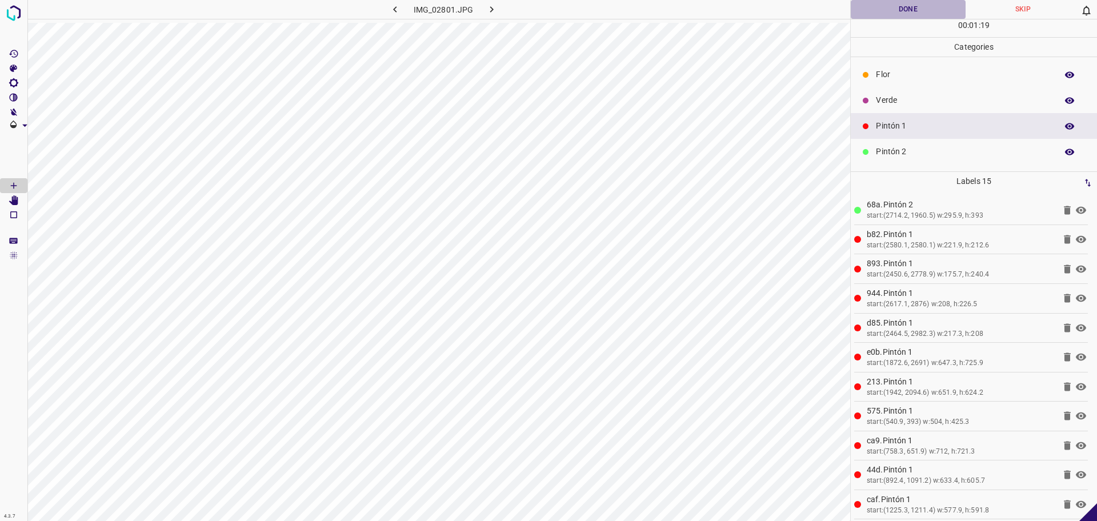
click at [901, 13] on button "Done" at bounding box center [907, 9] width 115 height 19
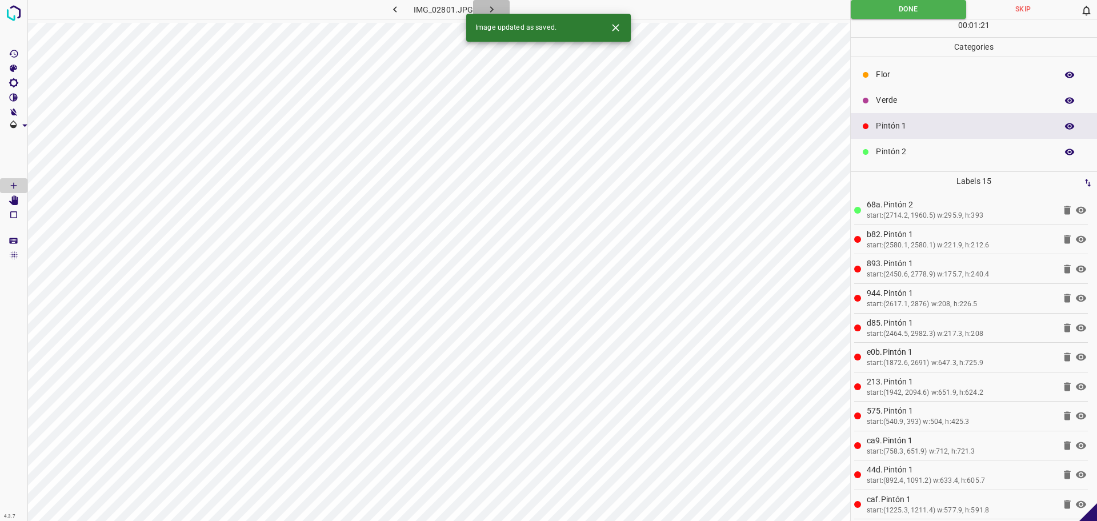
click at [490, 7] on icon "button" at bounding box center [490, 9] width 3 height 6
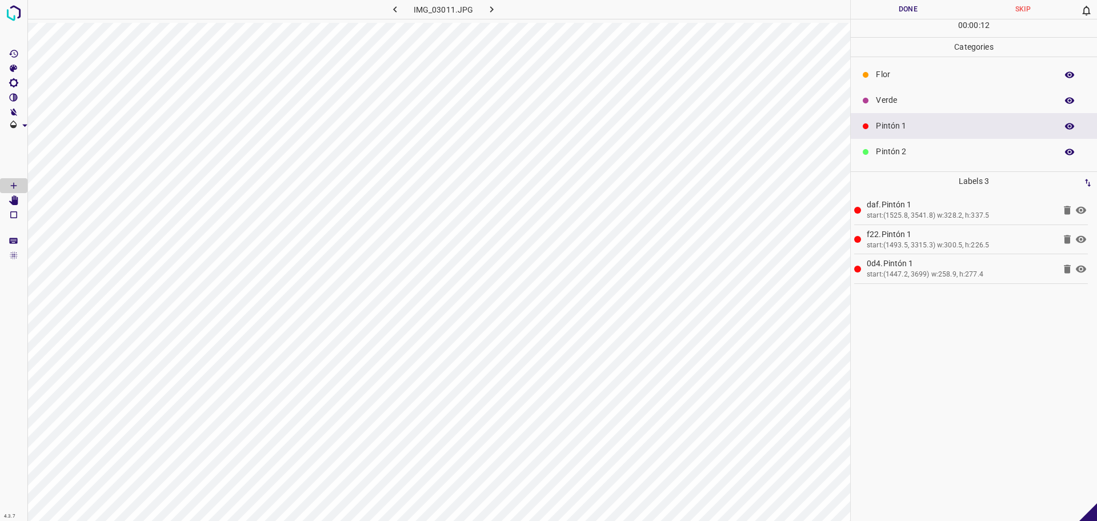
click at [909, 151] on p "Pintón 2" at bounding box center [963, 152] width 175 height 12
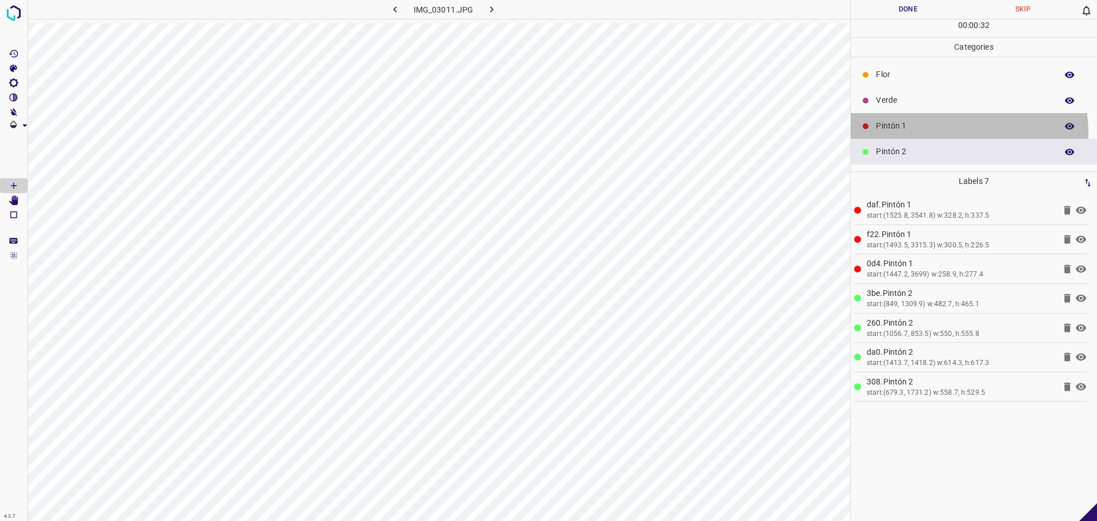
click at [957, 132] on p "Pintón 1" at bounding box center [963, 126] width 175 height 12
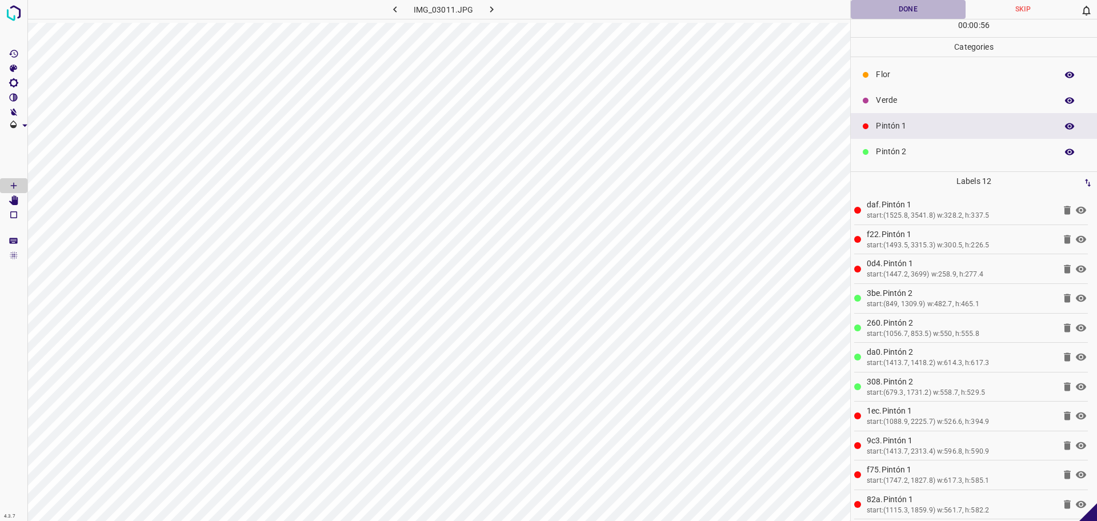
click at [916, 11] on button "Done" at bounding box center [907, 9] width 115 height 19
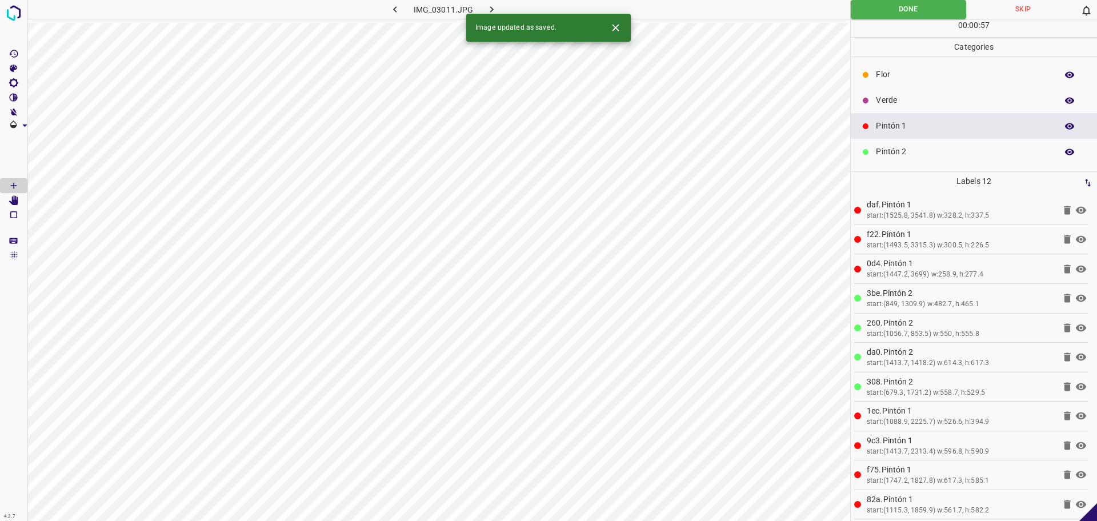
click at [485, 9] on icon "button" at bounding box center [491, 9] width 12 height 12
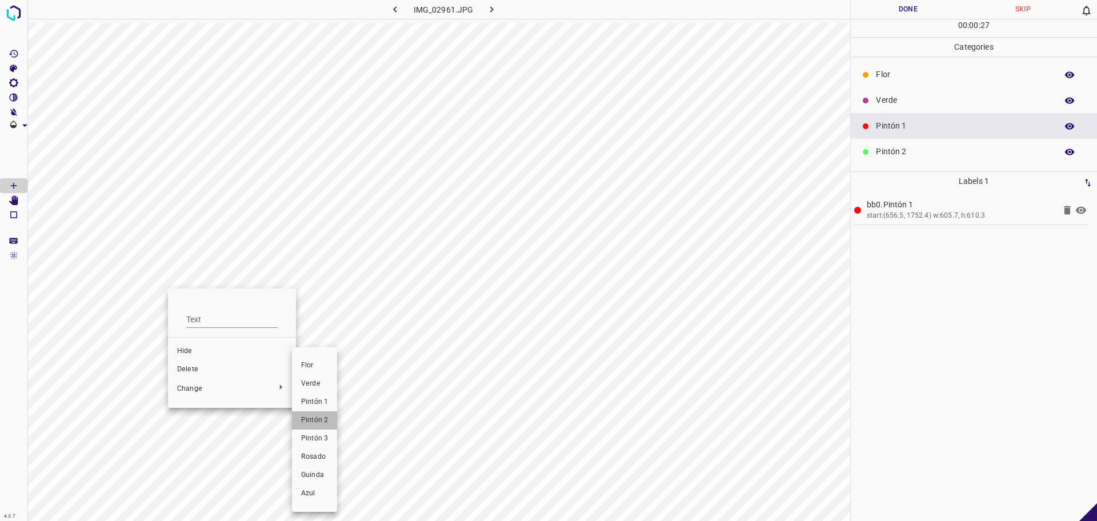
click at [315, 422] on span "Pintón 2" at bounding box center [314, 420] width 27 height 10
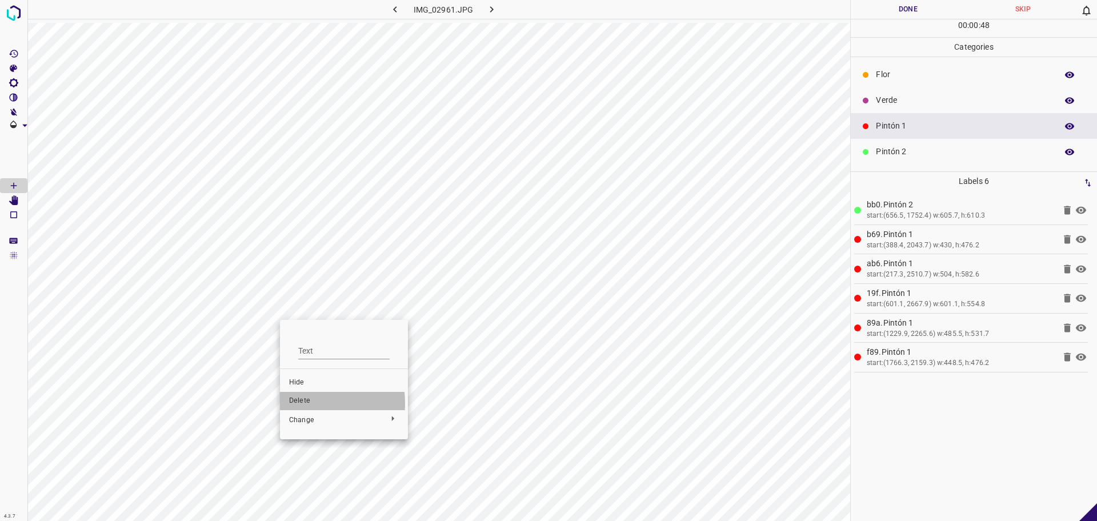
click at [294, 403] on span "Delete" at bounding box center [344, 401] width 110 height 10
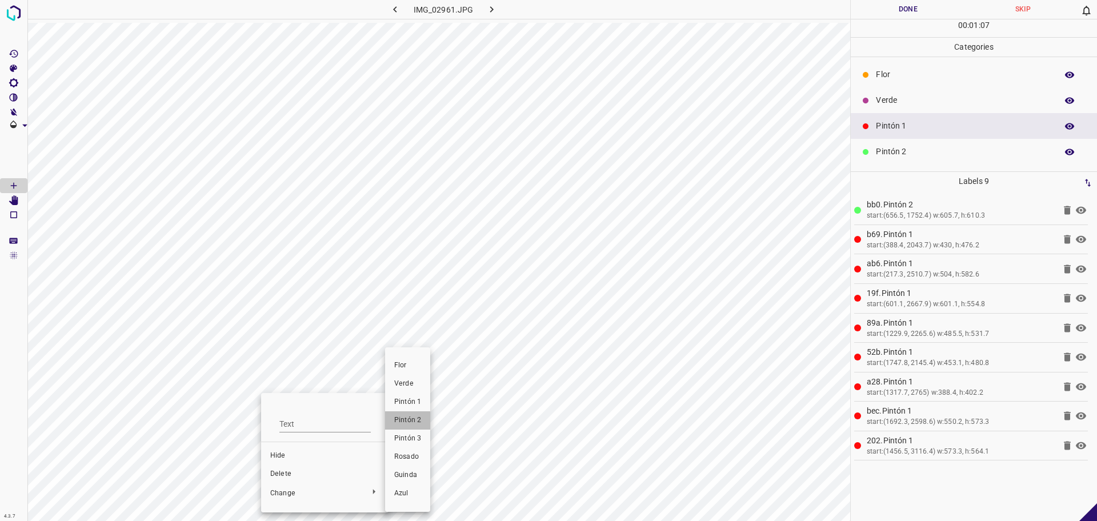
click at [420, 419] on span "Pintón 2" at bounding box center [407, 420] width 27 height 10
click at [918, 9] on button "Done" at bounding box center [907, 9] width 115 height 19
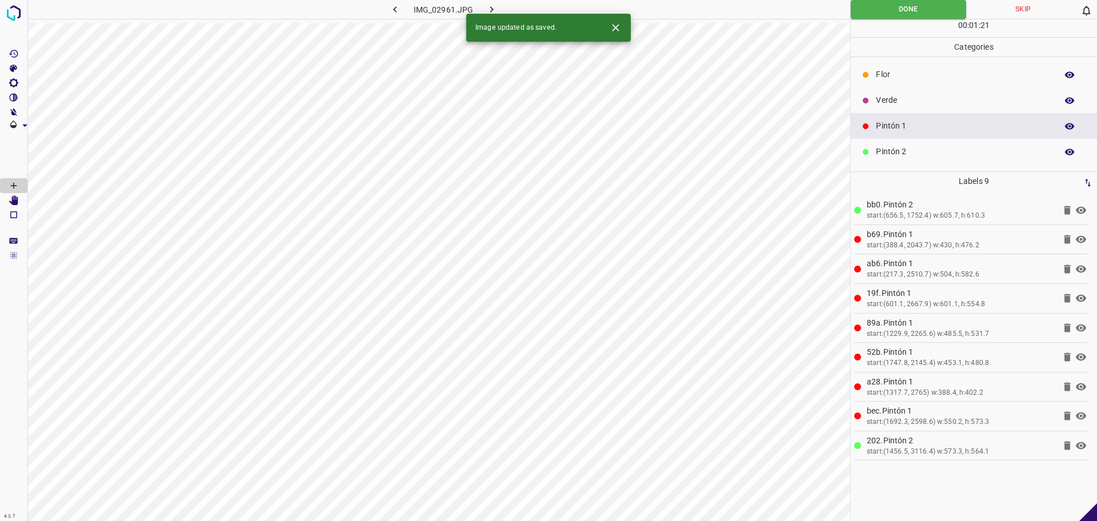
click at [491, 12] on icon "button" at bounding box center [491, 9] width 12 height 12
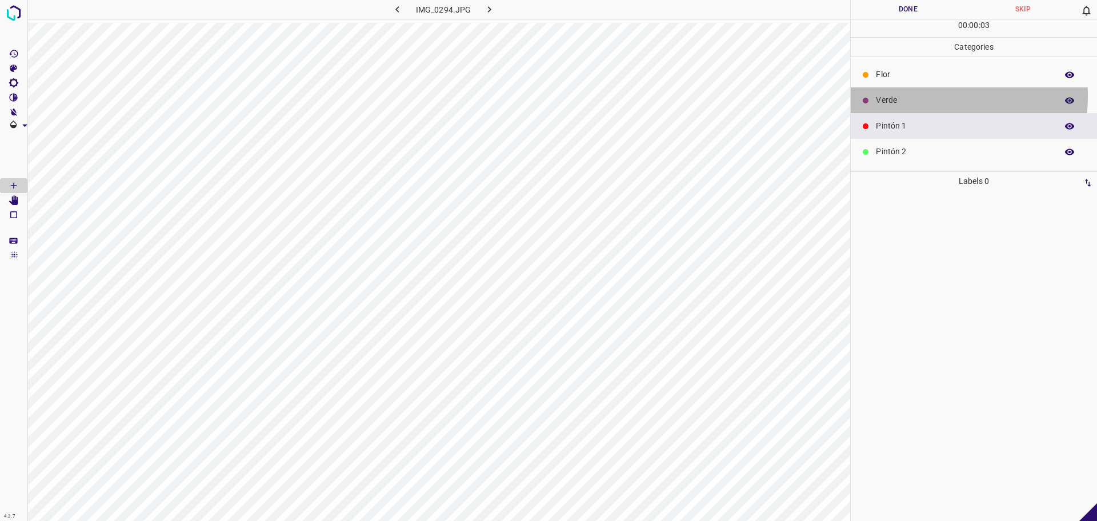
drag, startPoint x: 916, startPoint y: 96, endPoint x: 856, endPoint y: 122, distance: 65.2
click at [914, 96] on p "Verde" at bounding box center [963, 100] width 175 height 12
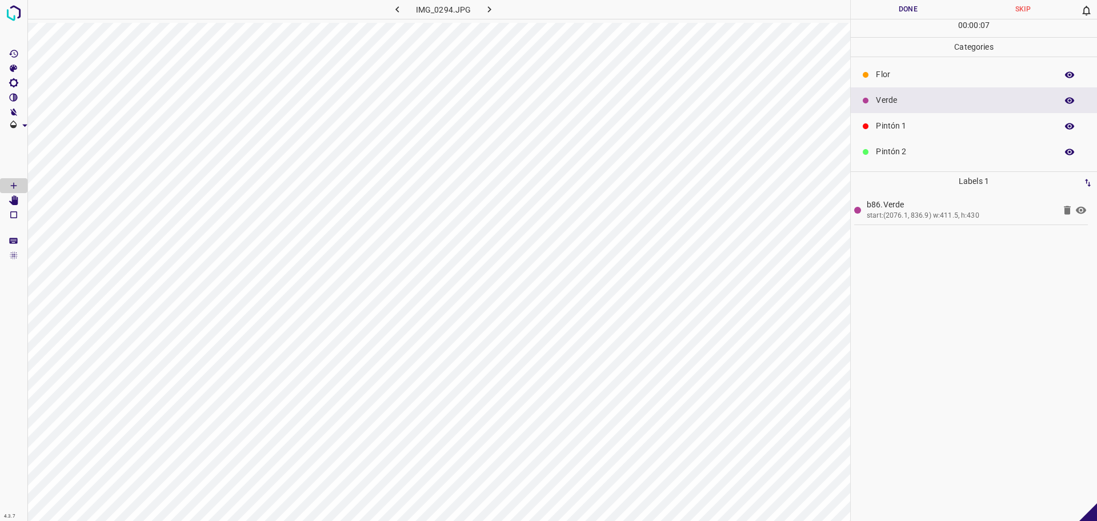
click at [876, 129] on p "Pintón 1" at bounding box center [963, 126] width 175 height 12
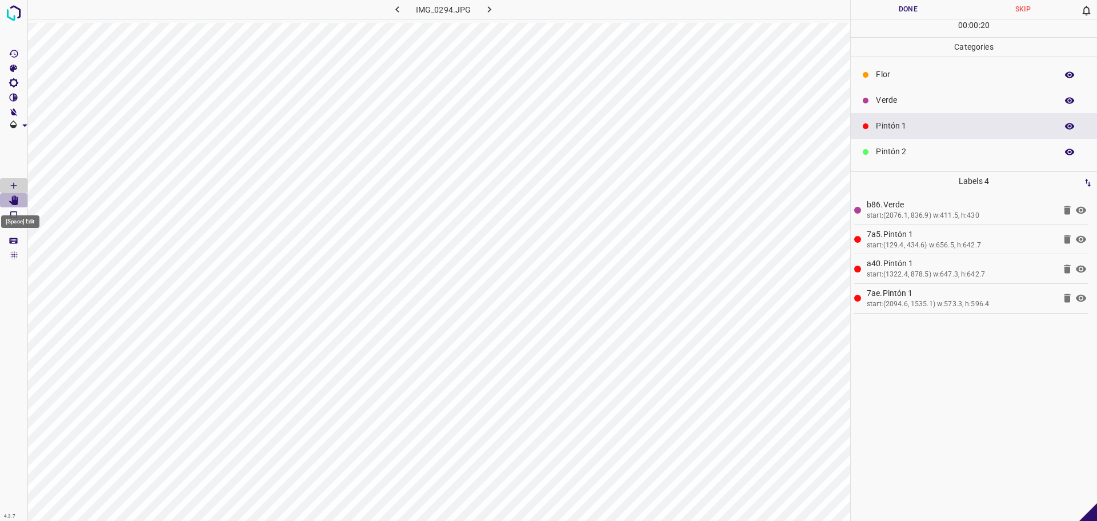
click at [11, 201] on icon "[Space] Edit" at bounding box center [13, 200] width 9 height 10
click at [18, 184] on icon "[Space] Draw" at bounding box center [14, 185] width 10 height 10
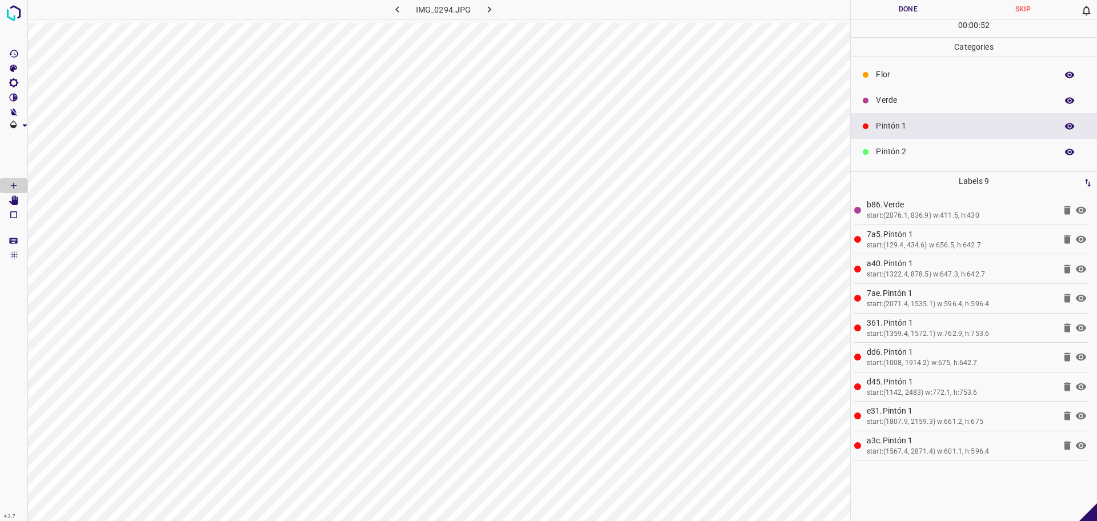
click at [903, 163] on div "Pintón 2" at bounding box center [973, 152] width 246 height 26
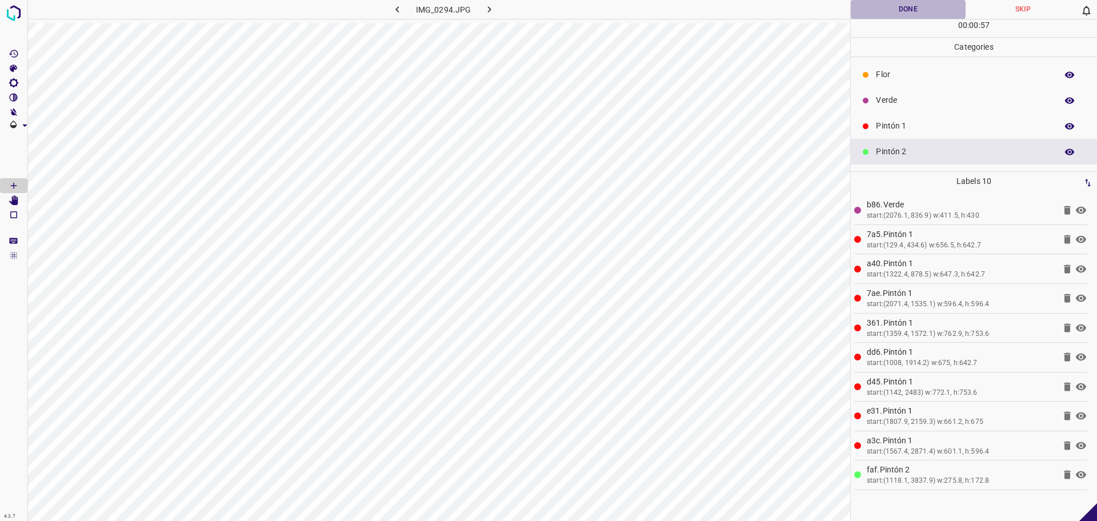
click at [910, 11] on button "Done" at bounding box center [907, 9] width 115 height 19
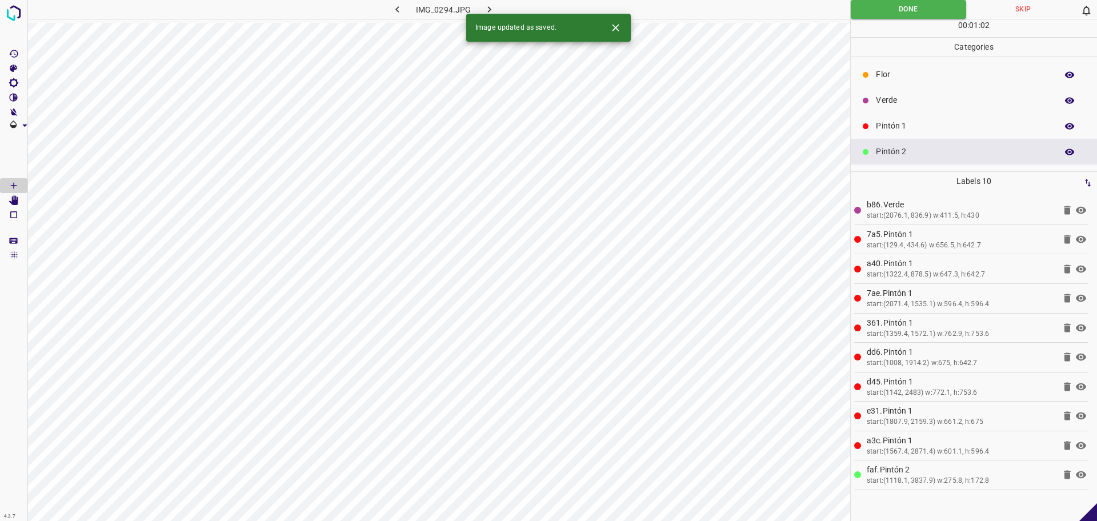
click at [488, 9] on icon "button" at bounding box center [489, 9] width 12 height 12
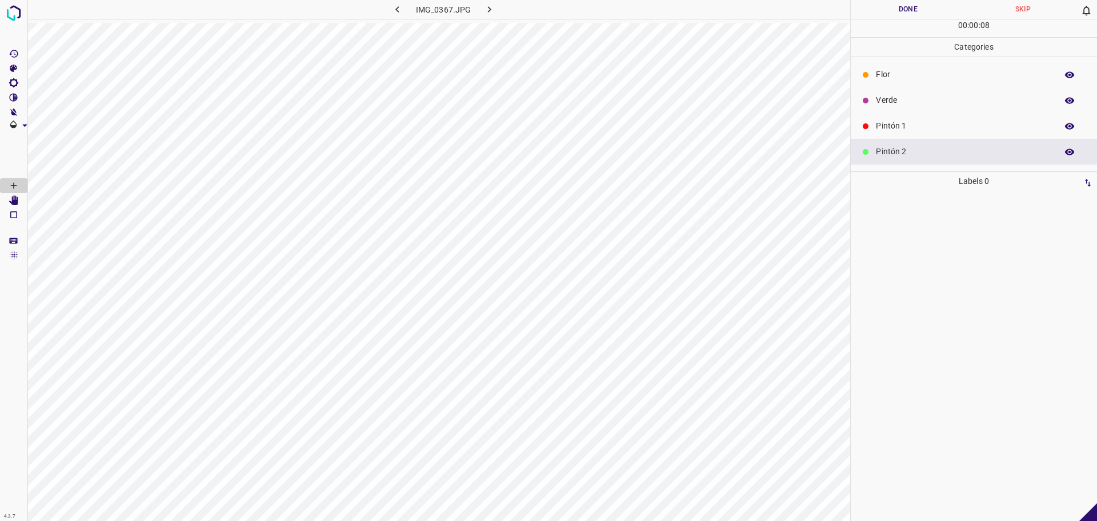
drag, startPoint x: 899, startPoint y: 130, endPoint x: 853, endPoint y: 146, distance: 48.6
click at [900, 129] on p "Pintón 1" at bounding box center [963, 126] width 175 height 12
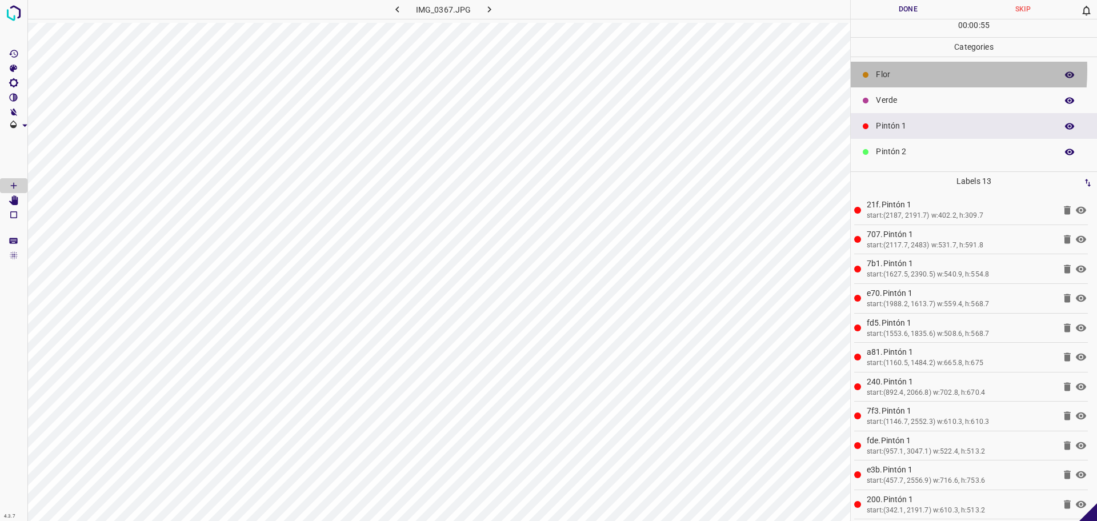
click at [878, 70] on p "Flor" at bounding box center [963, 75] width 175 height 12
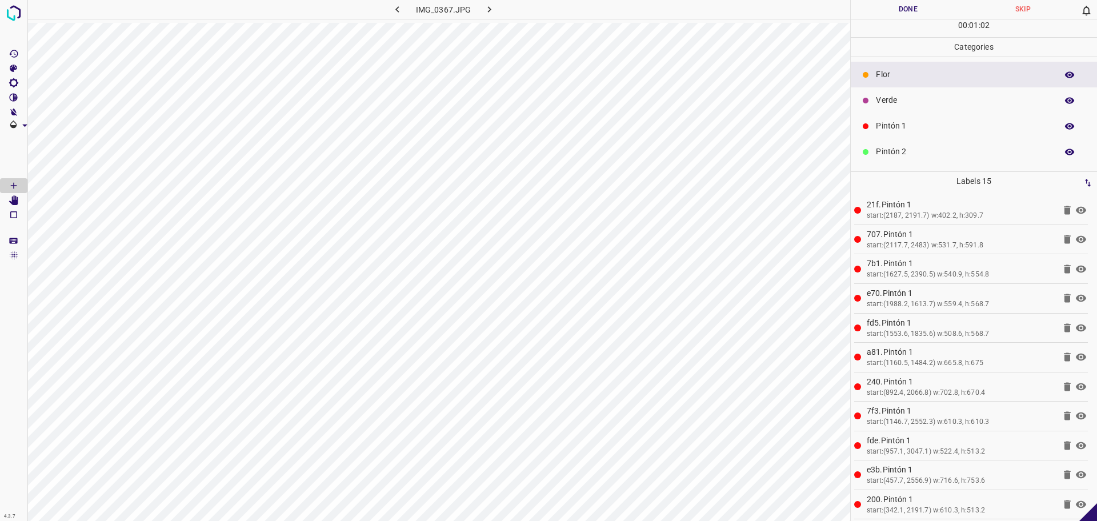
click at [885, 12] on button "Done" at bounding box center [907, 9] width 115 height 19
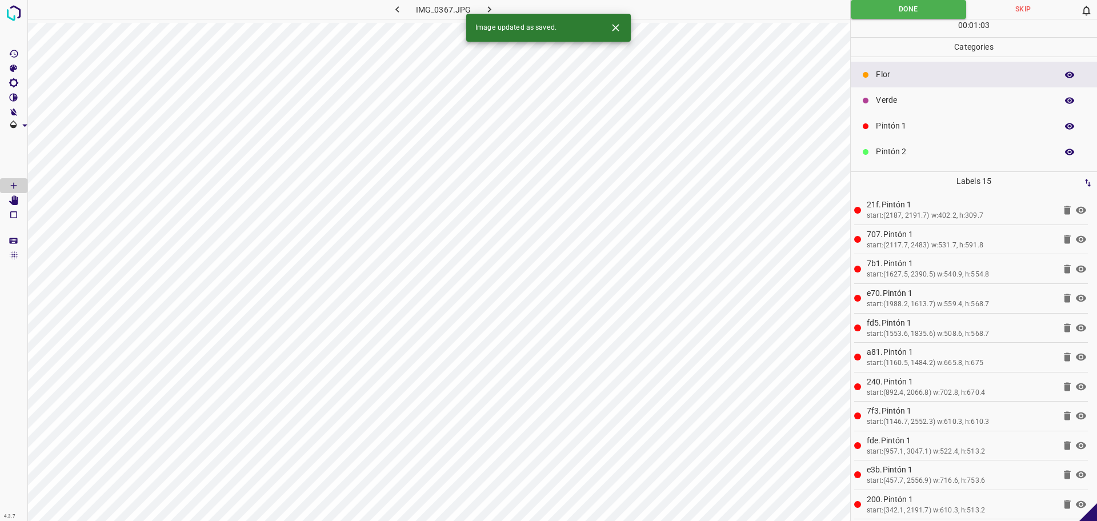
click at [494, 6] on icon "button" at bounding box center [489, 9] width 12 height 12
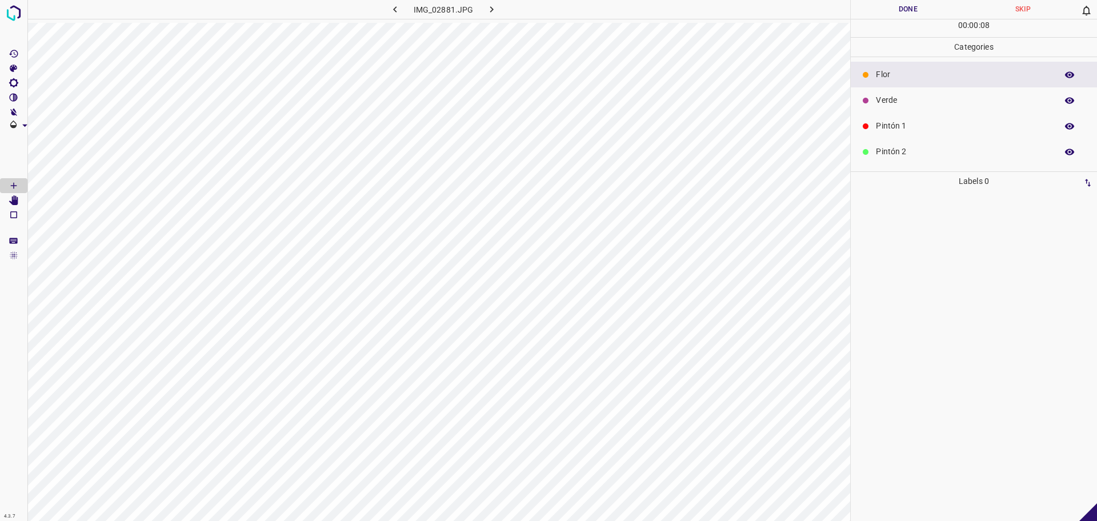
click at [937, 102] on p "Verde" at bounding box center [963, 100] width 175 height 12
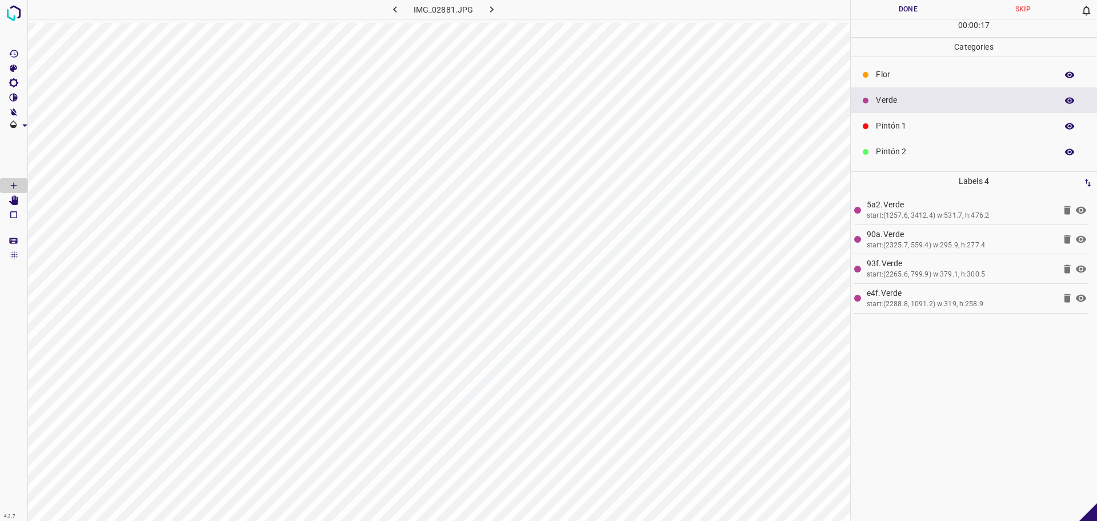
click at [862, 91] on div "Verde" at bounding box center [973, 100] width 246 height 26
click at [874, 72] on div "Flor" at bounding box center [973, 75] width 246 height 26
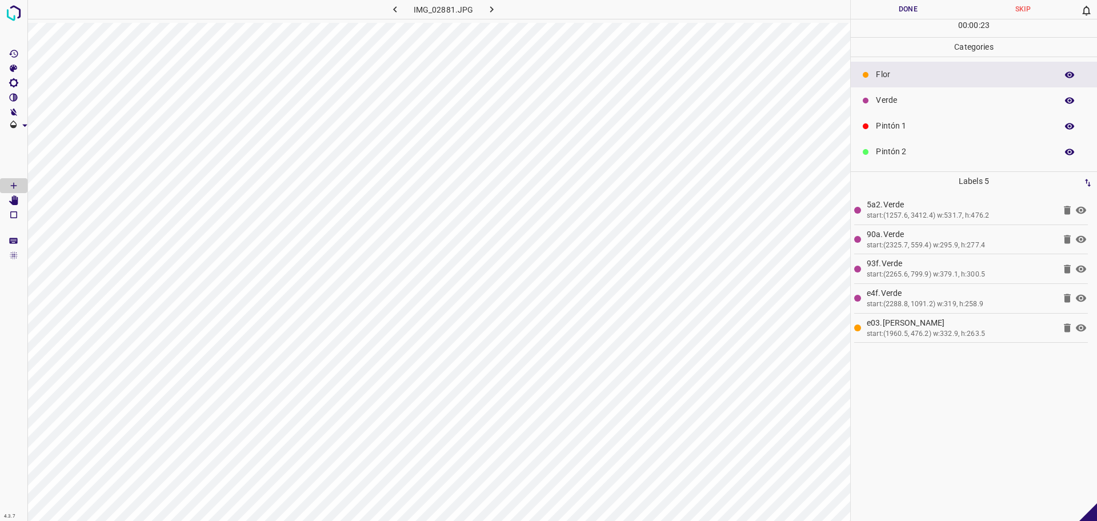
click at [903, 114] on div "Pintón 1" at bounding box center [973, 126] width 246 height 26
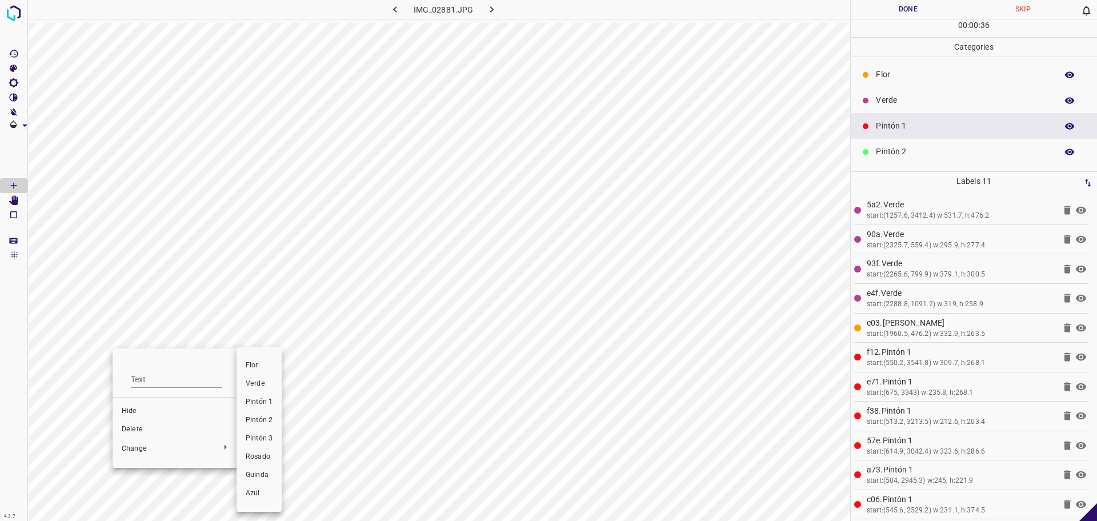
click at [266, 382] on span "Verde" at bounding box center [259, 384] width 27 height 10
click at [15, 203] on icon "[Space] Edit" at bounding box center [13, 200] width 9 height 10
click at [904, 10] on button "Done" at bounding box center [907, 9] width 115 height 19
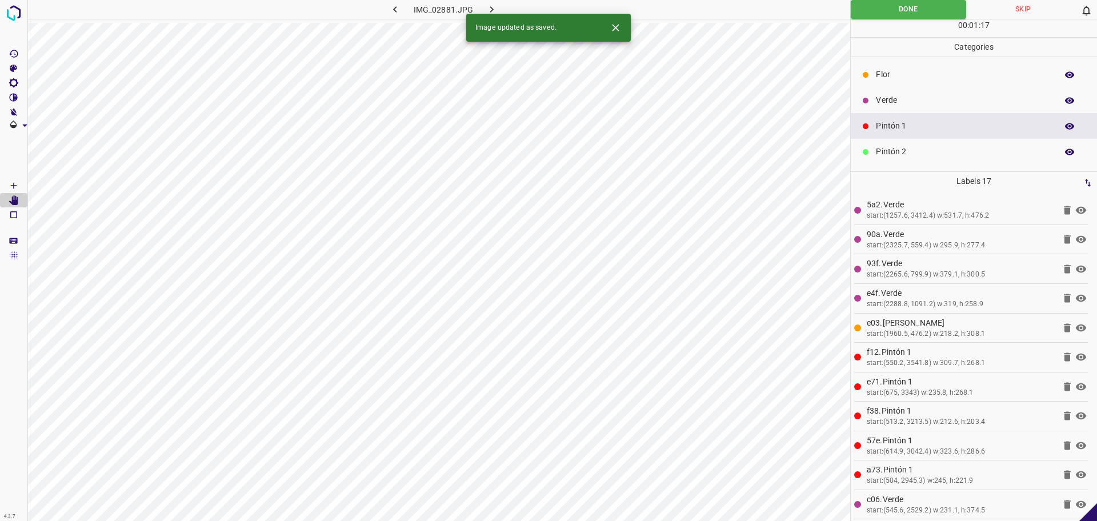
click at [495, 6] on icon "button" at bounding box center [491, 9] width 12 height 12
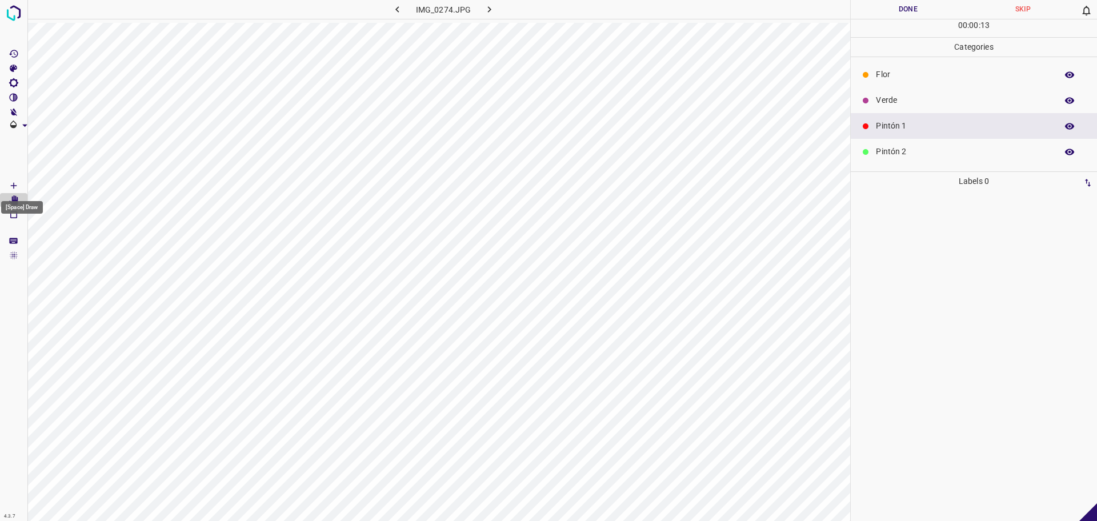
click at [9, 183] on icon "[Space] Draw" at bounding box center [14, 185] width 10 height 10
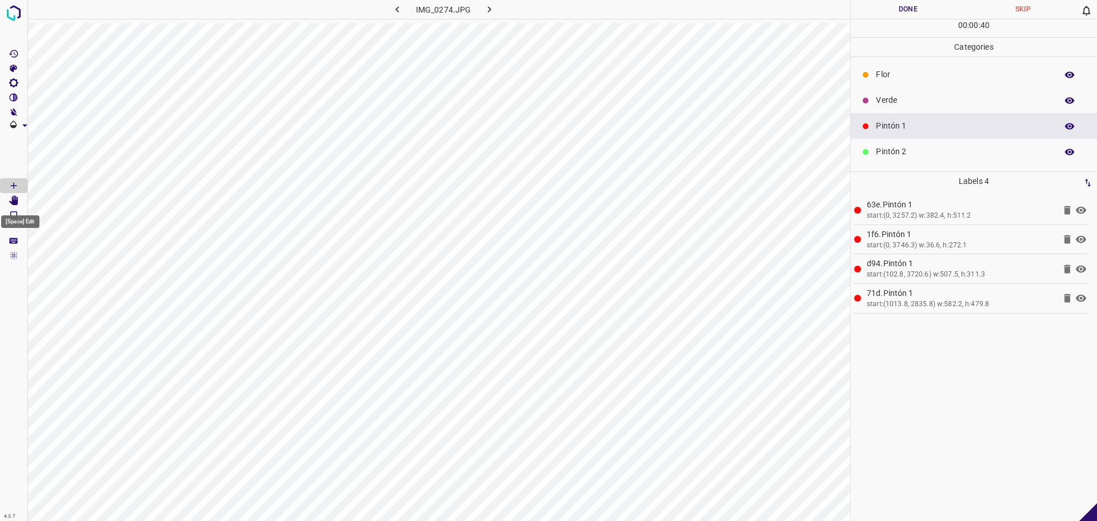
click at [17, 201] on icon "[Space] Edit" at bounding box center [13, 200] width 9 height 10
click at [17, 182] on icon "[Space] Draw" at bounding box center [14, 185] width 10 height 10
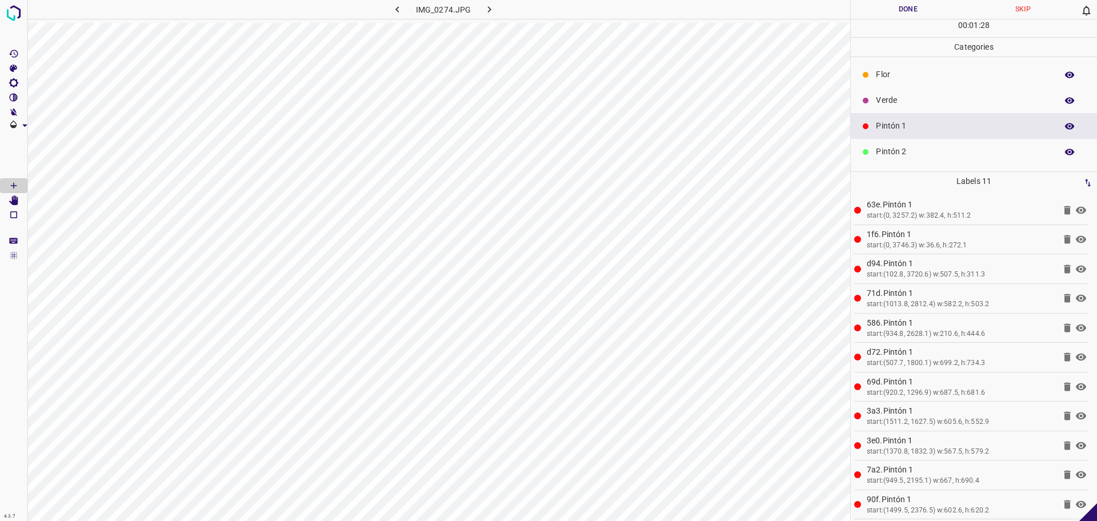
click at [896, 18] on button "Done" at bounding box center [907, 9] width 115 height 19
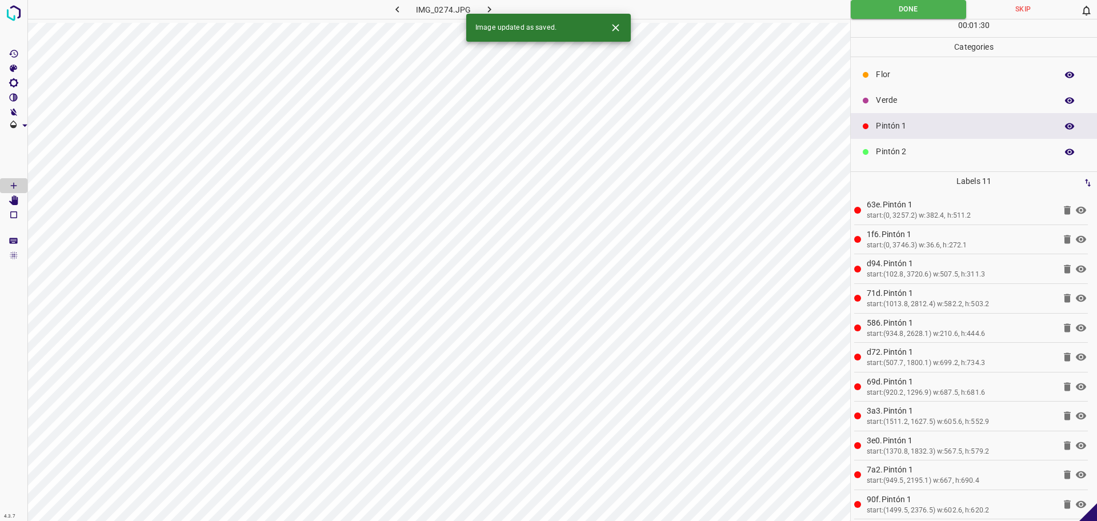
click at [492, 8] on icon "button" at bounding box center [489, 9] width 12 height 12
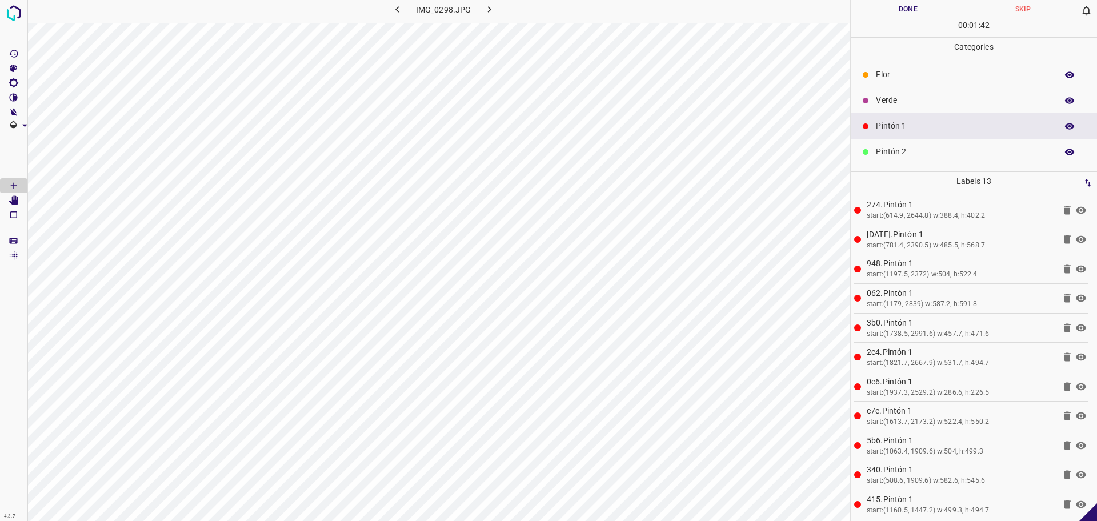
click at [913, 58] on ul "[PERSON_NAME] Verde Pintón 1 Pintón 2 Pintón 3 [PERSON_NAME] Azul" at bounding box center [973, 164] width 246 height 215
click at [896, 74] on p "Flor" at bounding box center [963, 75] width 175 height 12
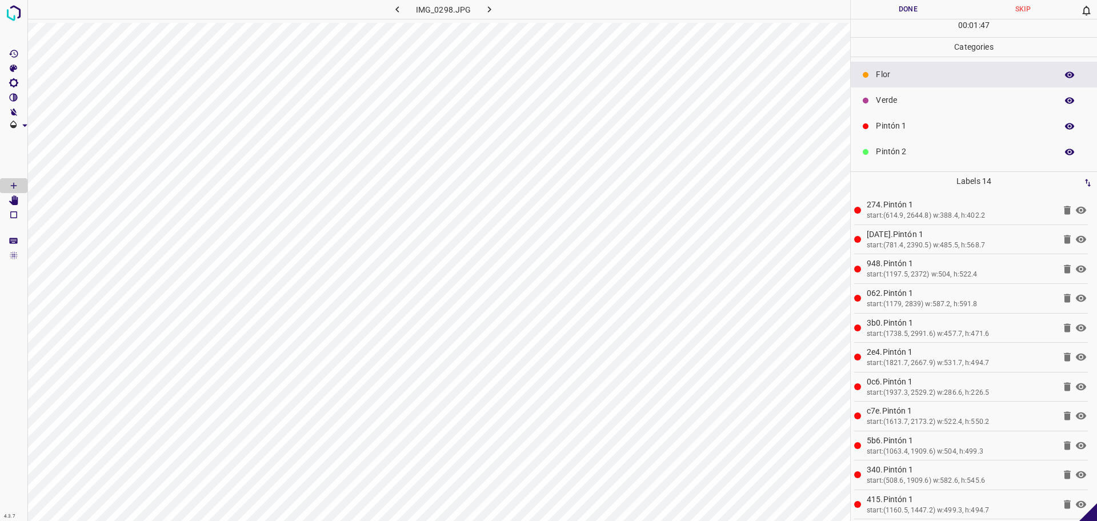
click at [880, 3] on button "Done" at bounding box center [907, 9] width 115 height 19
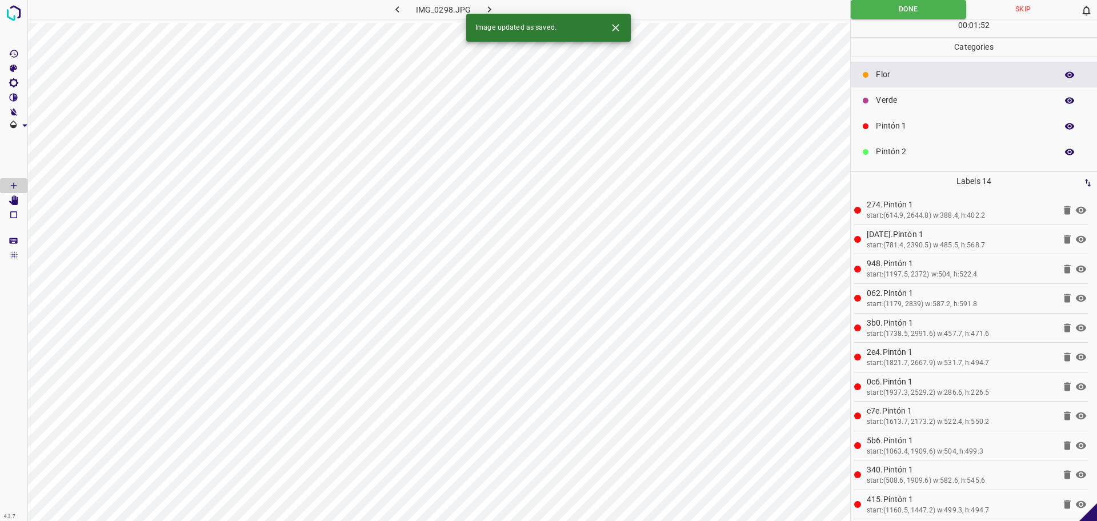
click at [501, 6] on button "button" at bounding box center [489, 9] width 37 height 19
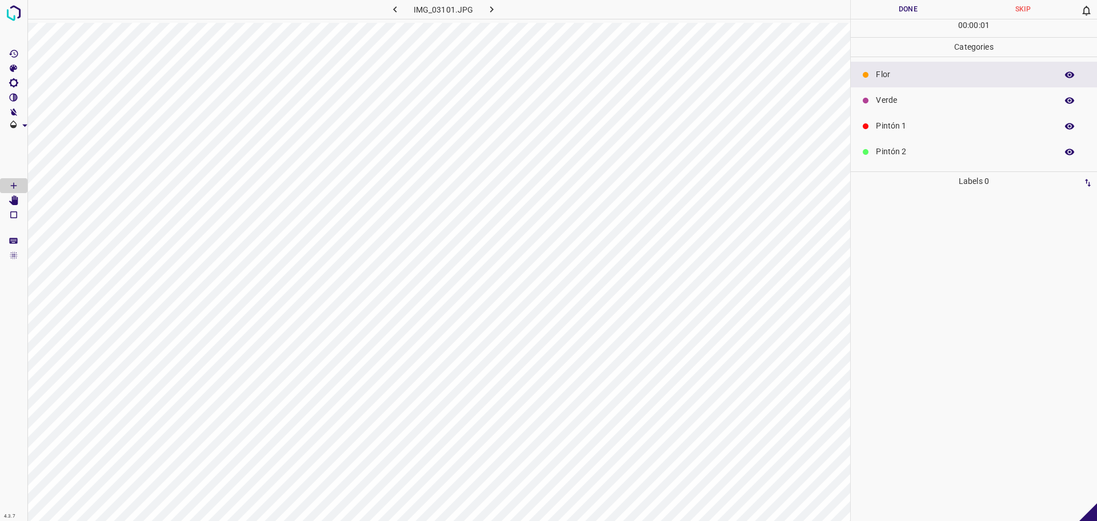
click at [884, 124] on p "Pintón 1" at bounding box center [963, 126] width 175 height 12
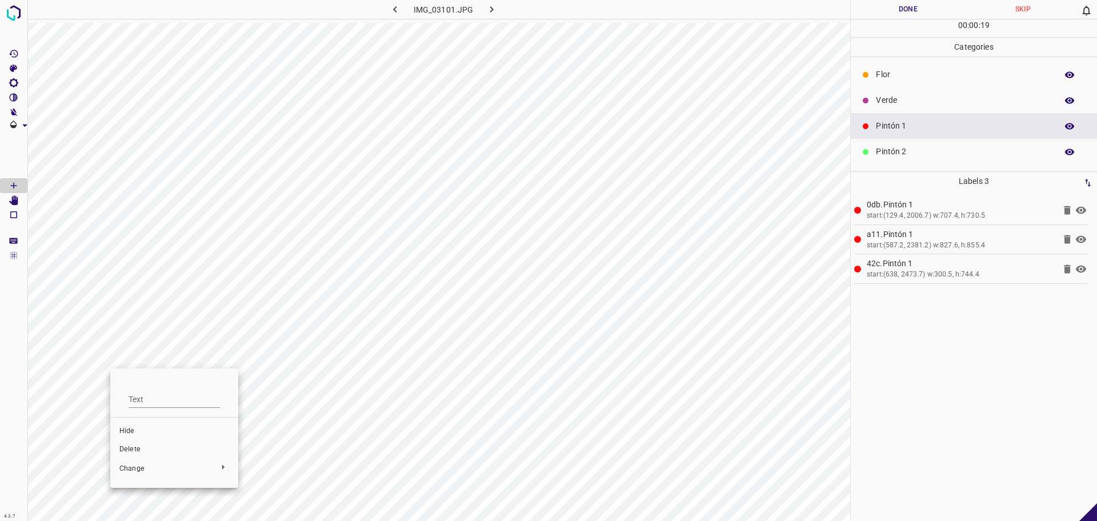
click at [352, 435] on div at bounding box center [548, 260] width 1097 height 521
click at [1066, 271] on icon at bounding box center [1066, 268] width 7 height 9
click at [1066, 272] on div "0db.Pintón 1 start:(129.4, 2006.7) w:707.4, h:730.5 a11.Pintón 1 start:(587.2, …" at bounding box center [973, 356] width 239 height 330
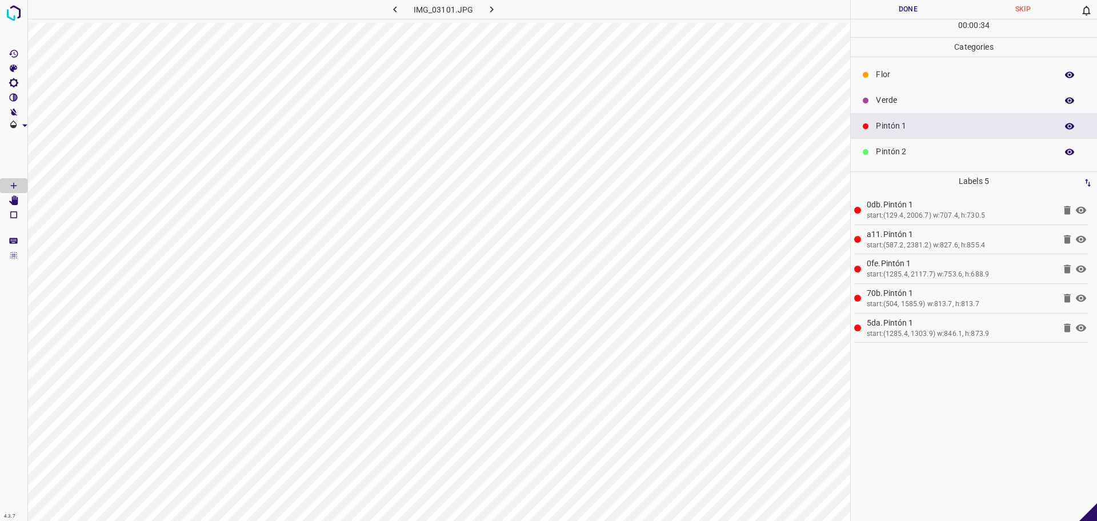
click at [900, 5] on button "Done" at bounding box center [907, 9] width 115 height 19
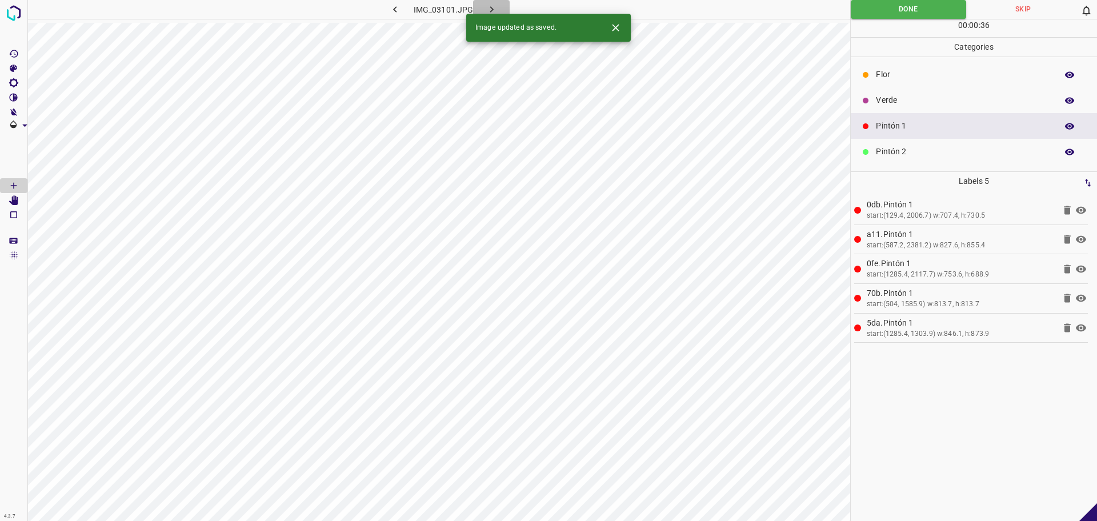
click at [495, 10] on icon "button" at bounding box center [491, 9] width 12 height 12
